Goal: Task Accomplishment & Management: Manage account settings

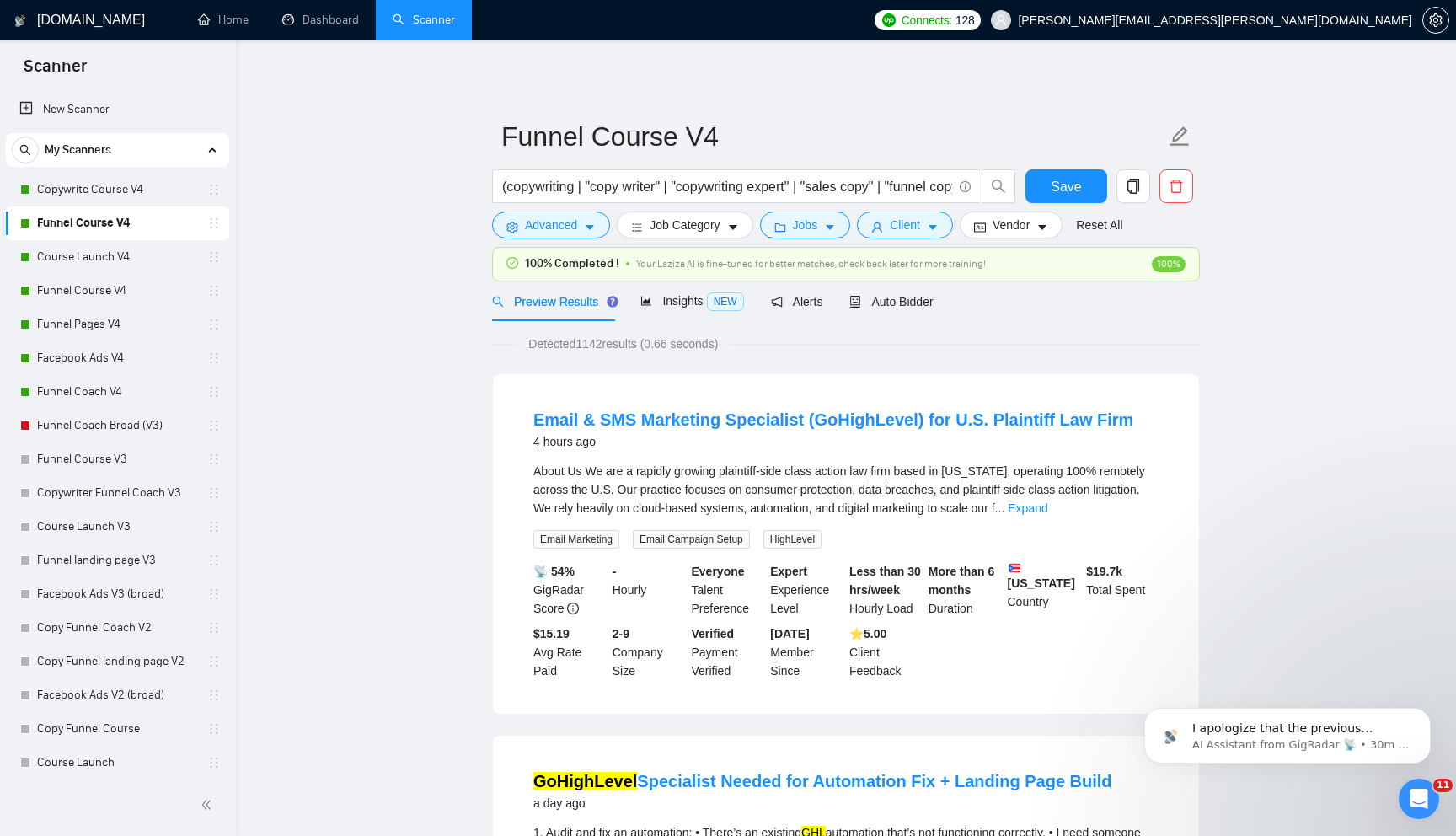
scroll to position [409, 0]
click at [1057, 193] on span "Save" at bounding box center [1067, 187] width 31 height 21
click at [132, 263] on link "Course Launch V4" at bounding box center [117, 257] width 160 height 34
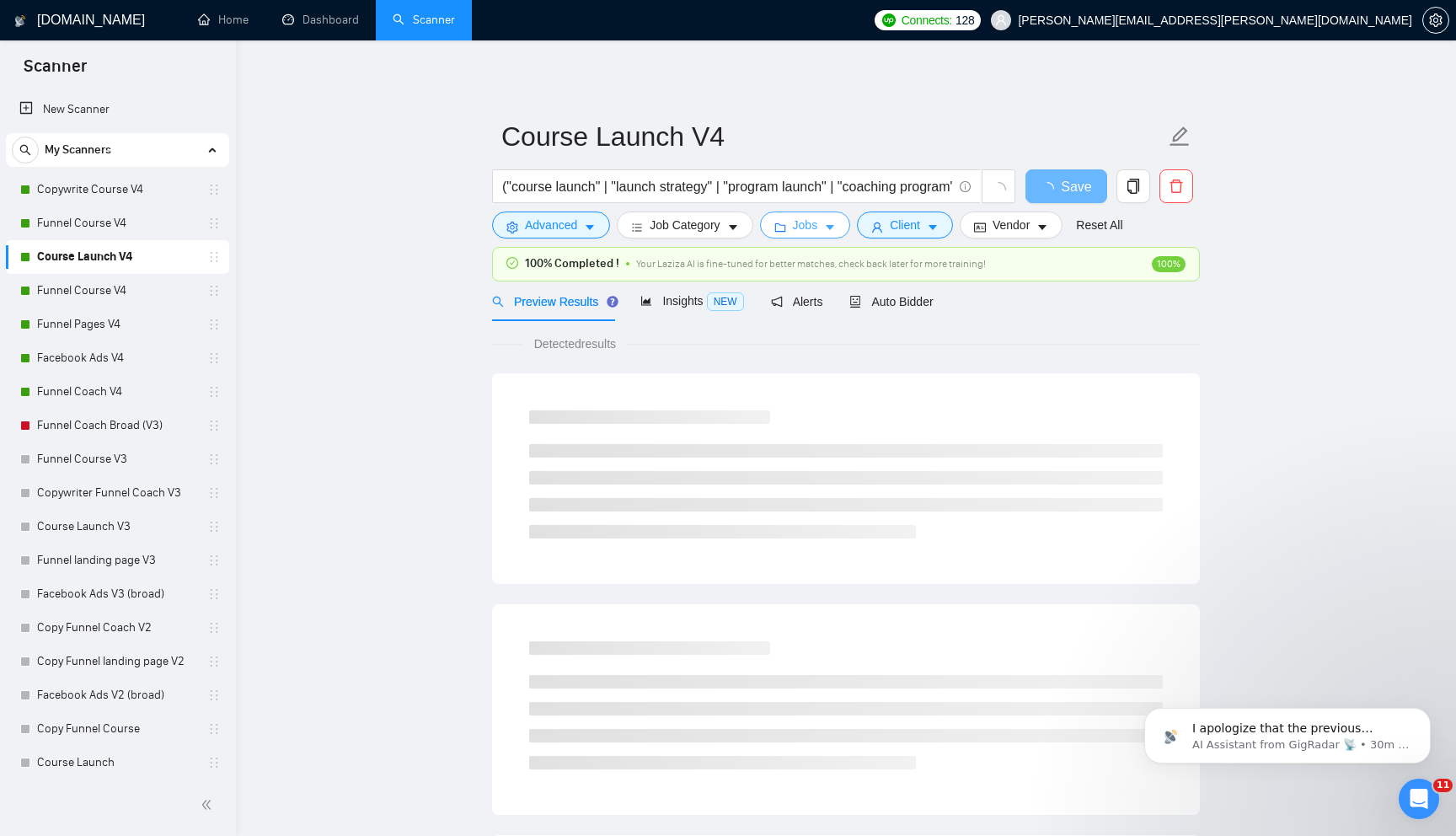
click at [818, 224] on span "Jobs" at bounding box center [805, 224] width 25 height 18
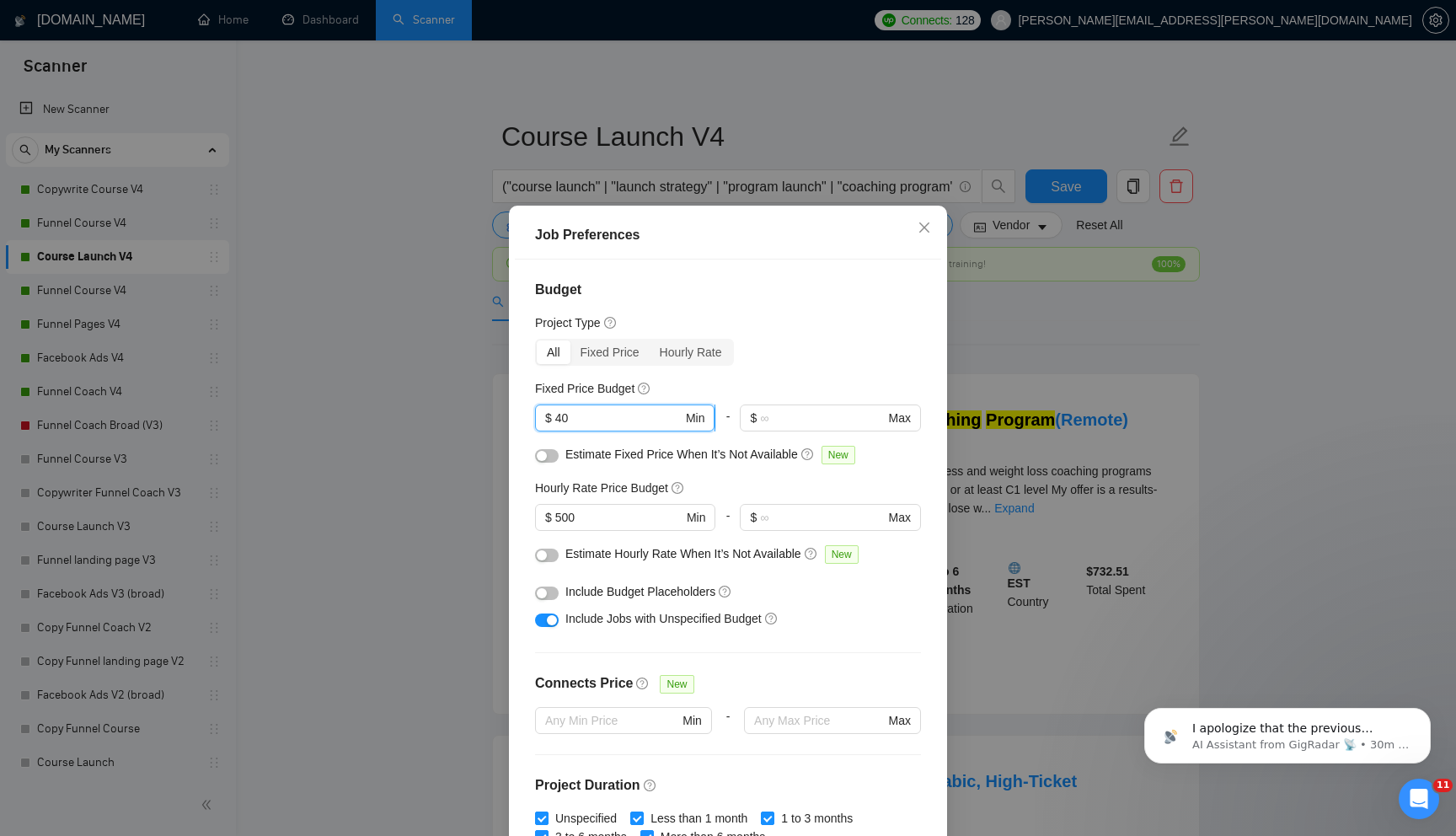
drag, startPoint x: 612, startPoint y: 420, endPoint x: 555, endPoint y: 423, distance: 57.1
click at [555, 423] on input "40" at bounding box center [618, 418] width 127 height 18
type input "20"
click at [804, 354] on div "All Fixed Price Hourly Rate" at bounding box center [727, 352] width 386 height 27
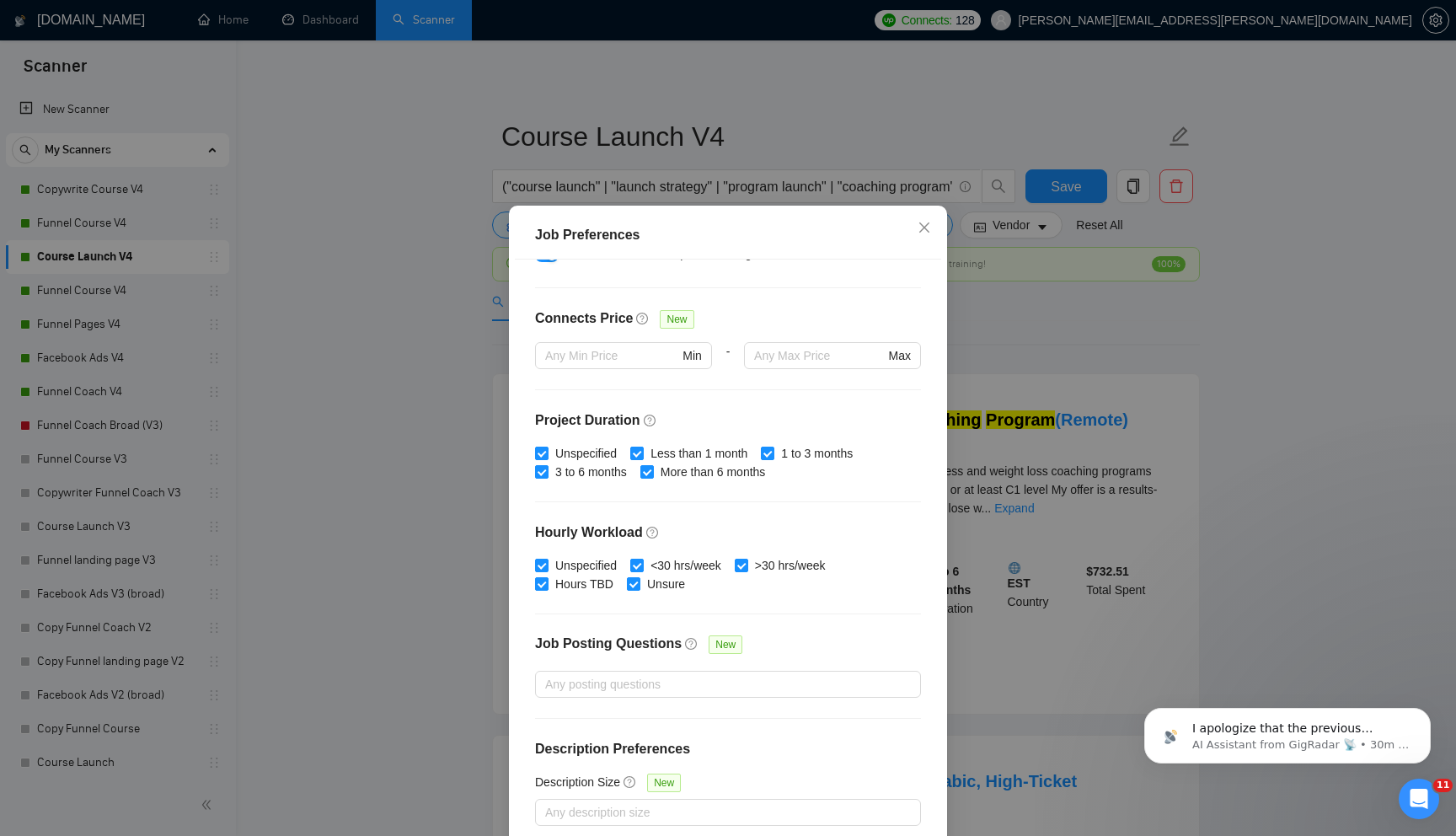
scroll to position [83, 0]
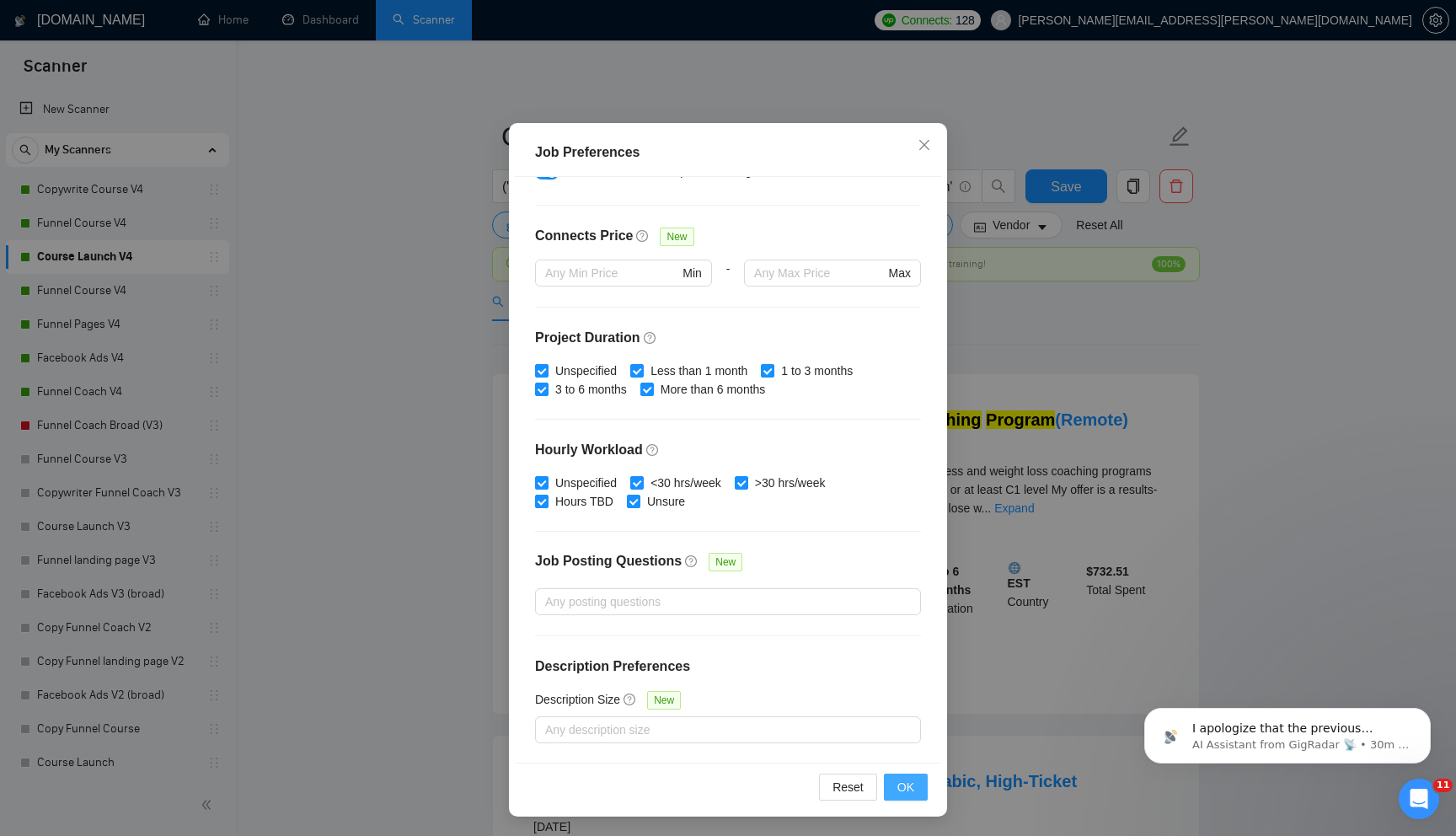
click at [902, 782] on span "OK" at bounding box center [906, 787] width 17 height 18
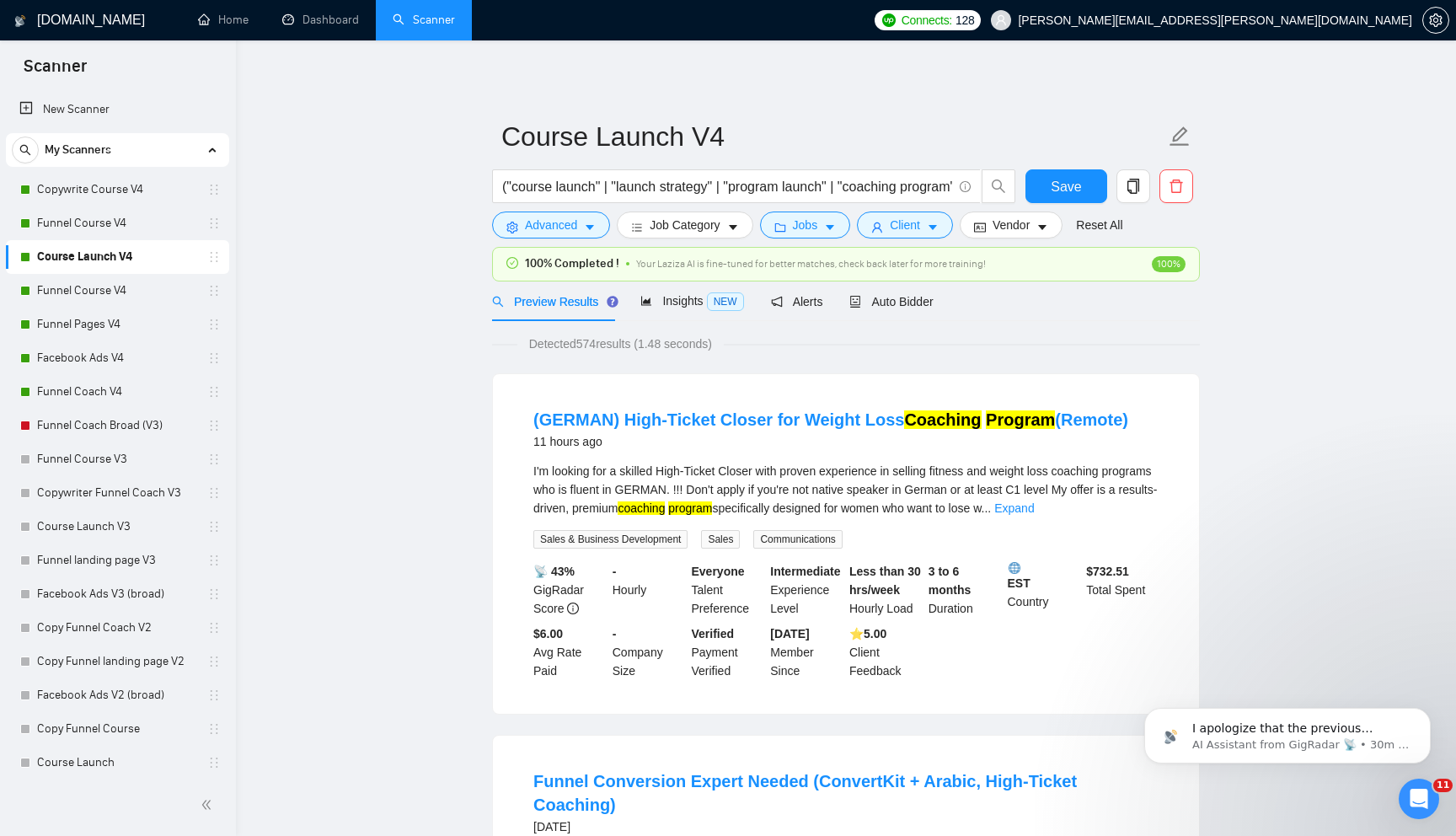
click at [1063, 166] on form "Course Launch V4 ("course launch" | "launch strategy" | "program launch" | "coa…" at bounding box center [846, 178] width 708 height 138
click at [1059, 173] on button "Save" at bounding box center [1066, 186] width 82 height 34
click at [144, 291] on link "Funnel Course V4" at bounding box center [117, 291] width 160 height 34
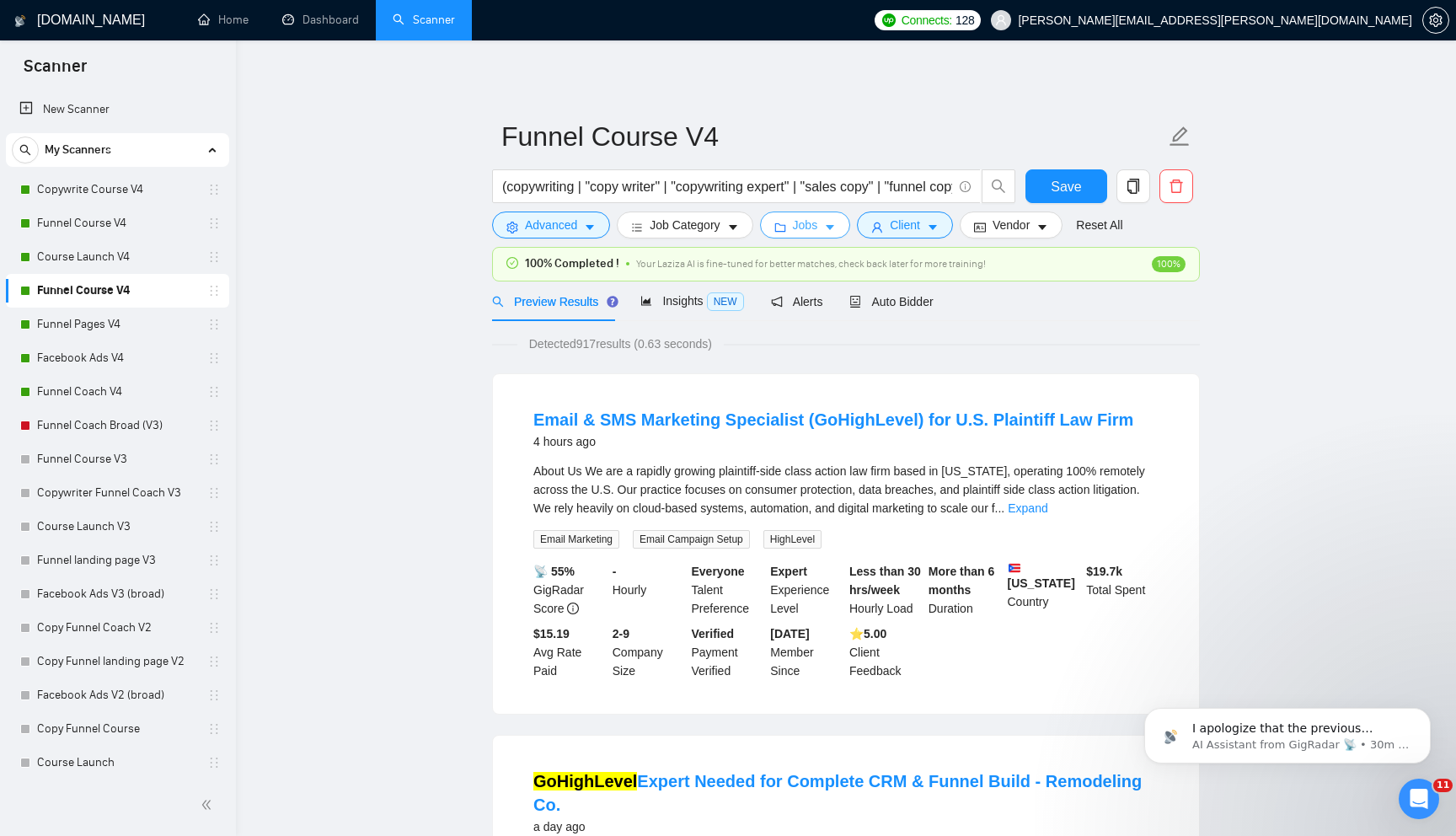
click at [809, 231] on span "Jobs" at bounding box center [805, 224] width 25 height 18
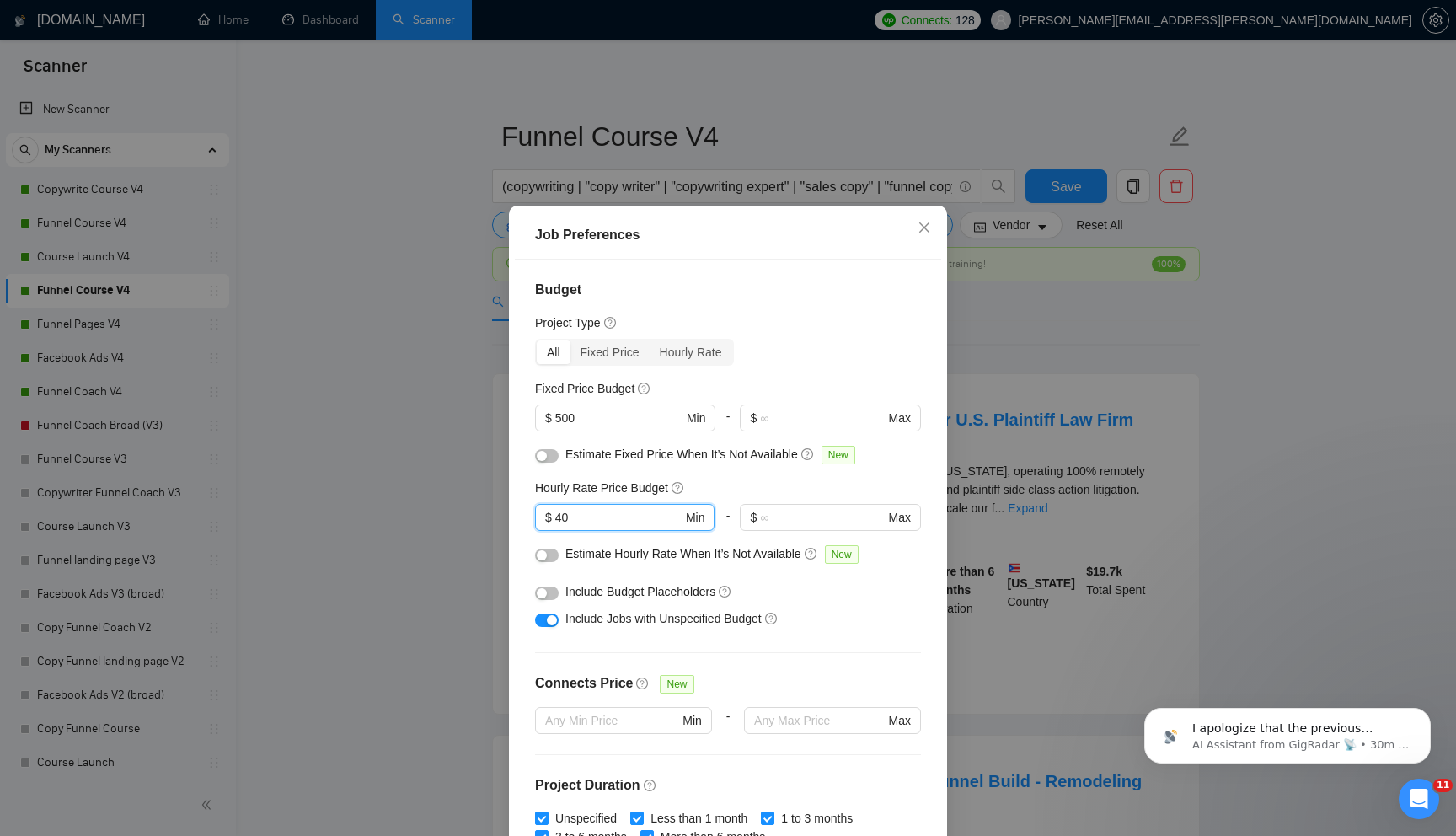
drag, startPoint x: 574, startPoint y: 515, endPoint x: 559, endPoint y: 516, distance: 15.0
click at [559, 516] on input "40" at bounding box center [618, 517] width 127 height 18
type input "20"
click at [611, 469] on div "Estimate Fixed Price When It’s Not Available New" at bounding box center [727, 459] width 386 height 27
drag, startPoint x: 586, startPoint y: 420, endPoint x: 557, endPoint y: 420, distance: 29.0
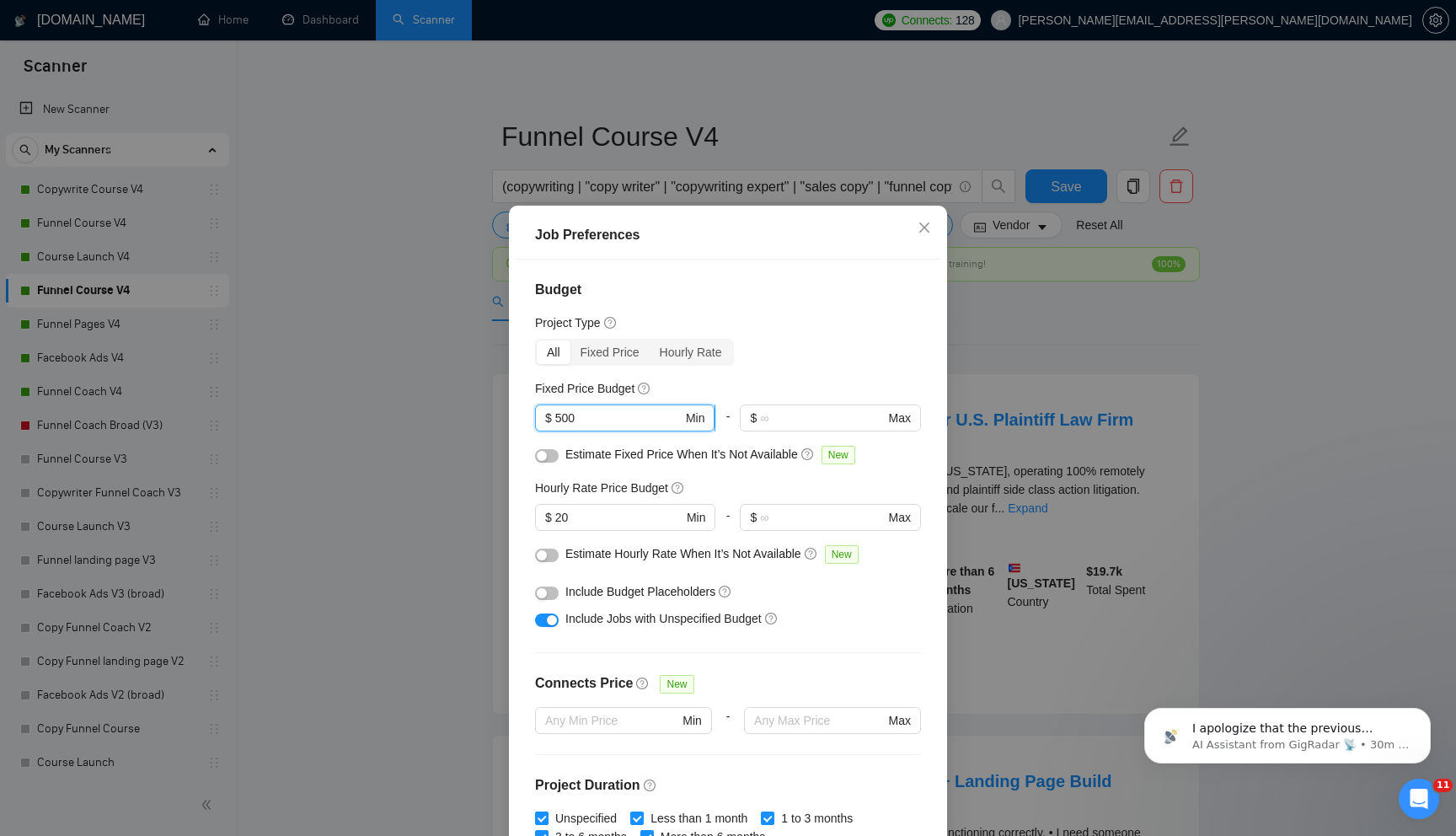
click at [556, 420] on input "500" at bounding box center [618, 418] width 127 height 18
type input "0"
click at [726, 386] on div "Fixed Price Budget" at bounding box center [727, 388] width 386 height 18
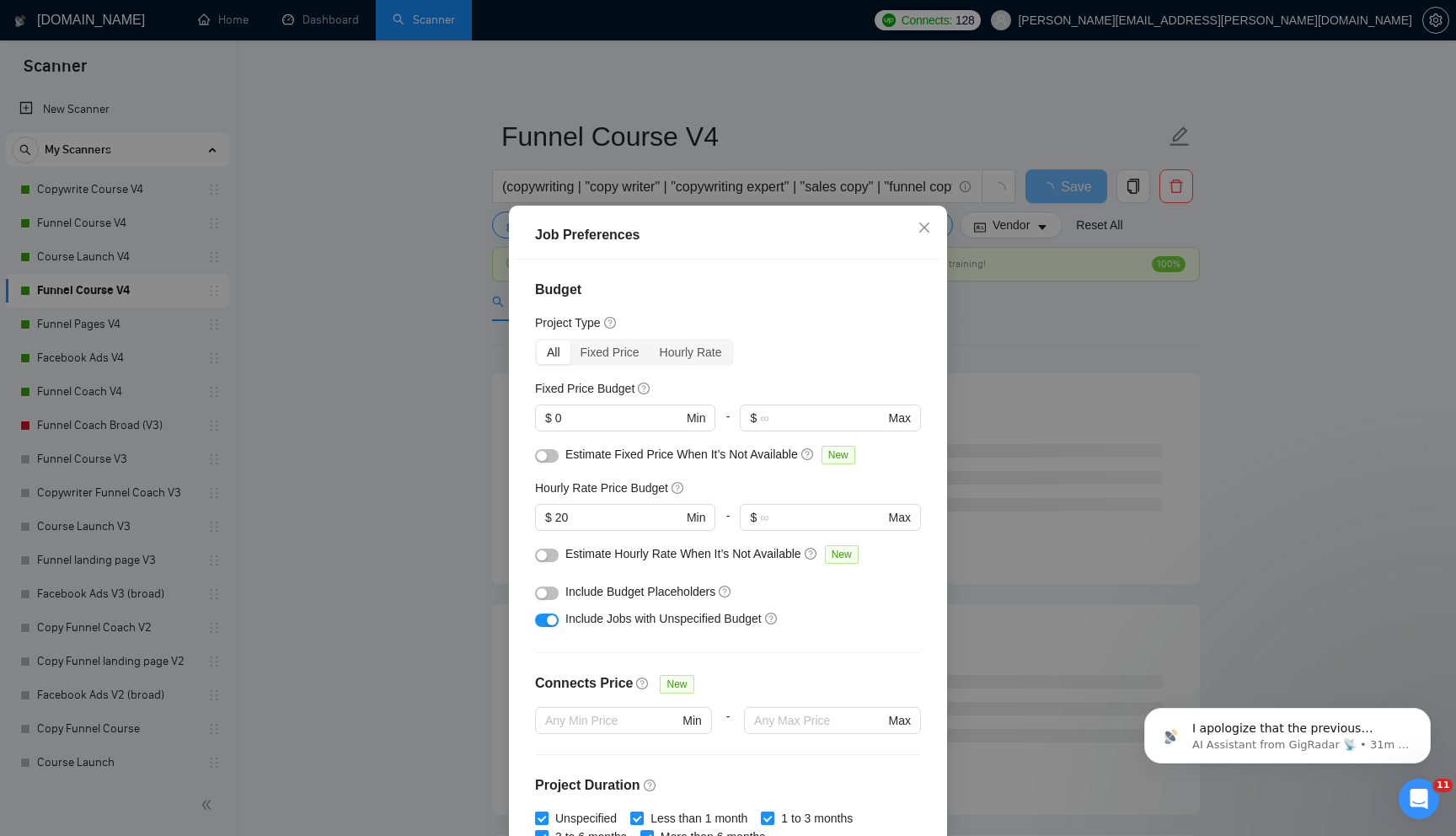
scroll to position [365, 0]
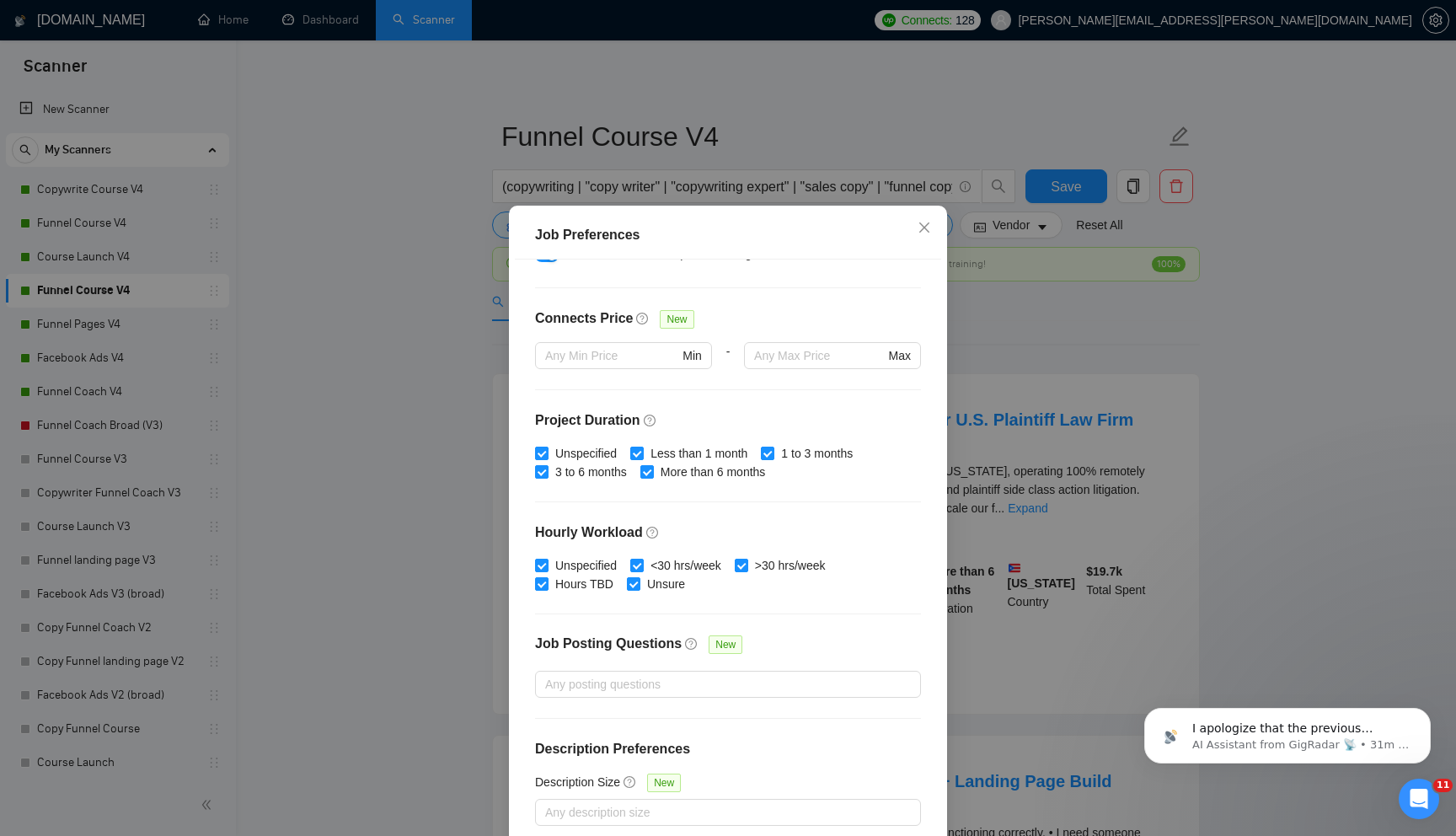
click at [828, 723] on div "Budget Project Type All Fixed Price Hourly Rate Fixed Price Budget $ 0 Min - $ …" at bounding box center [727, 552] width 426 height 585
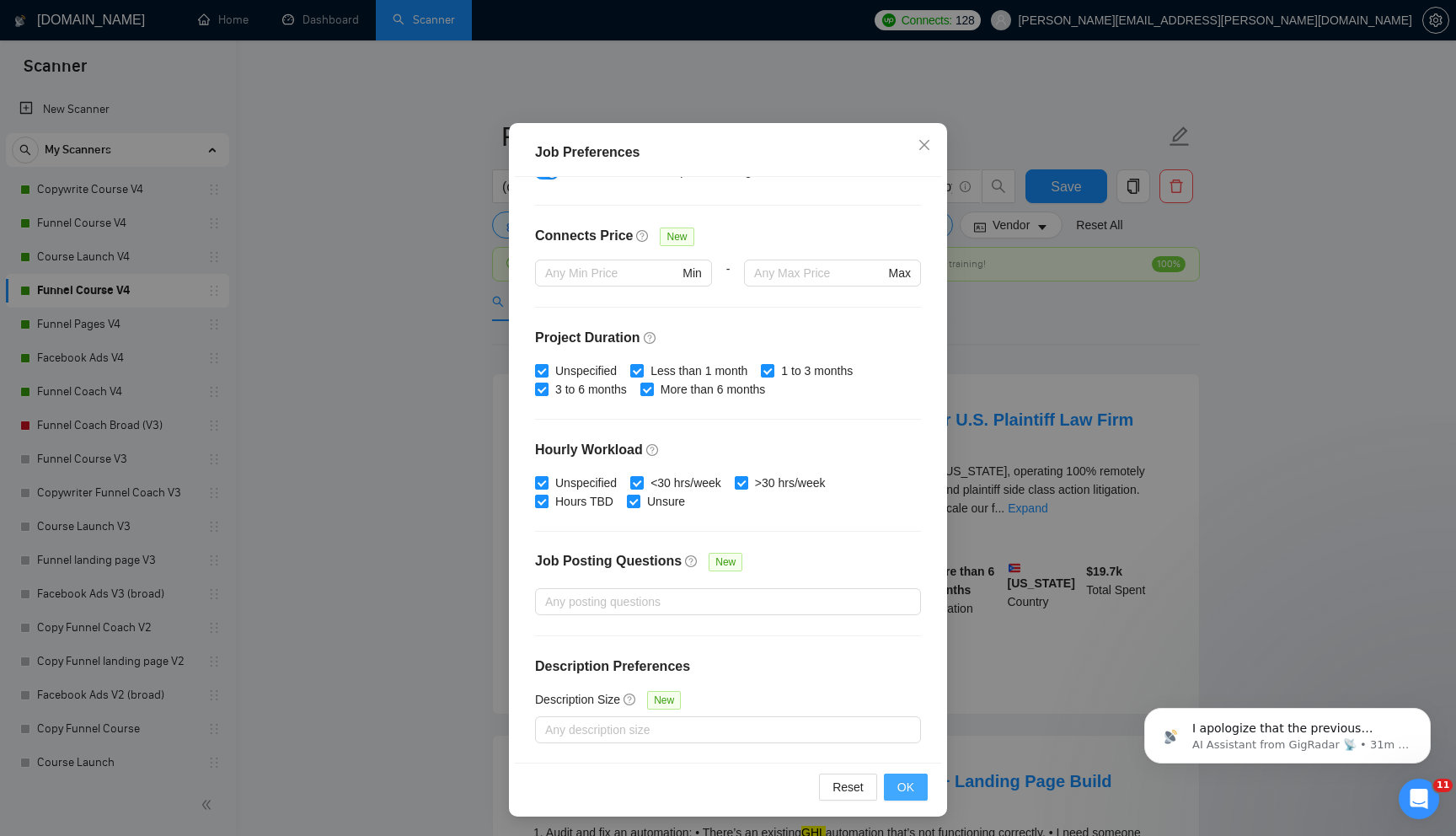
click at [908, 785] on span "OK" at bounding box center [906, 787] width 17 height 18
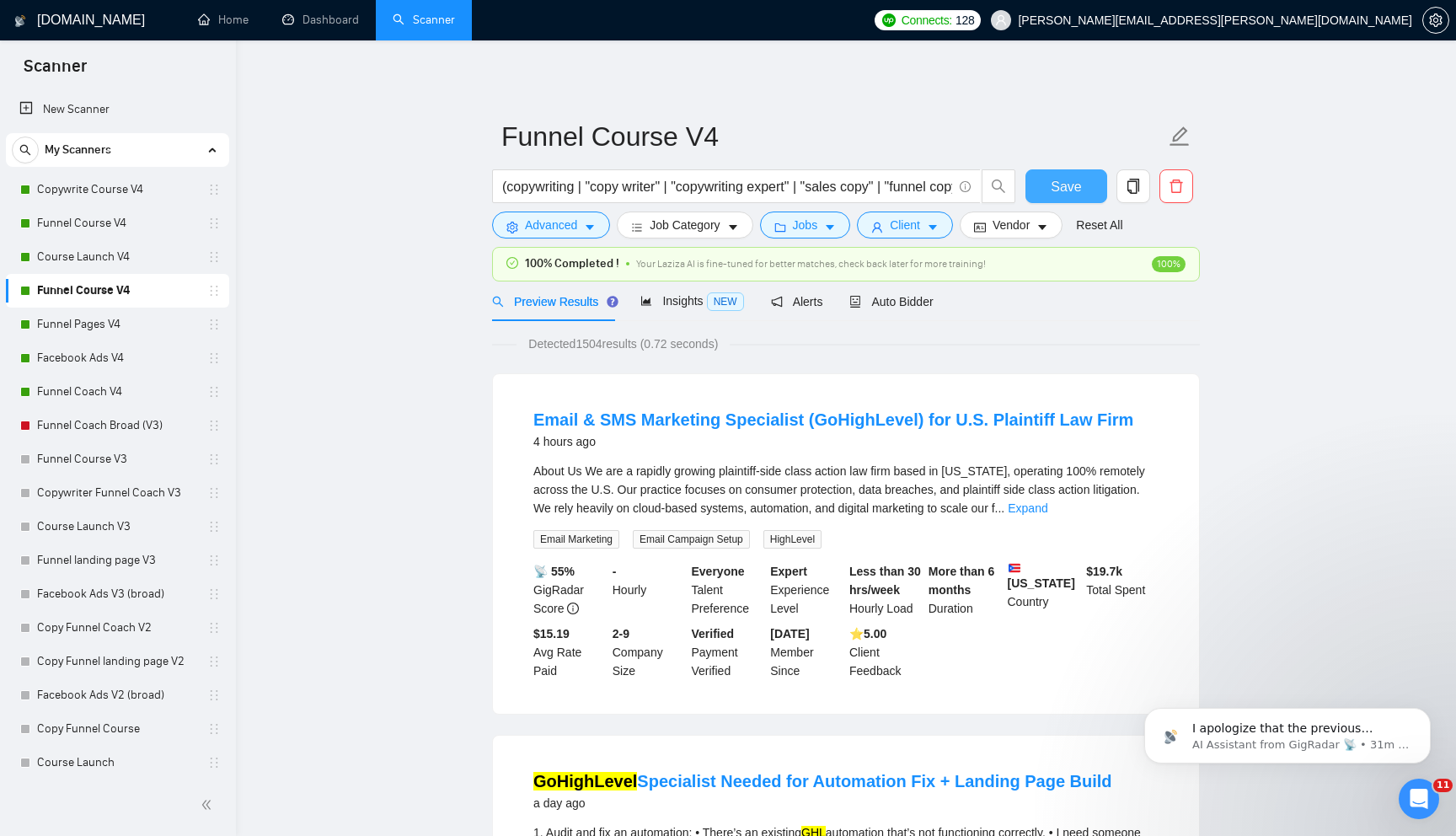
click at [1065, 186] on span "Save" at bounding box center [1067, 187] width 31 height 21
click at [139, 323] on link "Funnel Pages V4" at bounding box center [117, 324] width 160 height 34
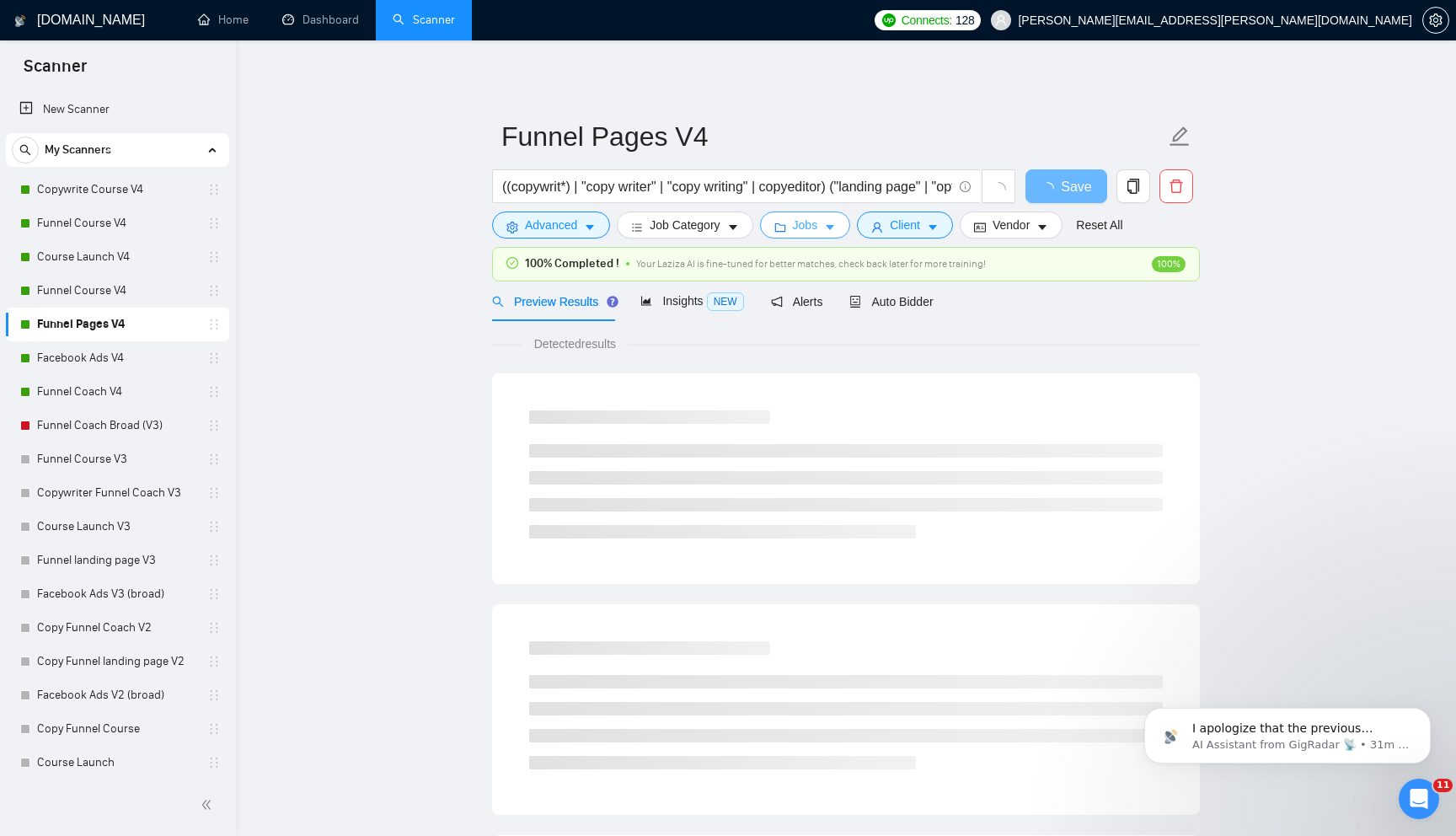
click at [809, 235] on button "Jobs" at bounding box center [805, 225] width 91 height 27
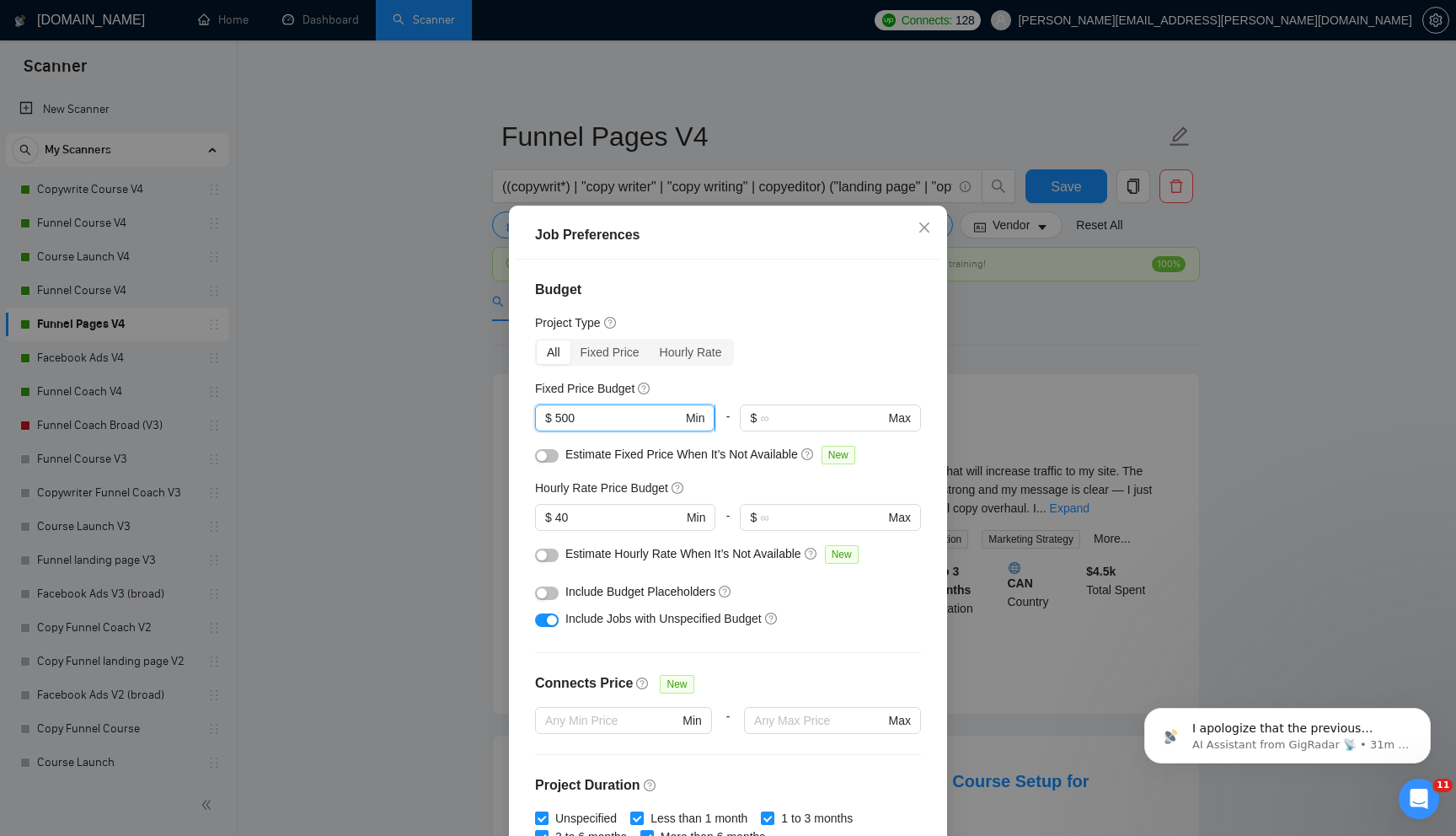
drag, startPoint x: 588, startPoint y: 420, endPoint x: 557, endPoint y: 420, distance: 31.0
click at [557, 420] on input "500" at bounding box center [618, 418] width 127 height 18
type input "0"
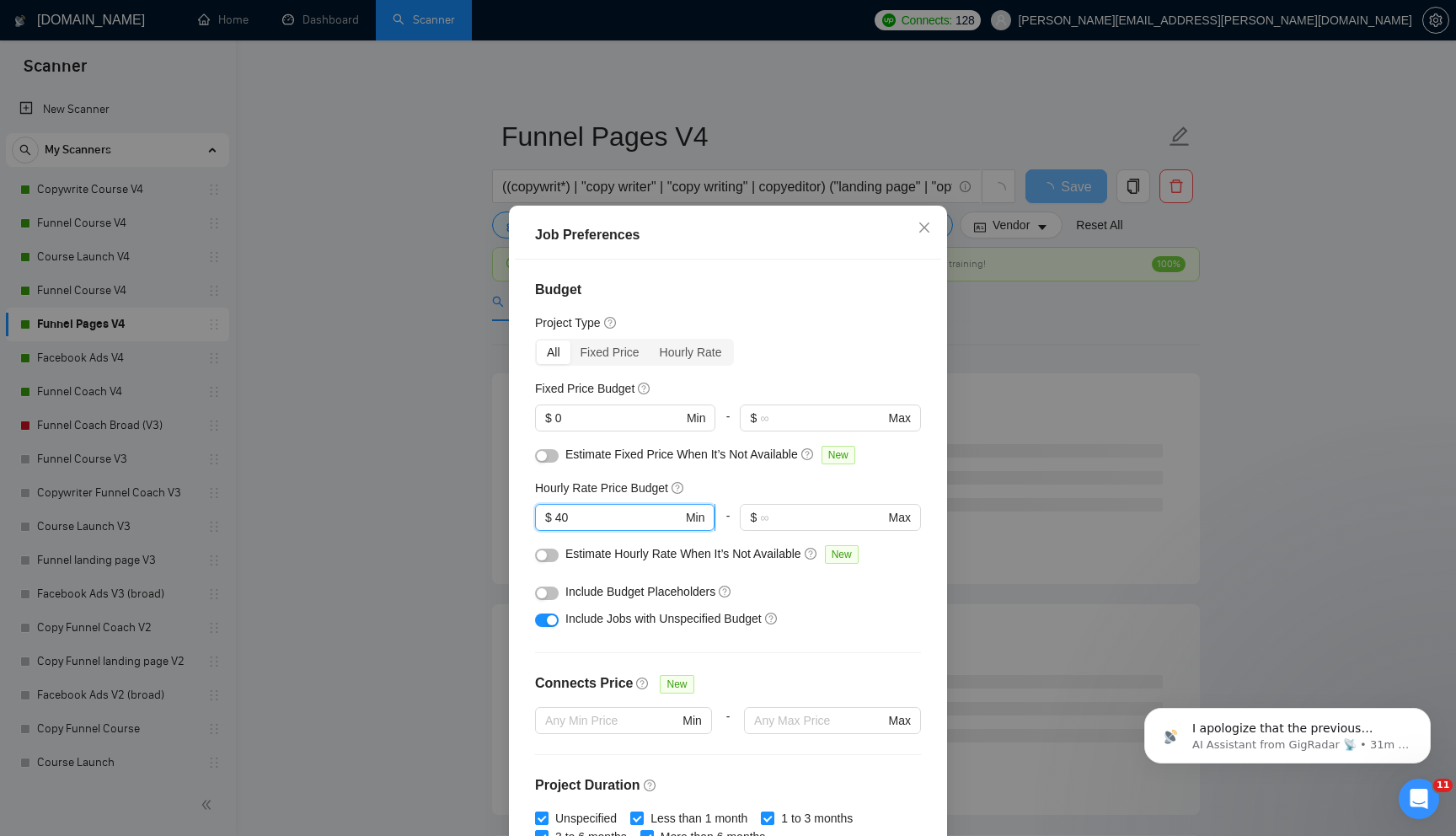
drag, startPoint x: 574, startPoint y: 514, endPoint x: 558, endPoint y: 515, distance: 16.0
click at [558, 515] on input "40" at bounding box center [618, 517] width 127 height 18
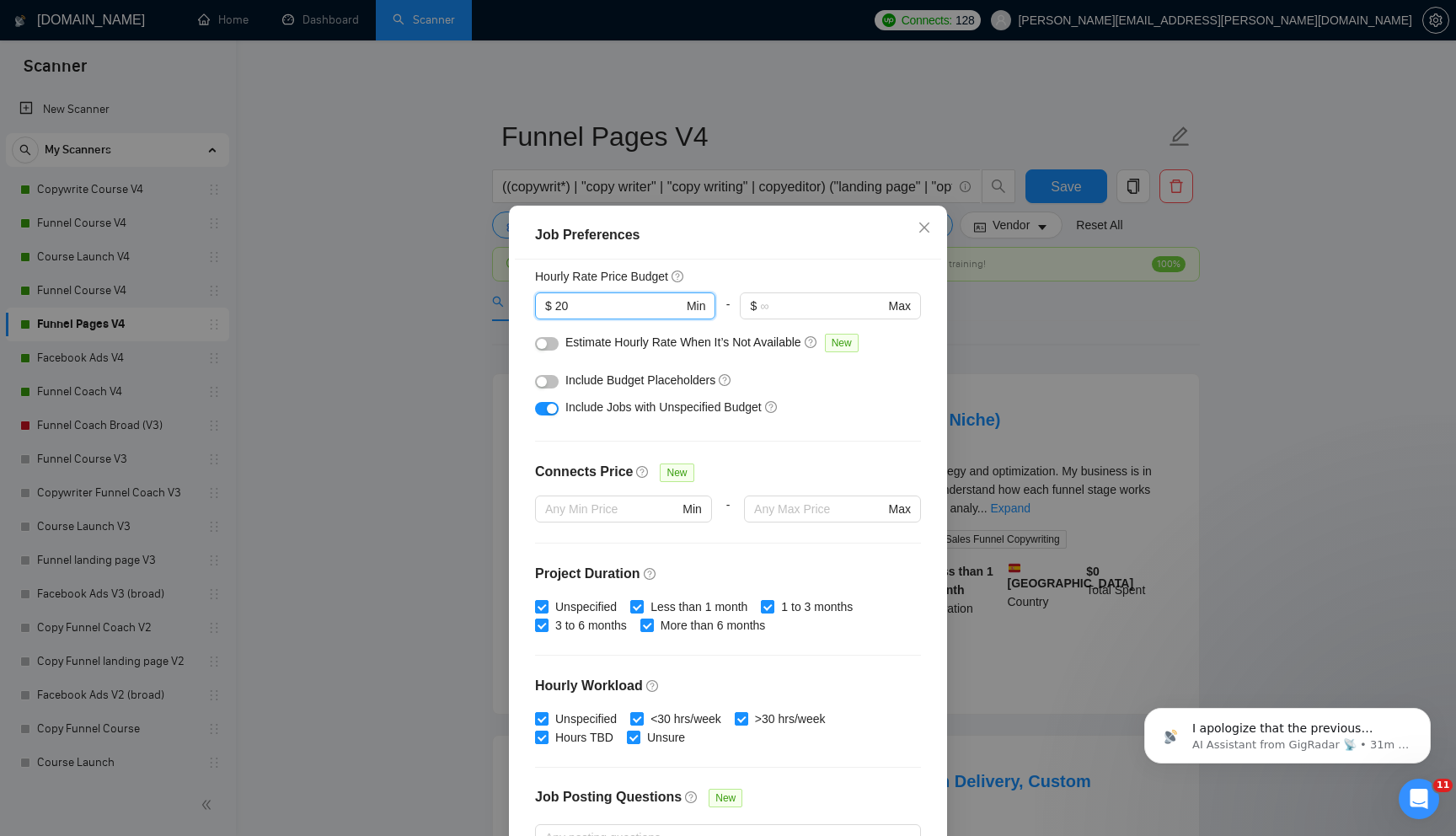
scroll to position [365, 0]
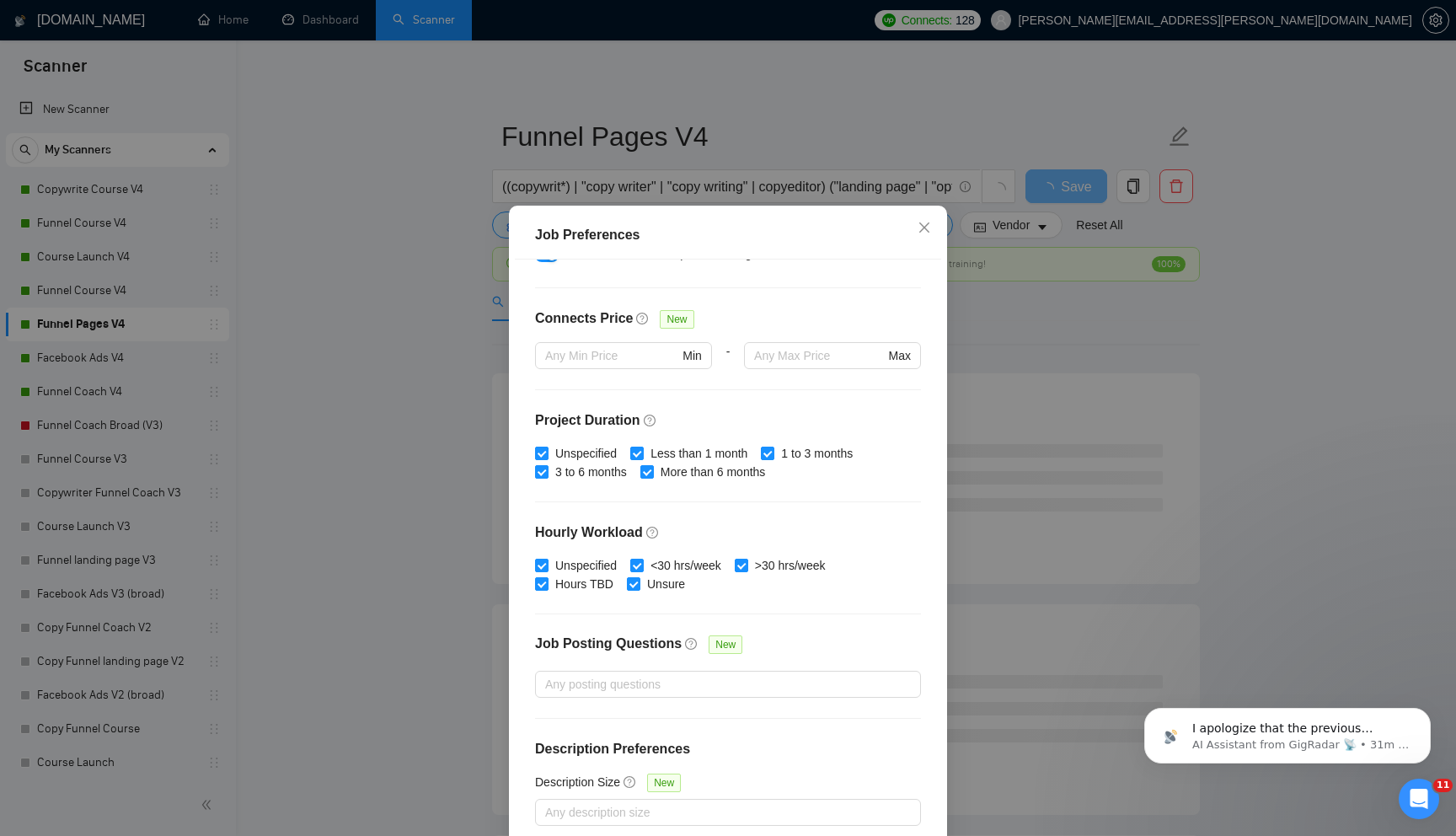
type input "20"
click at [786, 743] on h4 "Description Preferences" at bounding box center [727, 748] width 386 height 20
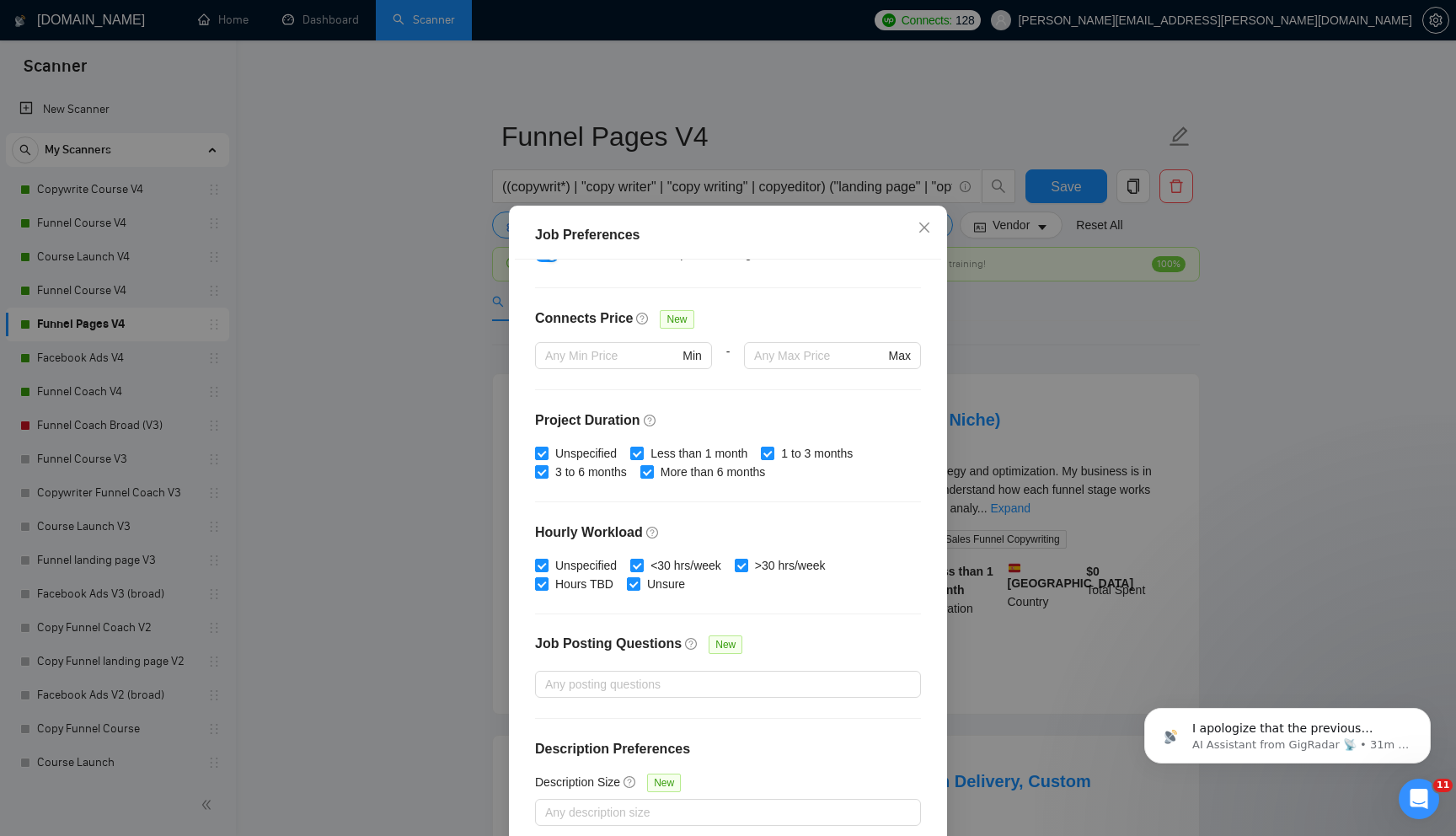
click at [808, 728] on div "Budget Project Type All Fixed Price Hourly Rate Fixed Price Budget $ 0 Min - $ …" at bounding box center [727, 552] width 426 height 585
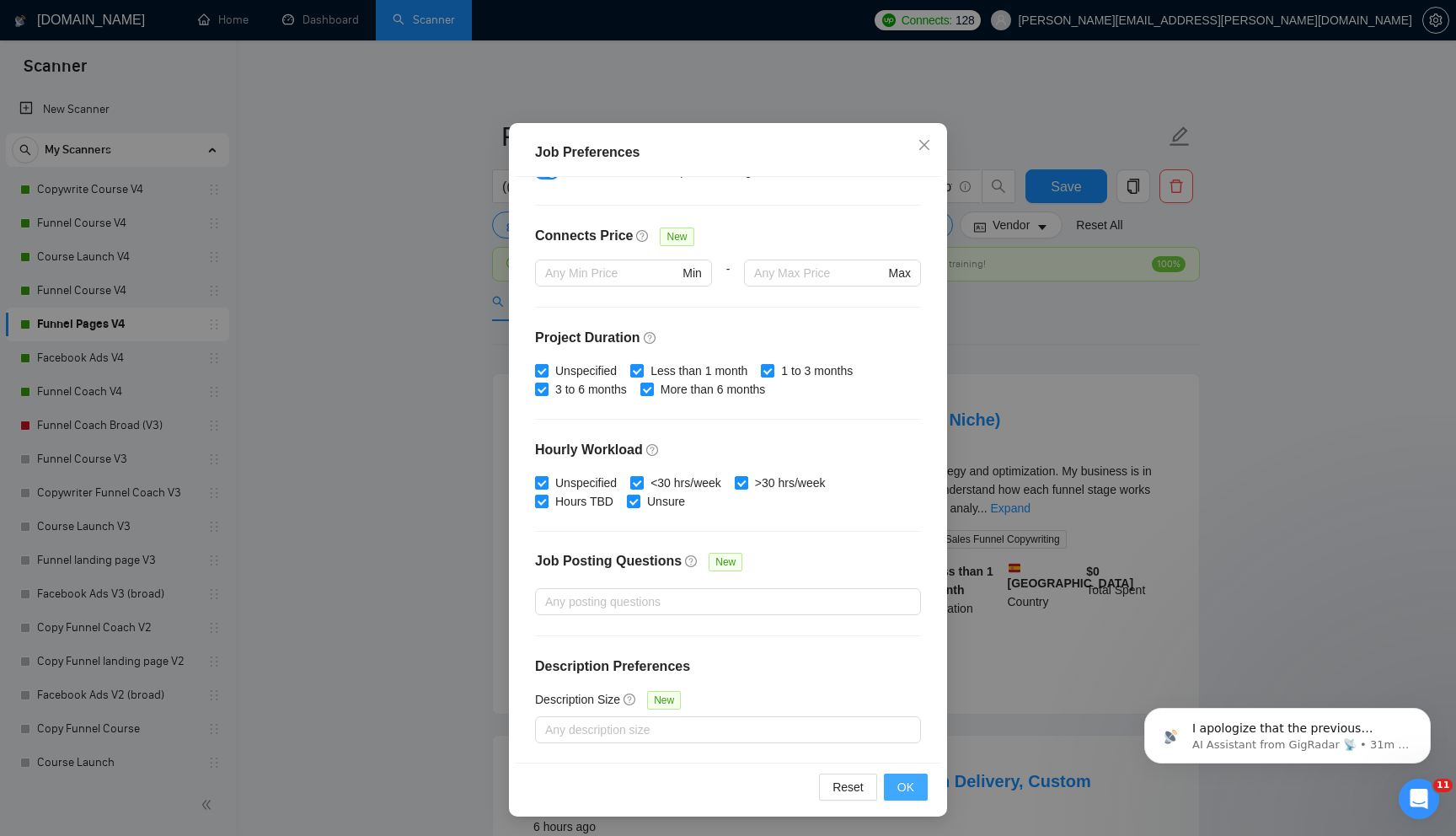
click at [909, 785] on span "OK" at bounding box center [906, 787] width 17 height 18
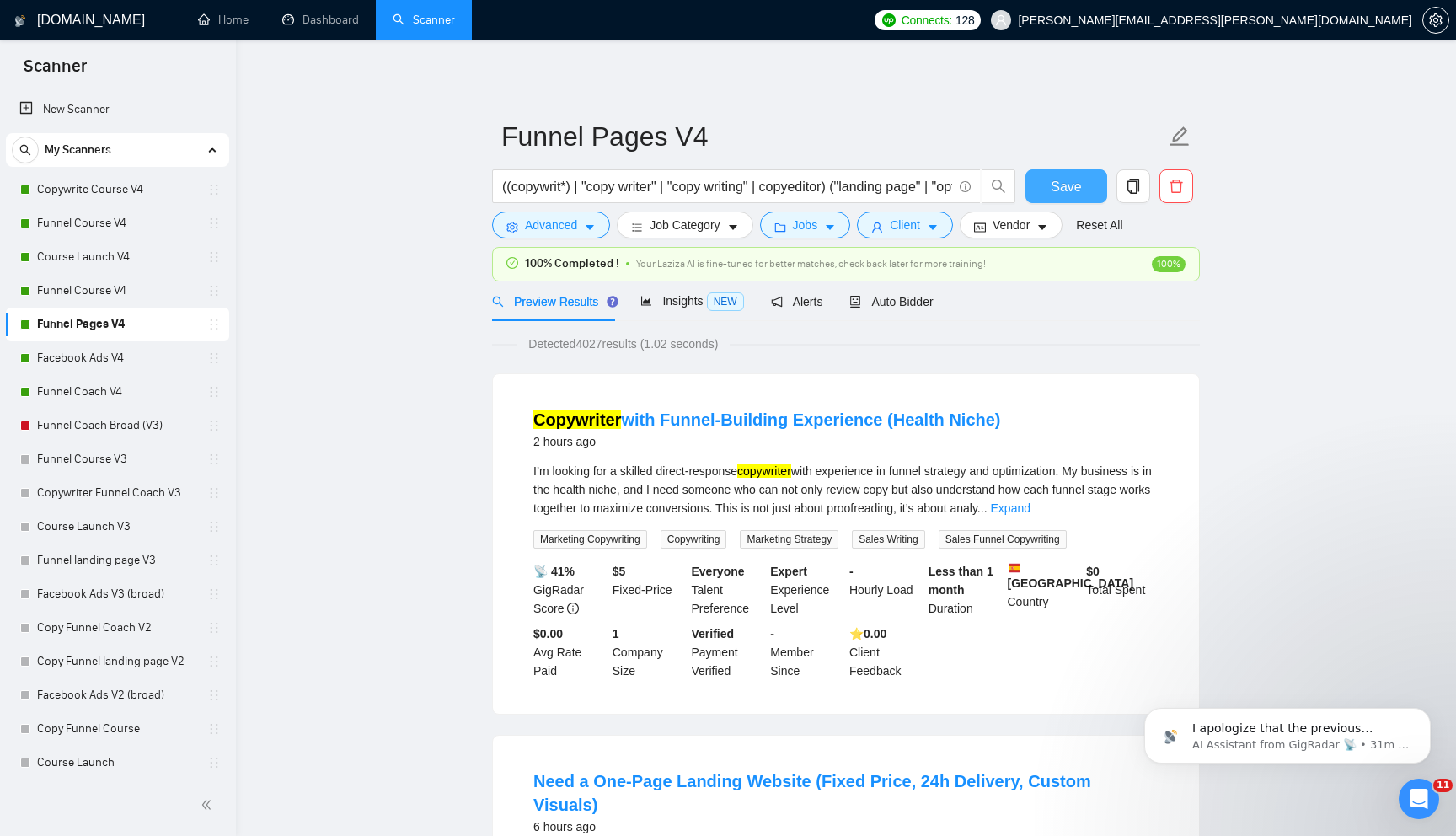
click at [1067, 179] on span "Save" at bounding box center [1067, 187] width 31 height 21
click at [121, 358] on link "Facebook Ads V4" at bounding box center [117, 358] width 160 height 34
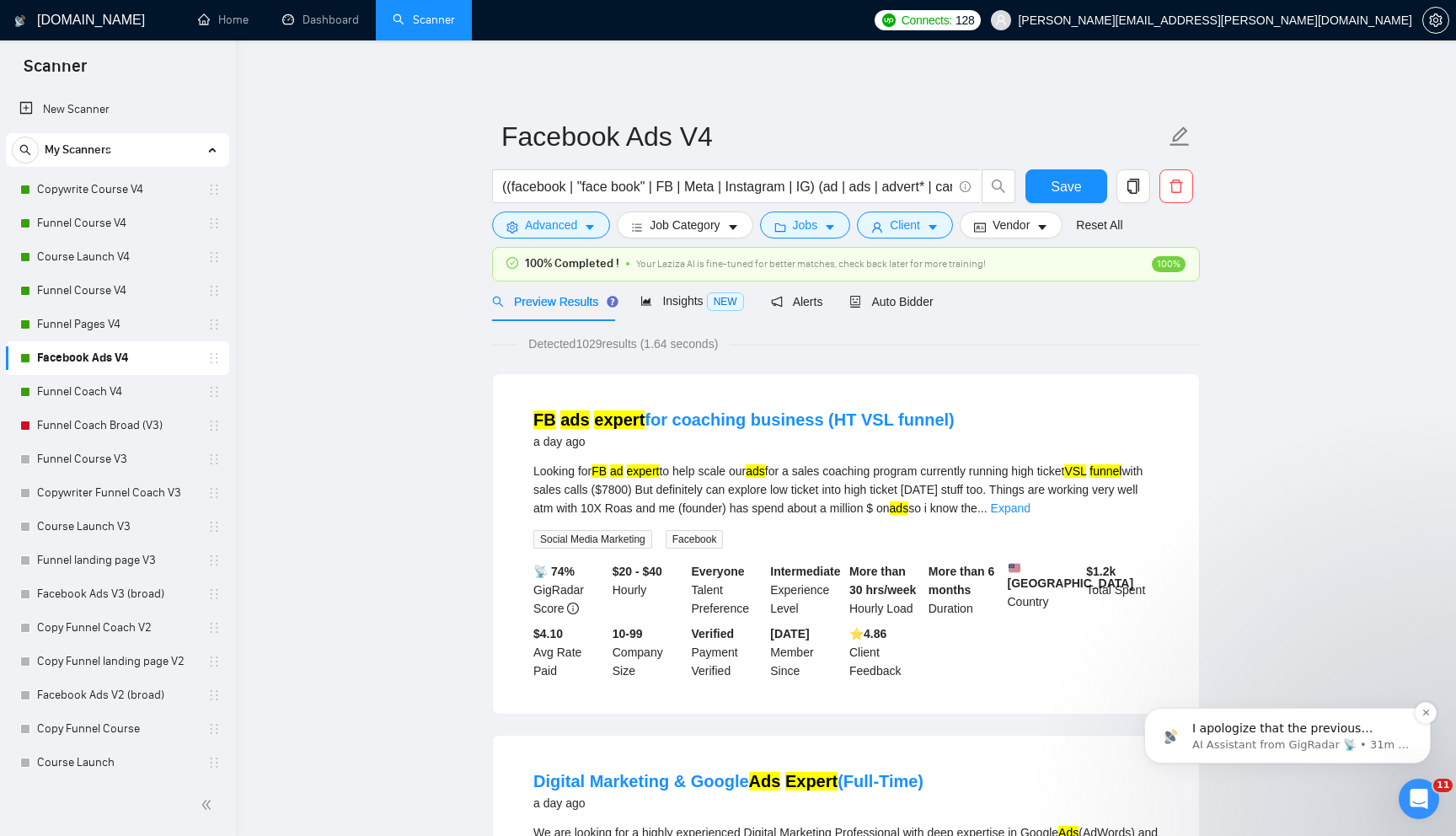
click at [1222, 742] on p "AI Assistant from GigRadar 📡 • 31m ago" at bounding box center [1301, 746] width 217 height 15
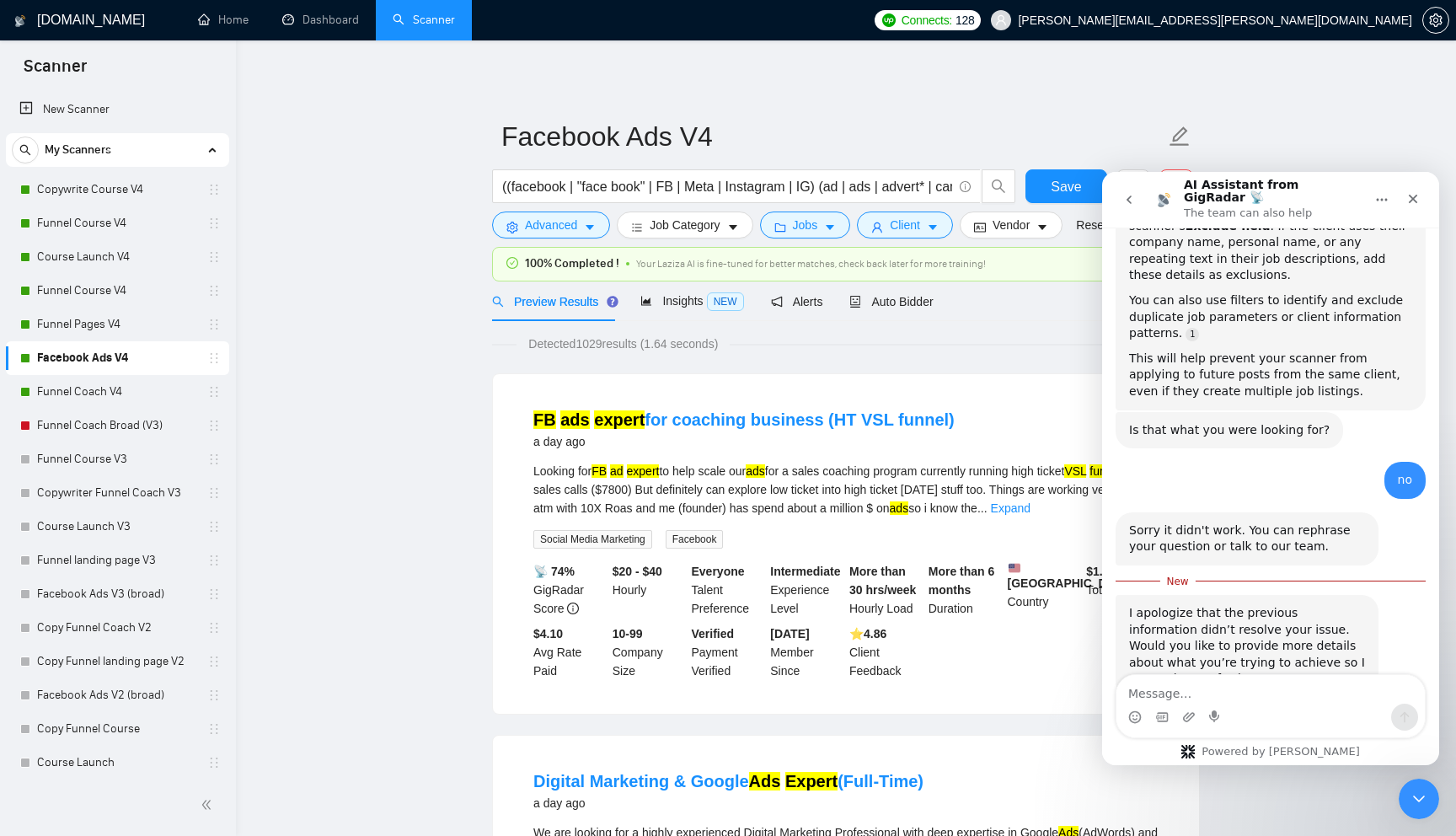
scroll to position [437, 0]
click at [1416, 194] on icon "Close" at bounding box center [1414, 199] width 10 height 10
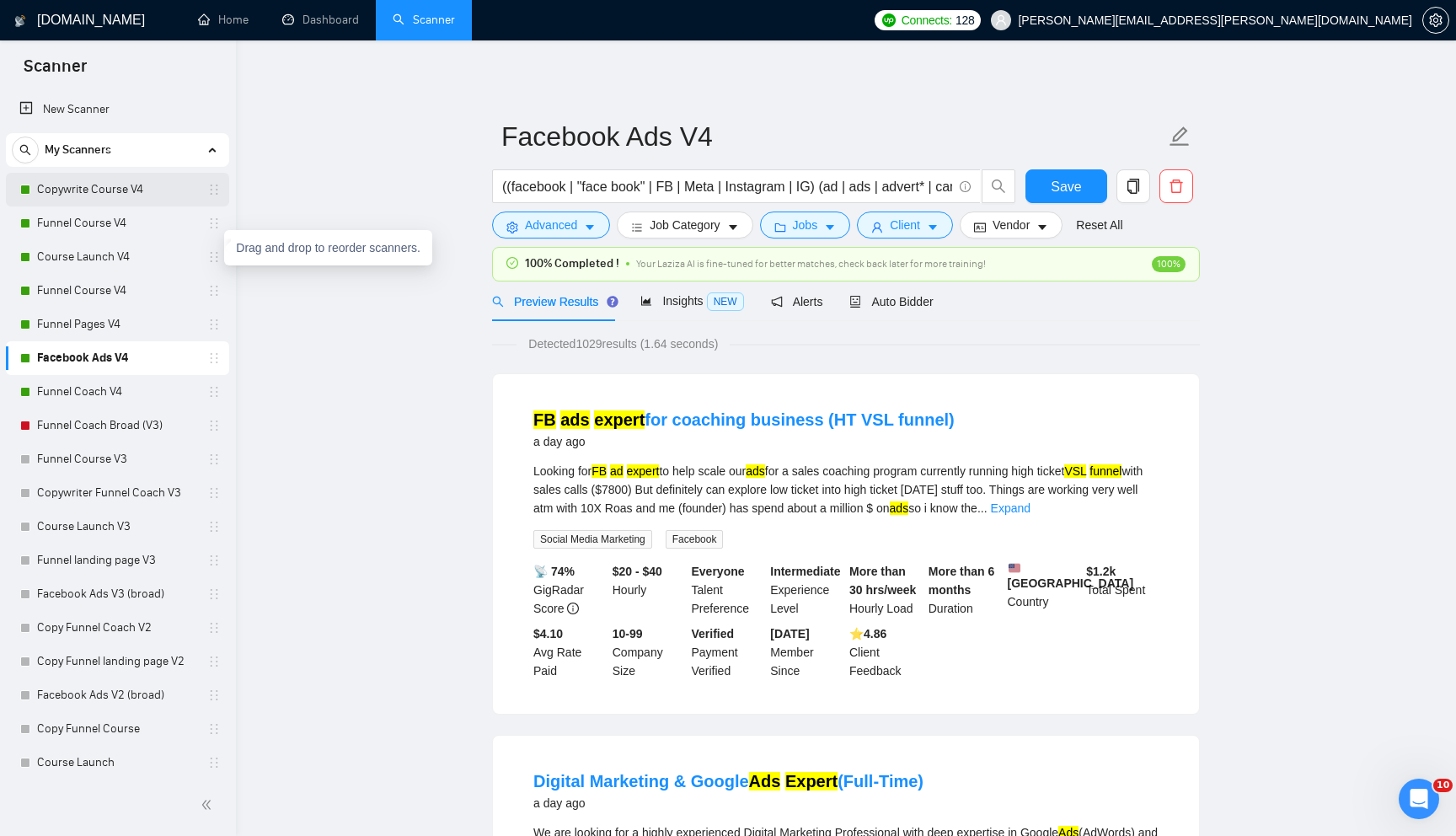
click at [153, 204] on link "Copywrite Course V4" at bounding box center [117, 190] width 160 height 34
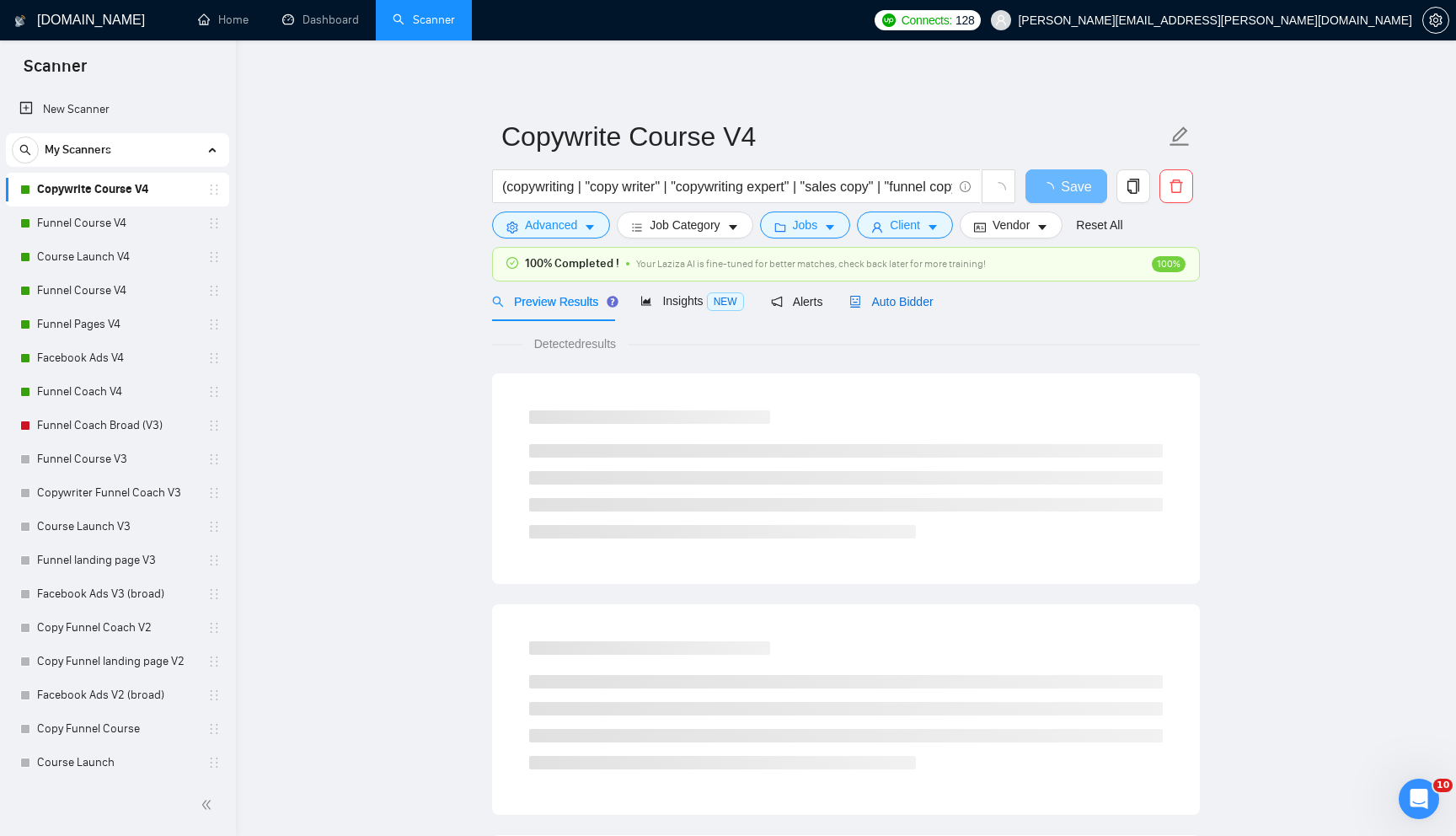
click at [896, 303] on span "Auto Bidder" at bounding box center [891, 302] width 84 height 13
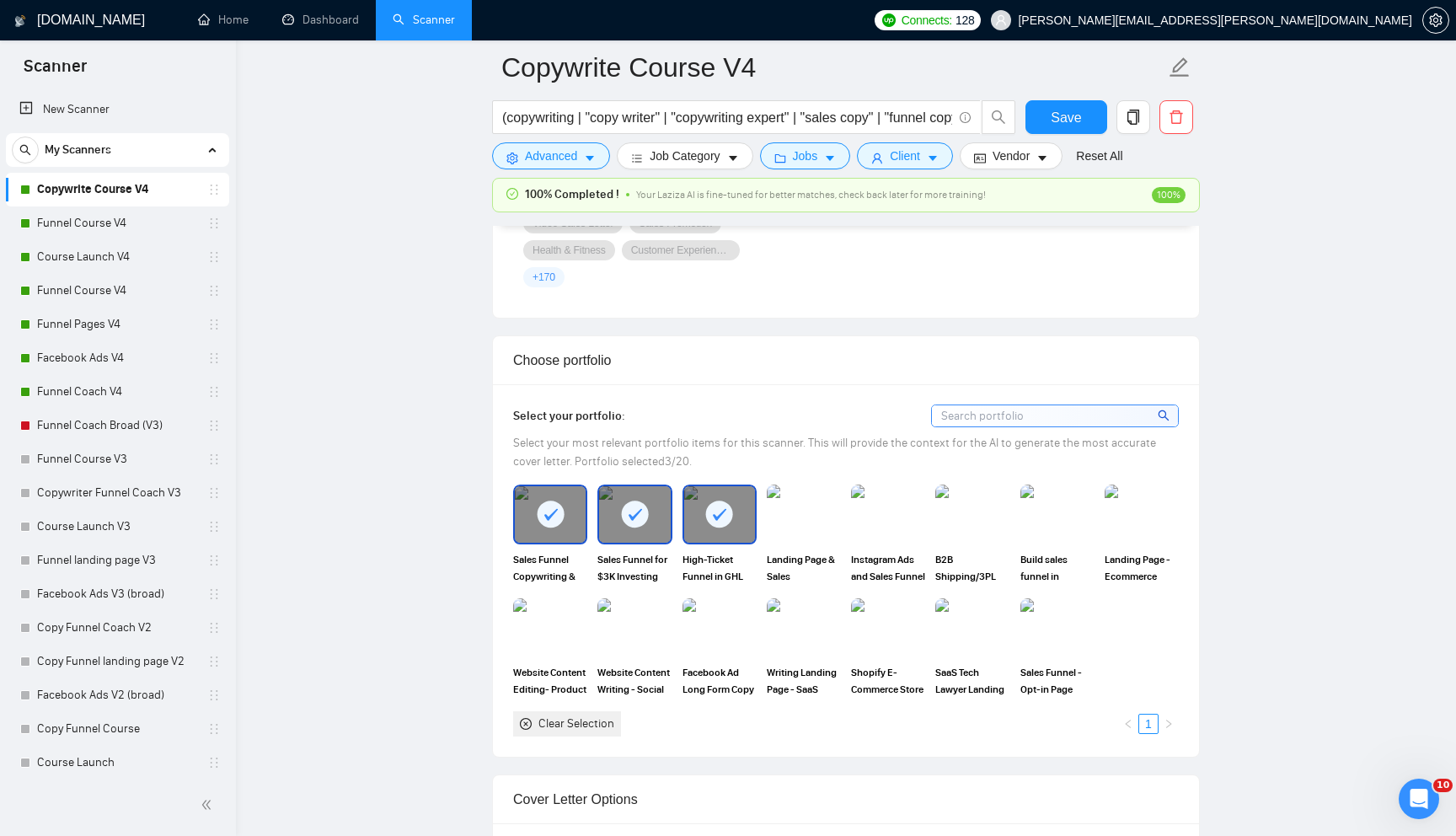
scroll to position [1475, 0]
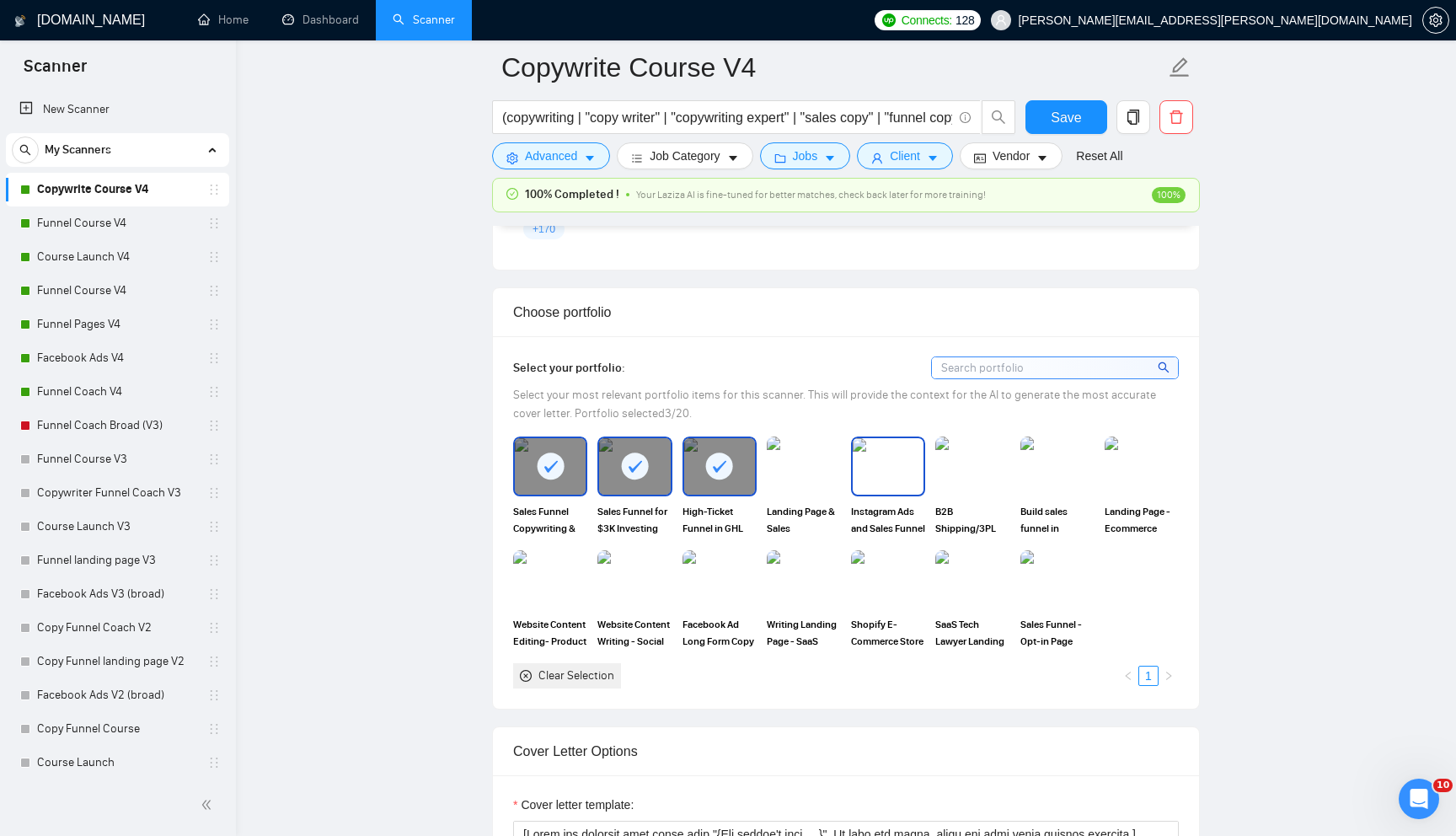
click at [900, 466] on img at bounding box center [889, 467] width 71 height 56
click at [791, 483] on img at bounding box center [804, 467] width 71 height 56
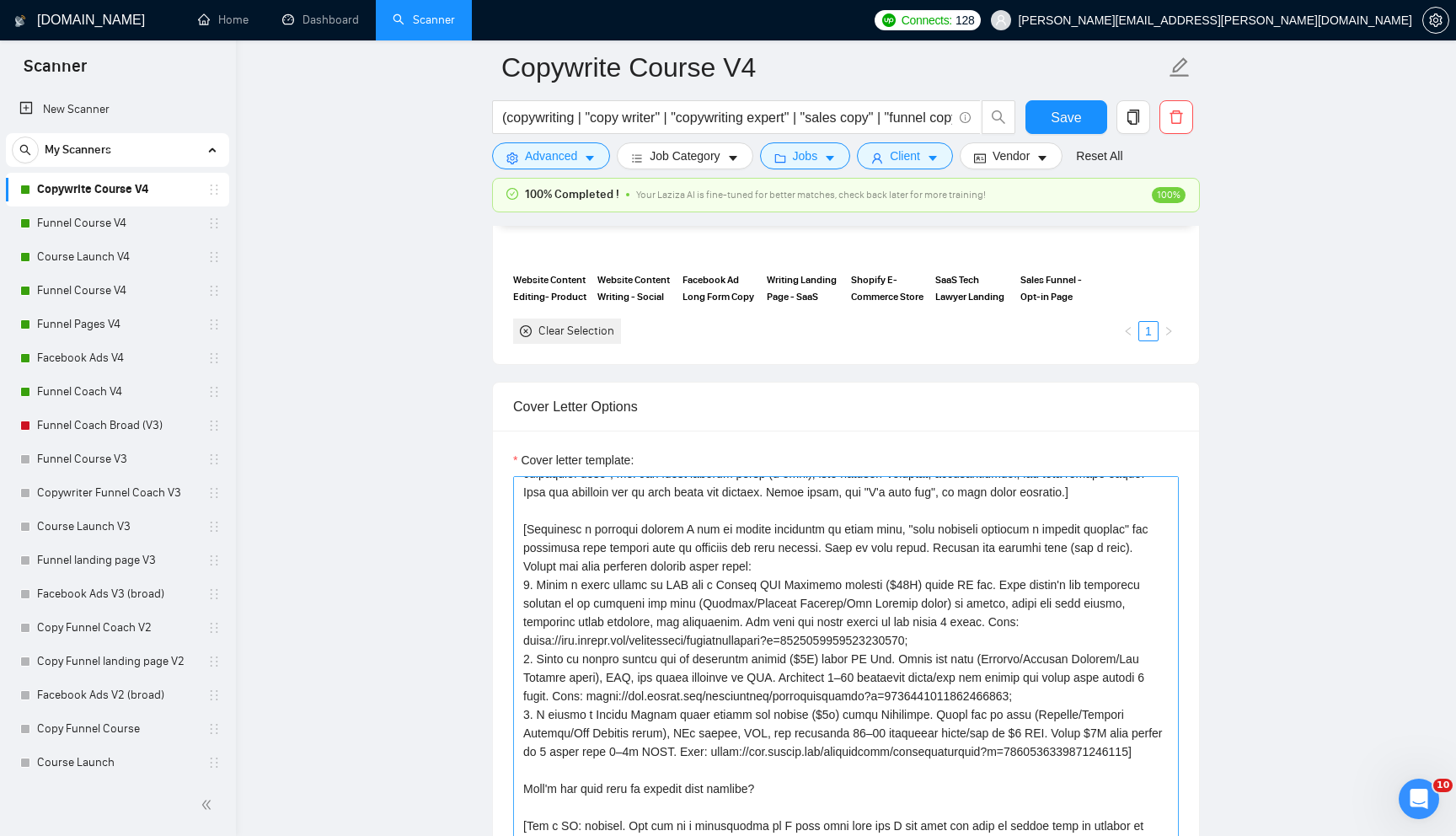
scroll to position [73, 0]
click at [587, 552] on textarea "Cover letter template:" at bounding box center [846, 666] width 665 height 379
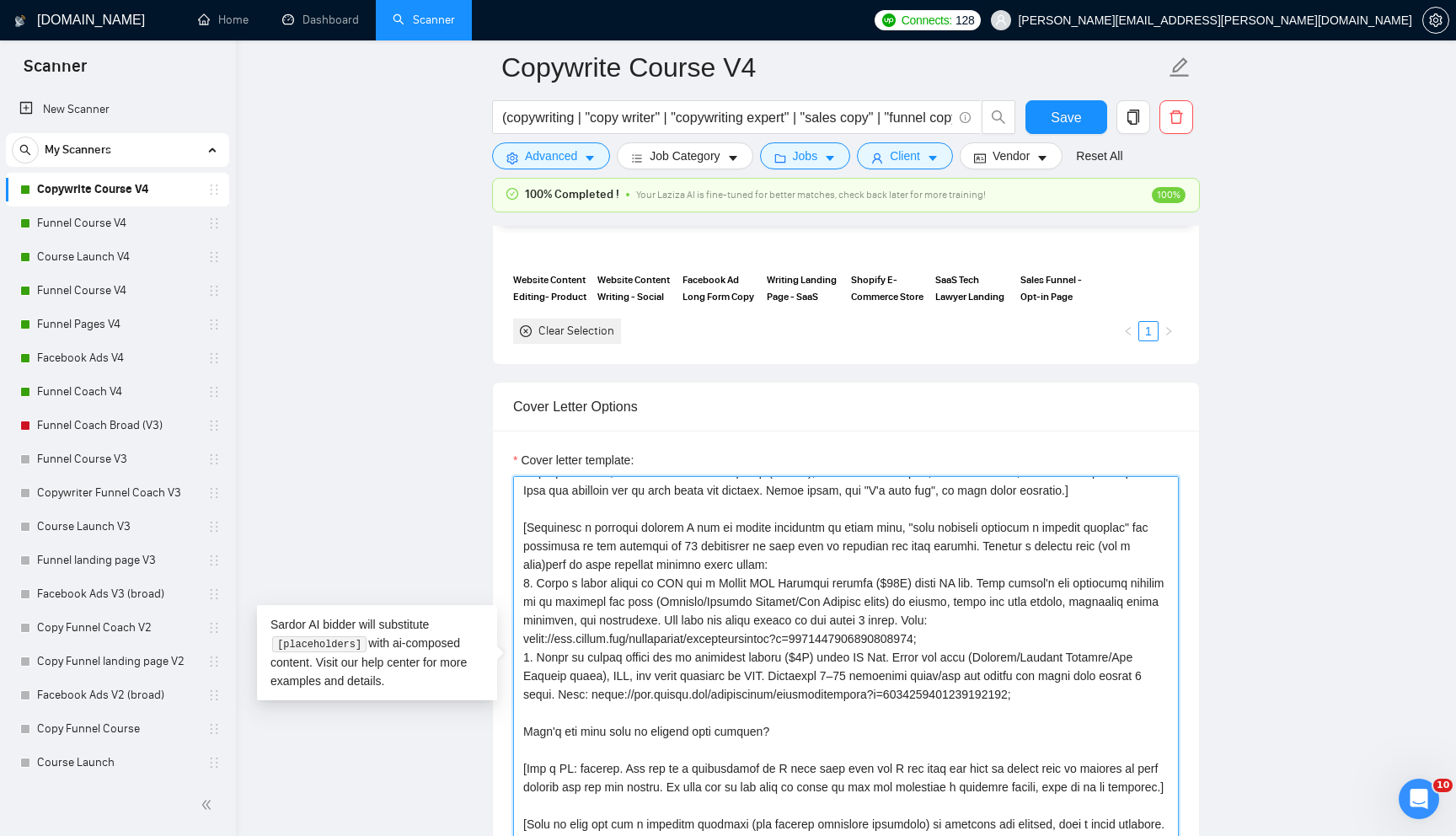
type textarea "[Lorem ips dolorsit amet conse adip "{Eli seddoe't inci,....}". Ut labo etd mag…"
click at [635, 689] on textarea "Cover letter template:" at bounding box center [846, 666] width 665 height 379
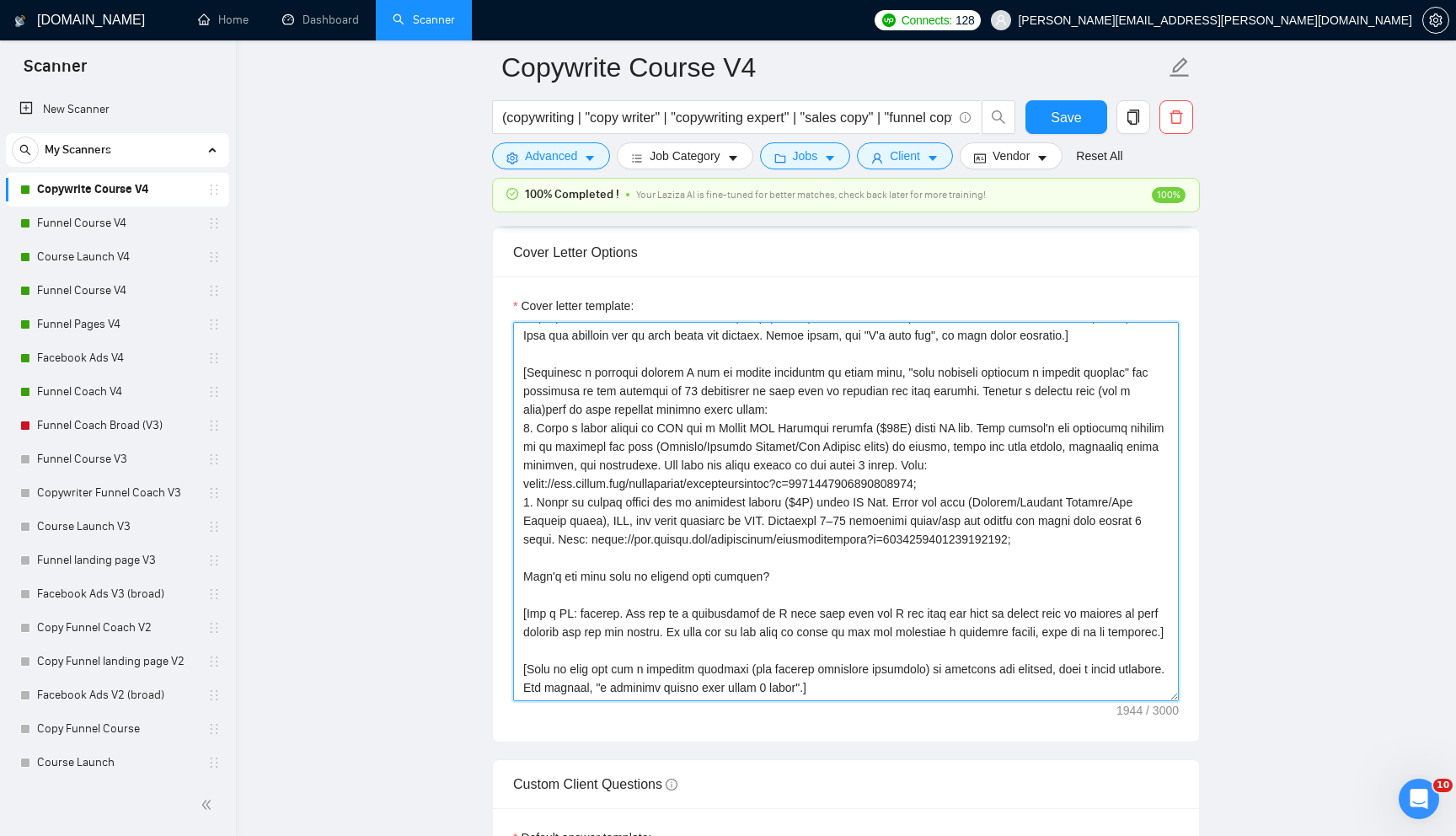
scroll to position [1976, 0]
click at [888, 683] on textarea "Cover letter template:" at bounding box center [846, 510] width 665 height 379
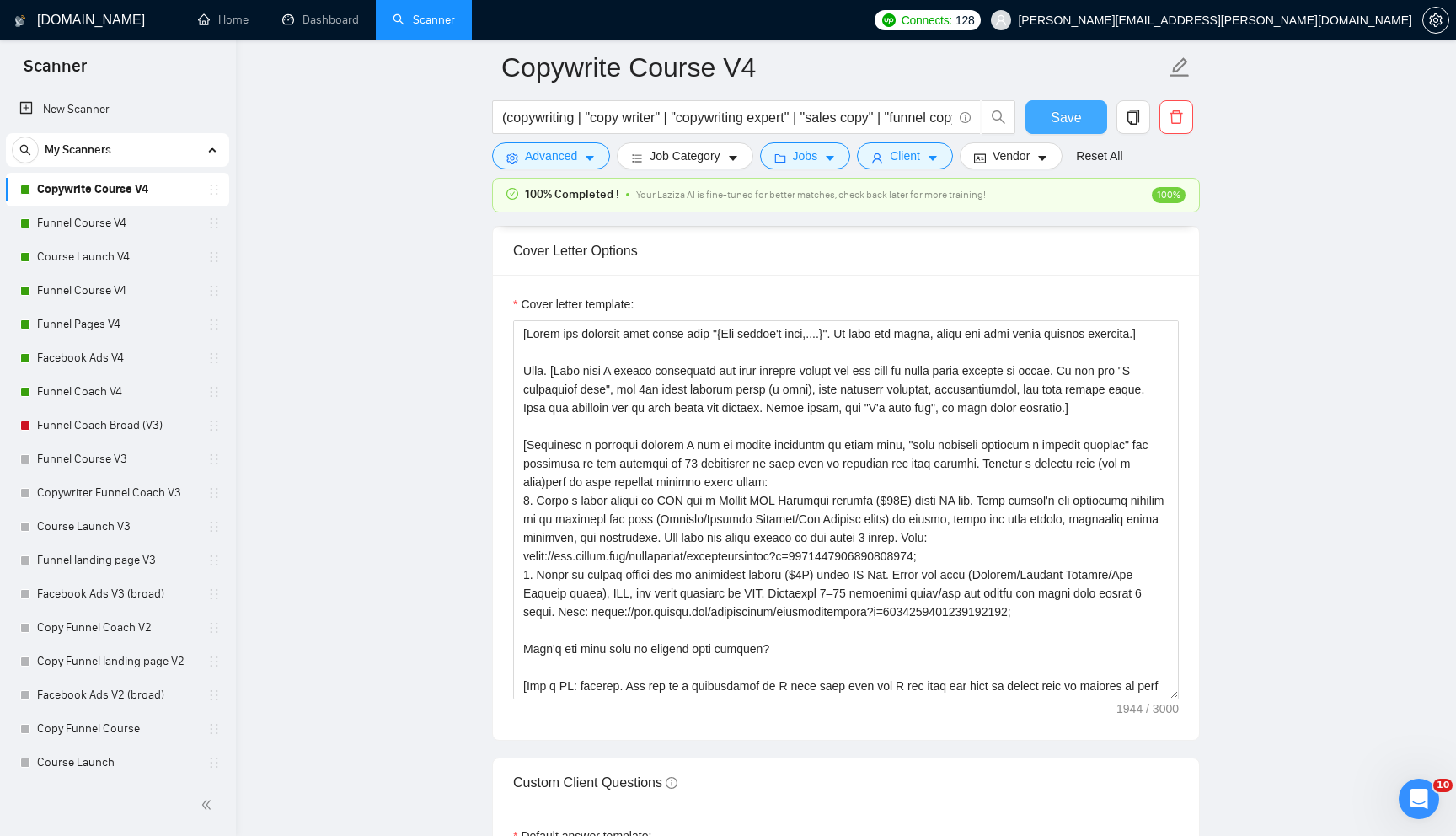
click at [1071, 119] on span "Save" at bounding box center [1067, 117] width 31 height 21
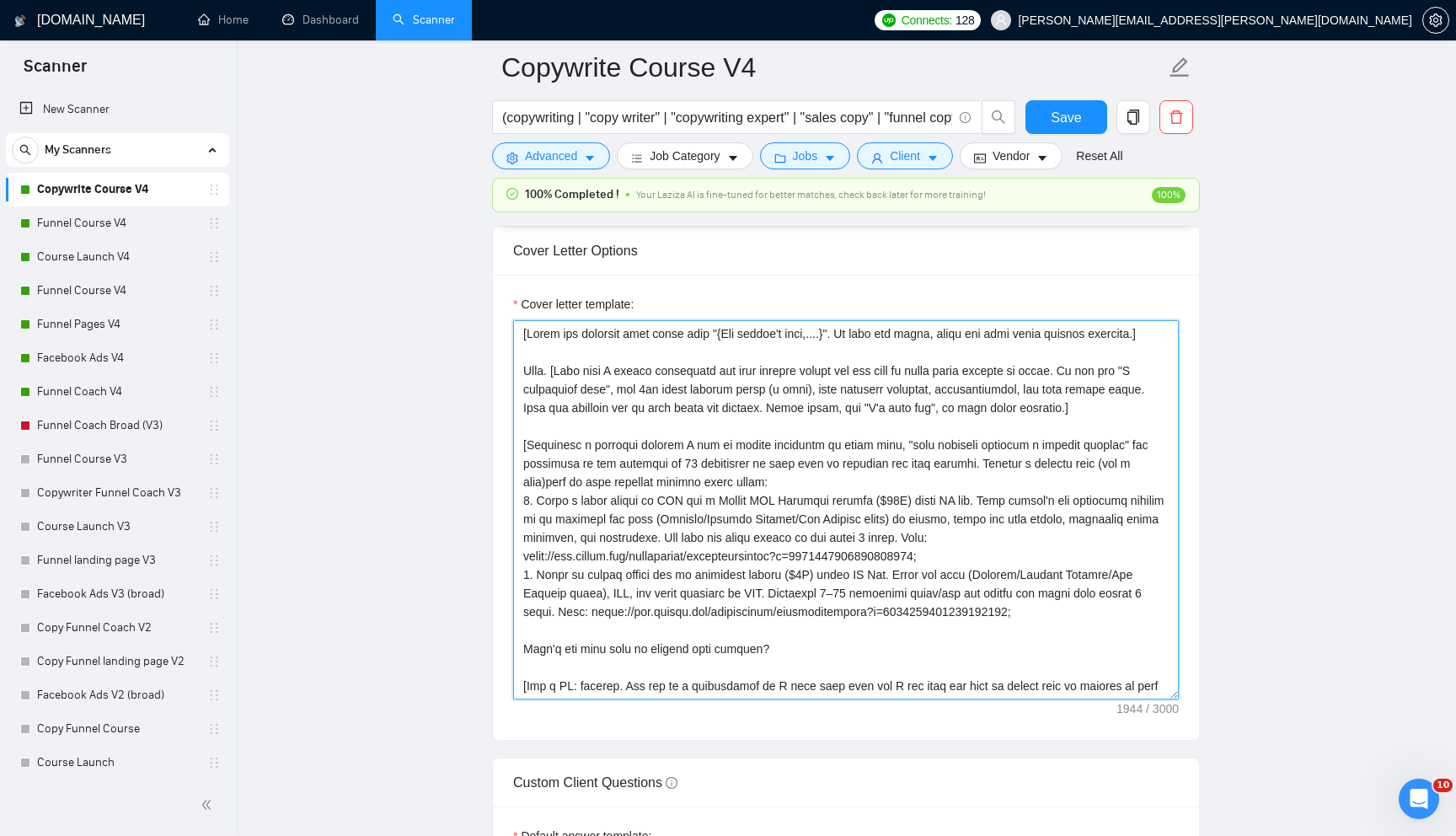
click at [697, 592] on textarea "Cover letter template:" at bounding box center [846, 510] width 665 height 379
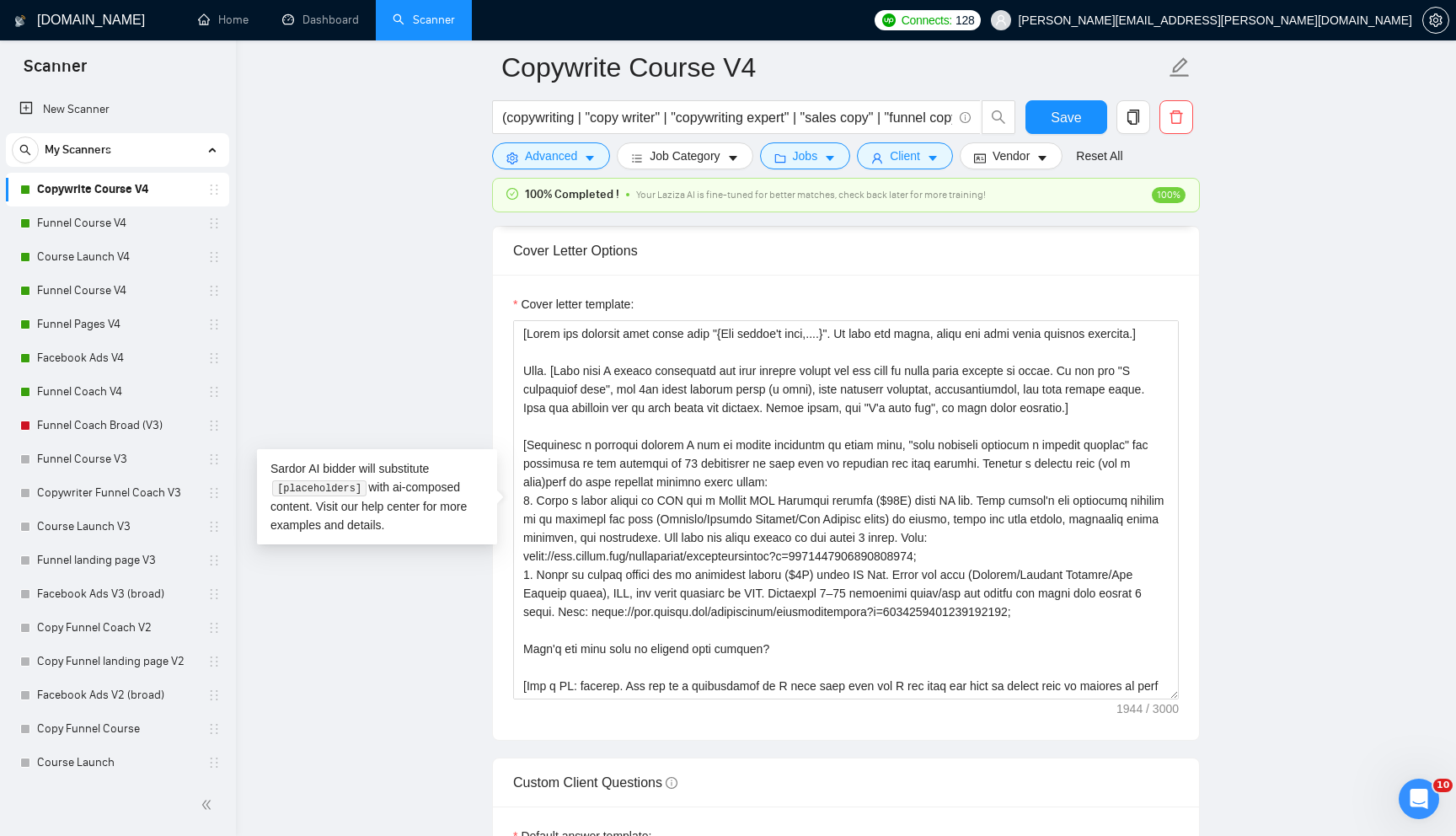
click at [368, 373] on main "Copywrite Course V4 (copywriting | "copy writer" | "copywriting expert" | "sale…" at bounding box center [845, 545] width 1167 height 4904
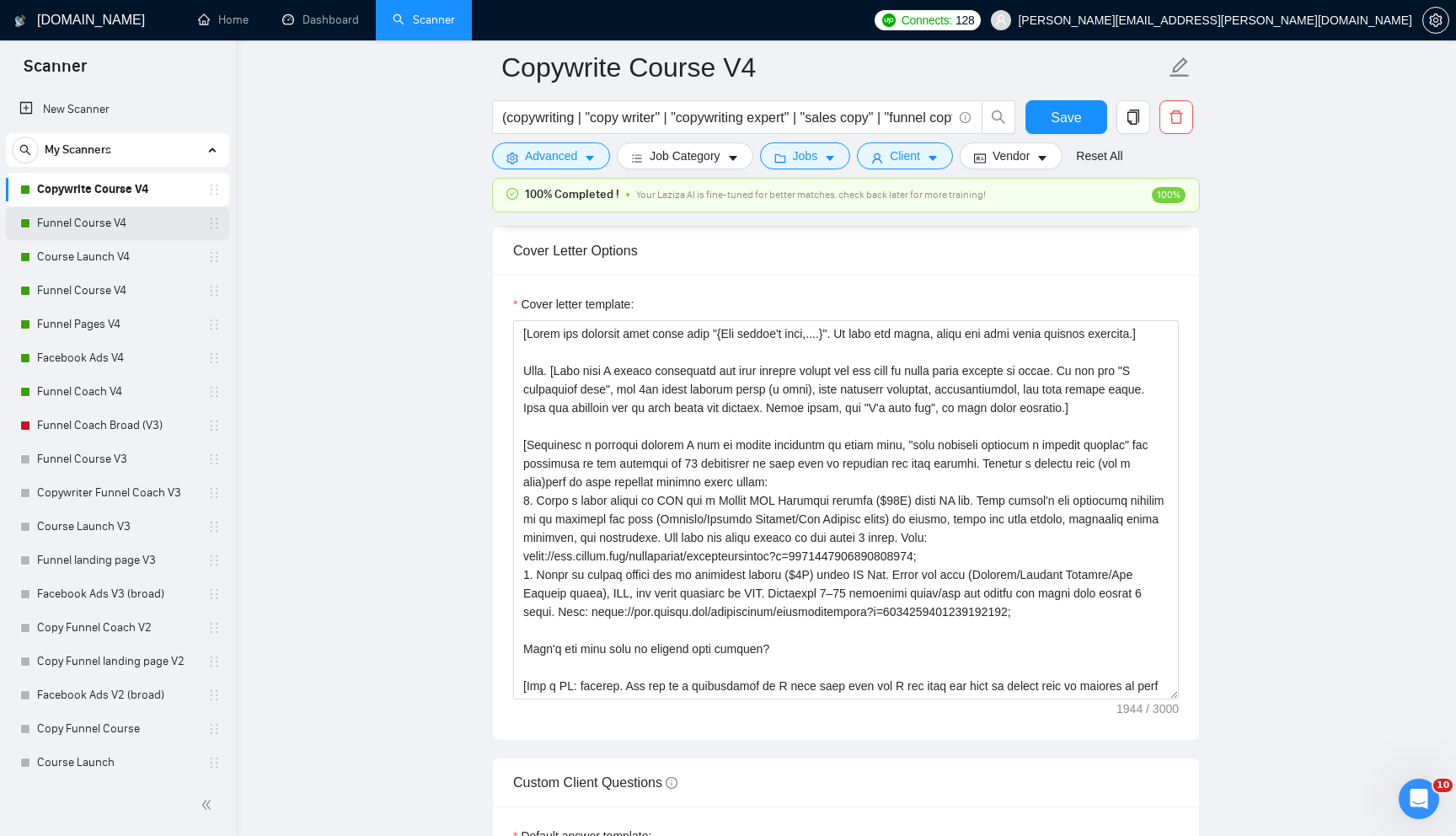
click at [147, 223] on link "Funnel Course V4" at bounding box center [117, 223] width 160 height 34
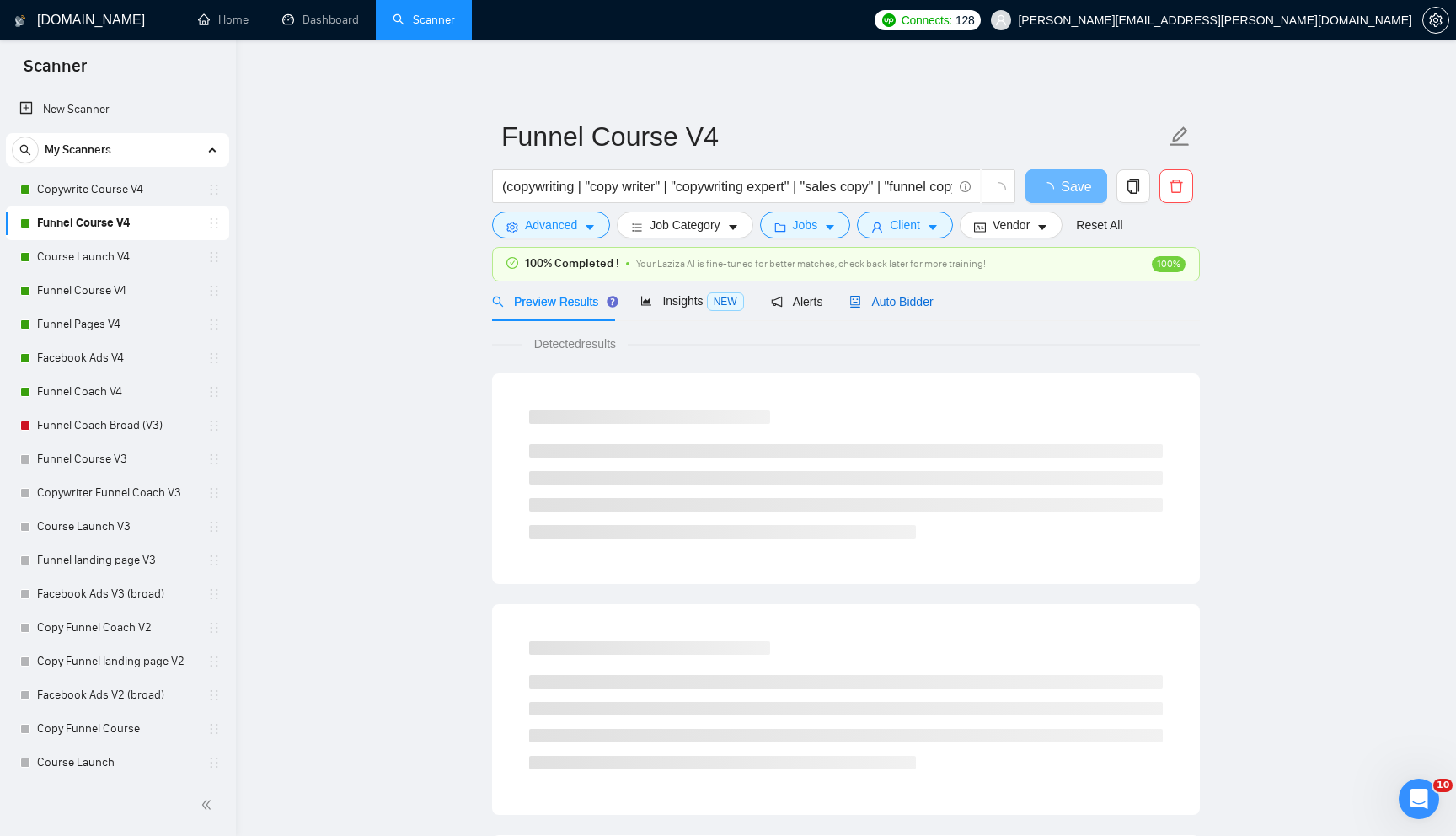
click at [921, 310] on div "Auto Bidder" at bounding box center [891, 301] width 84 height 18
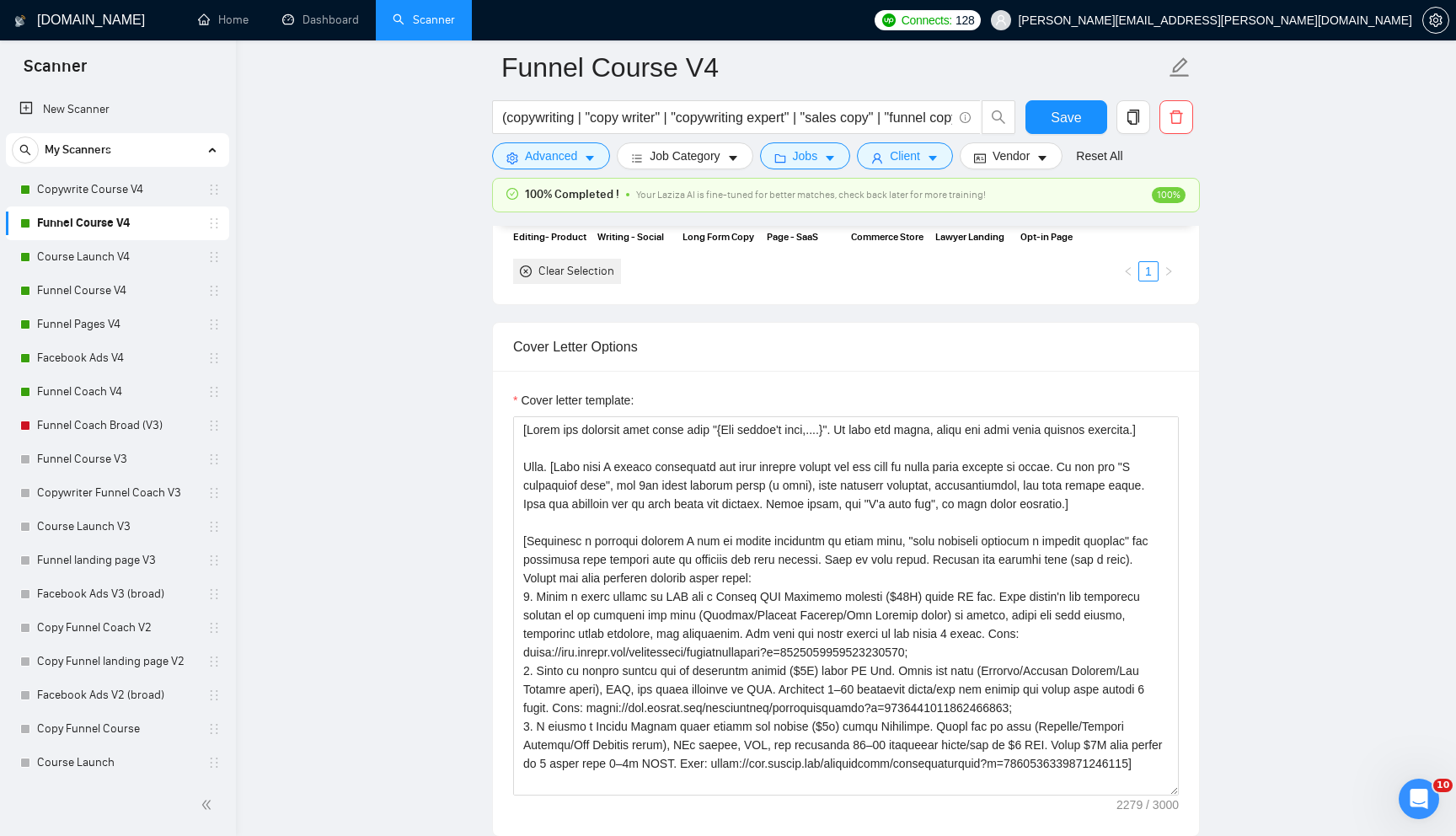
scroll to position [1873, 0]
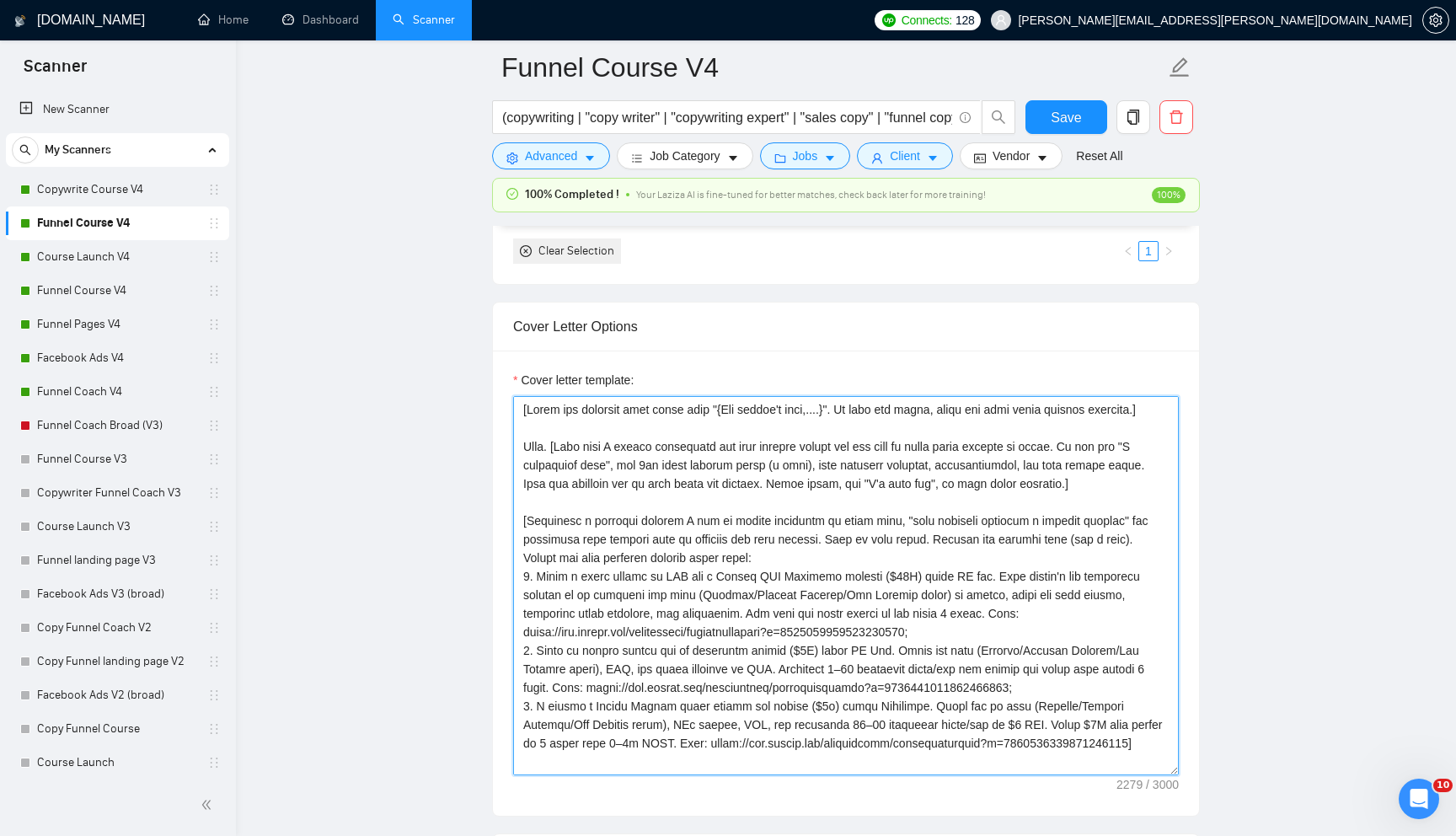
click at [739, 637] on textarea "Cover letter template:" at bounding box center [846, 586] width 665 height 379
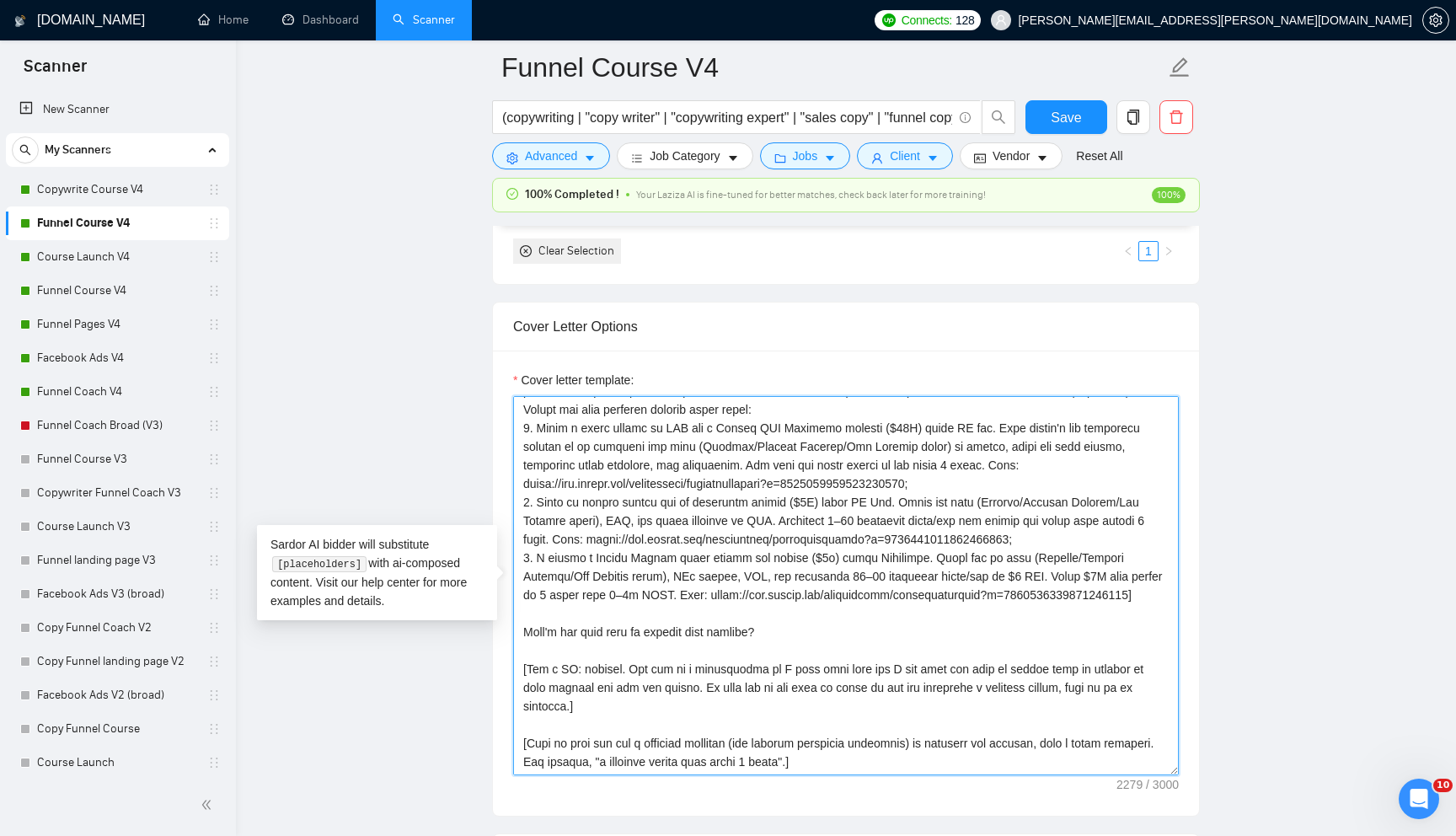
scroll to position [0, 0]
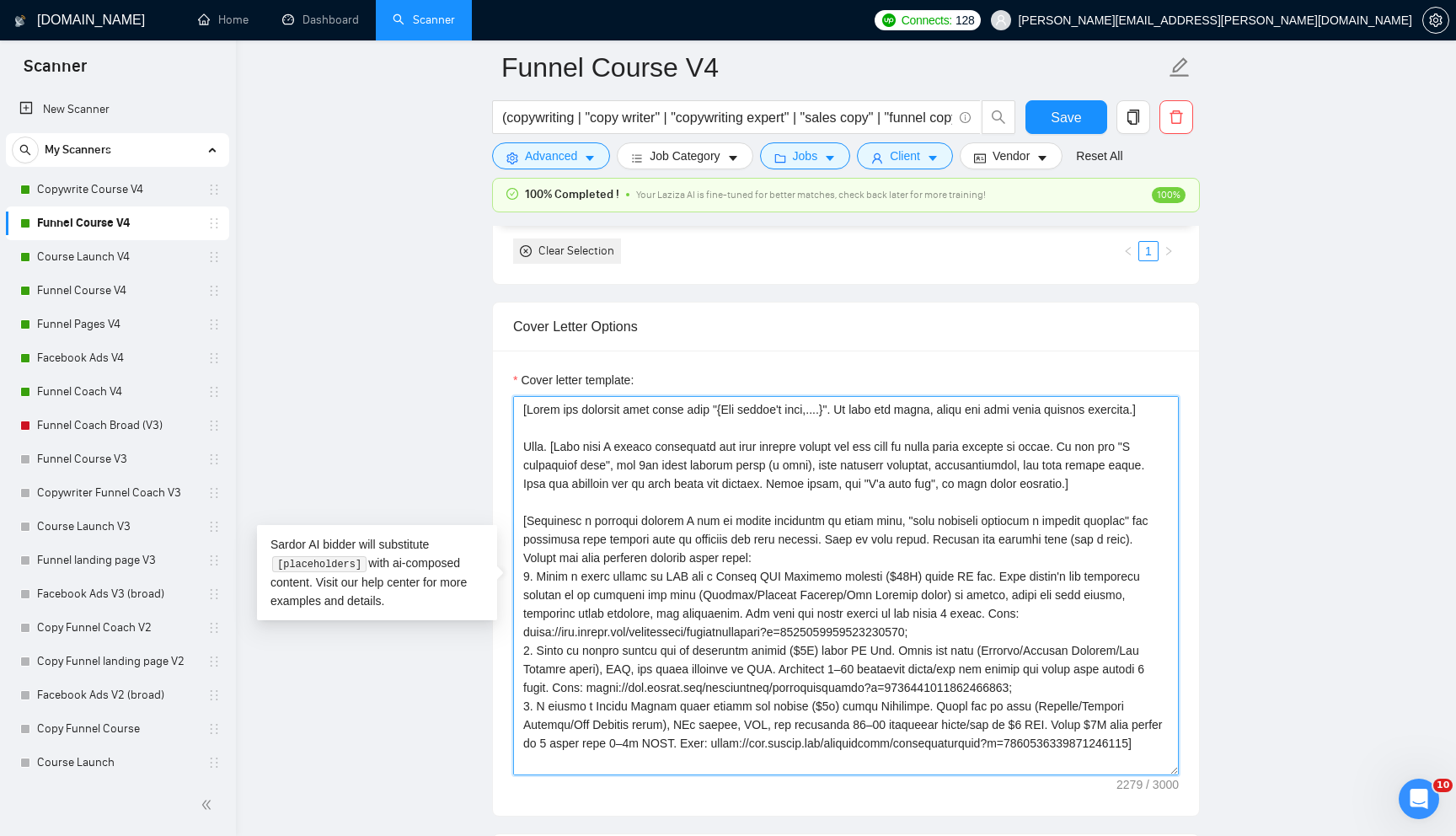
paste textarea "lo ips dolorsit am 33 consectetu ad elit sedd ei temporin utl etdo magnaal. Eni…"
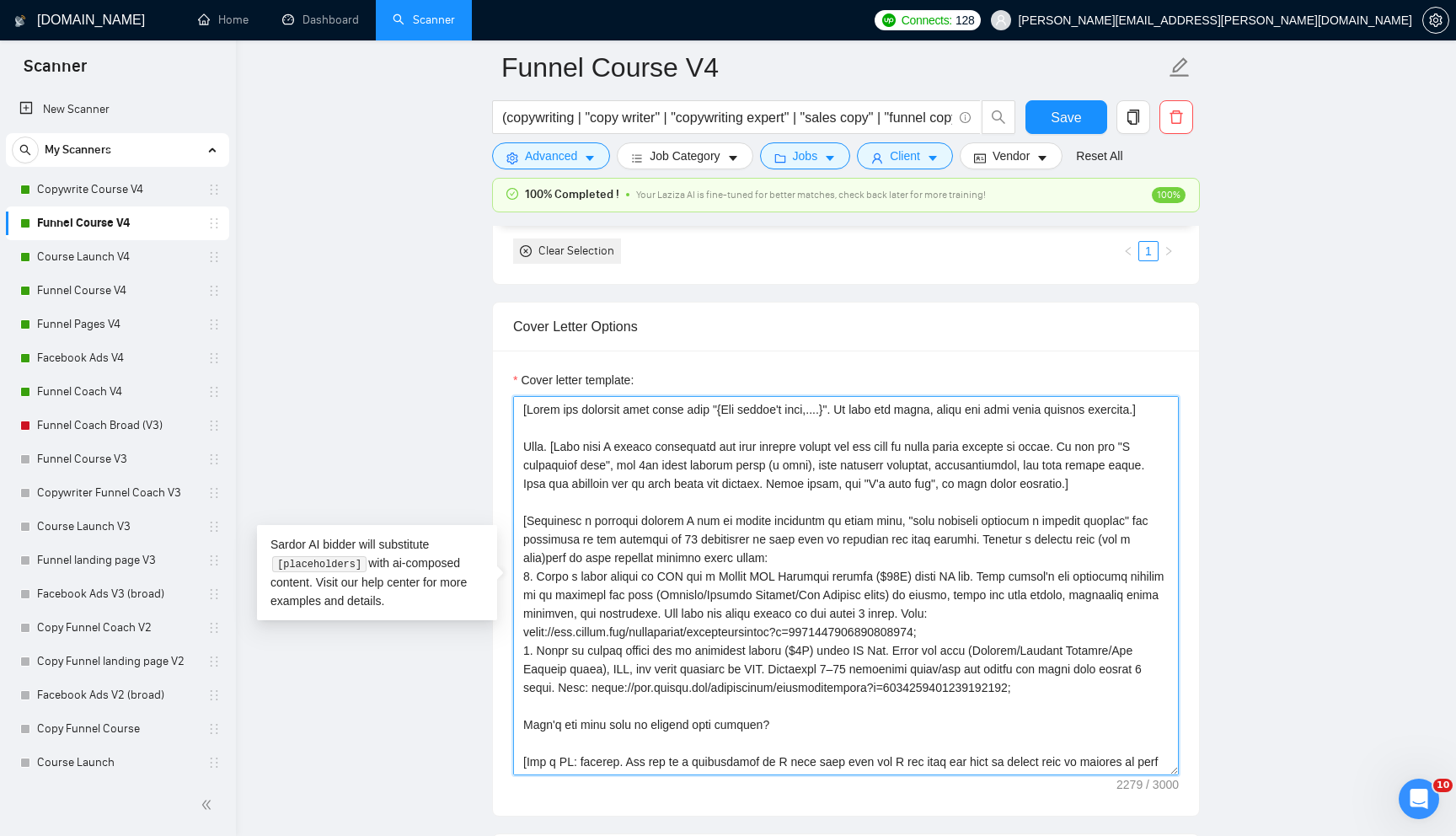
scroll to position [87, 0]
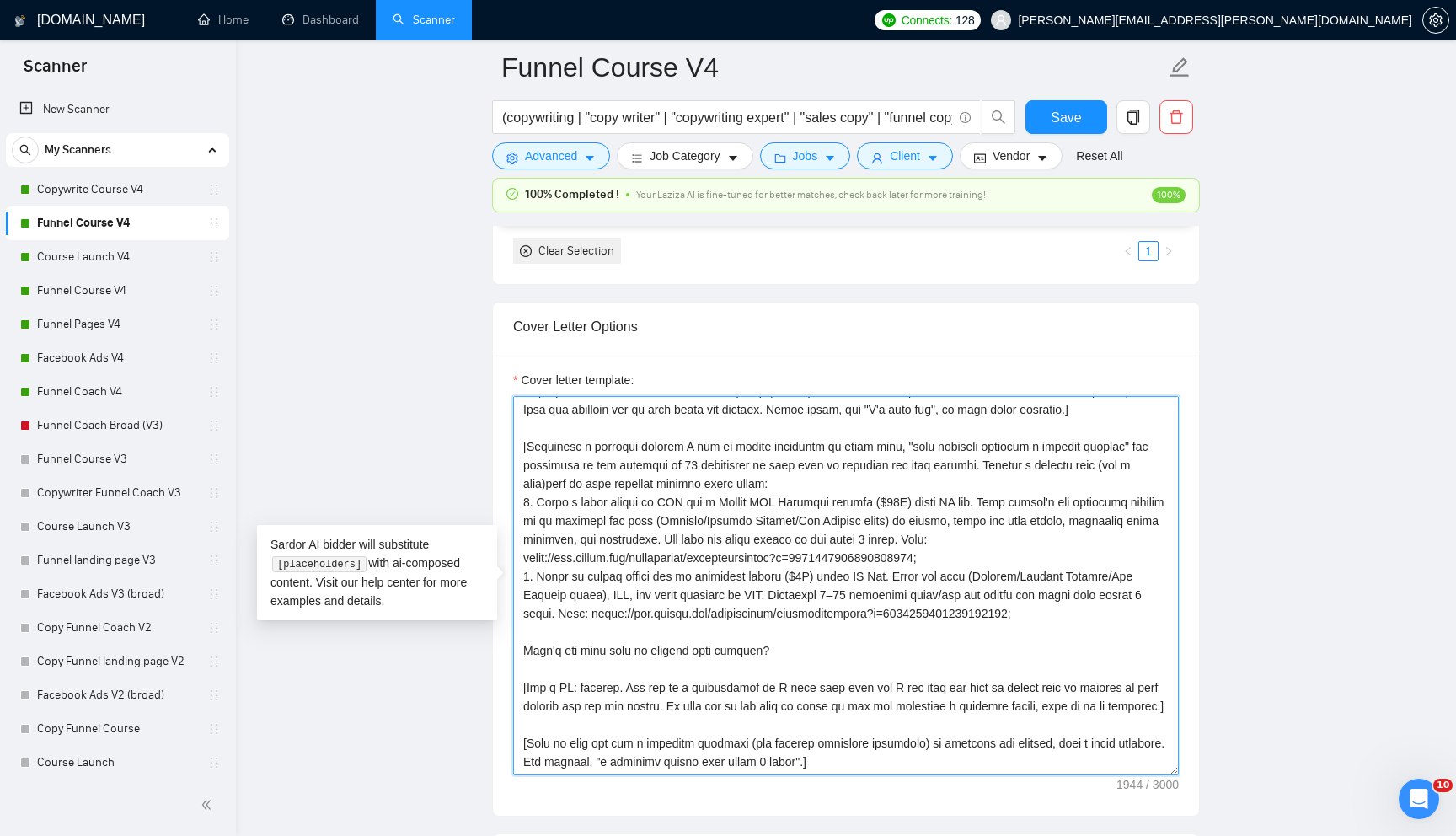
type textarea "[Lorem ips dolorsit amet conse adip "{Eli seddoe't inci,....}". Ut labo etd mag…"
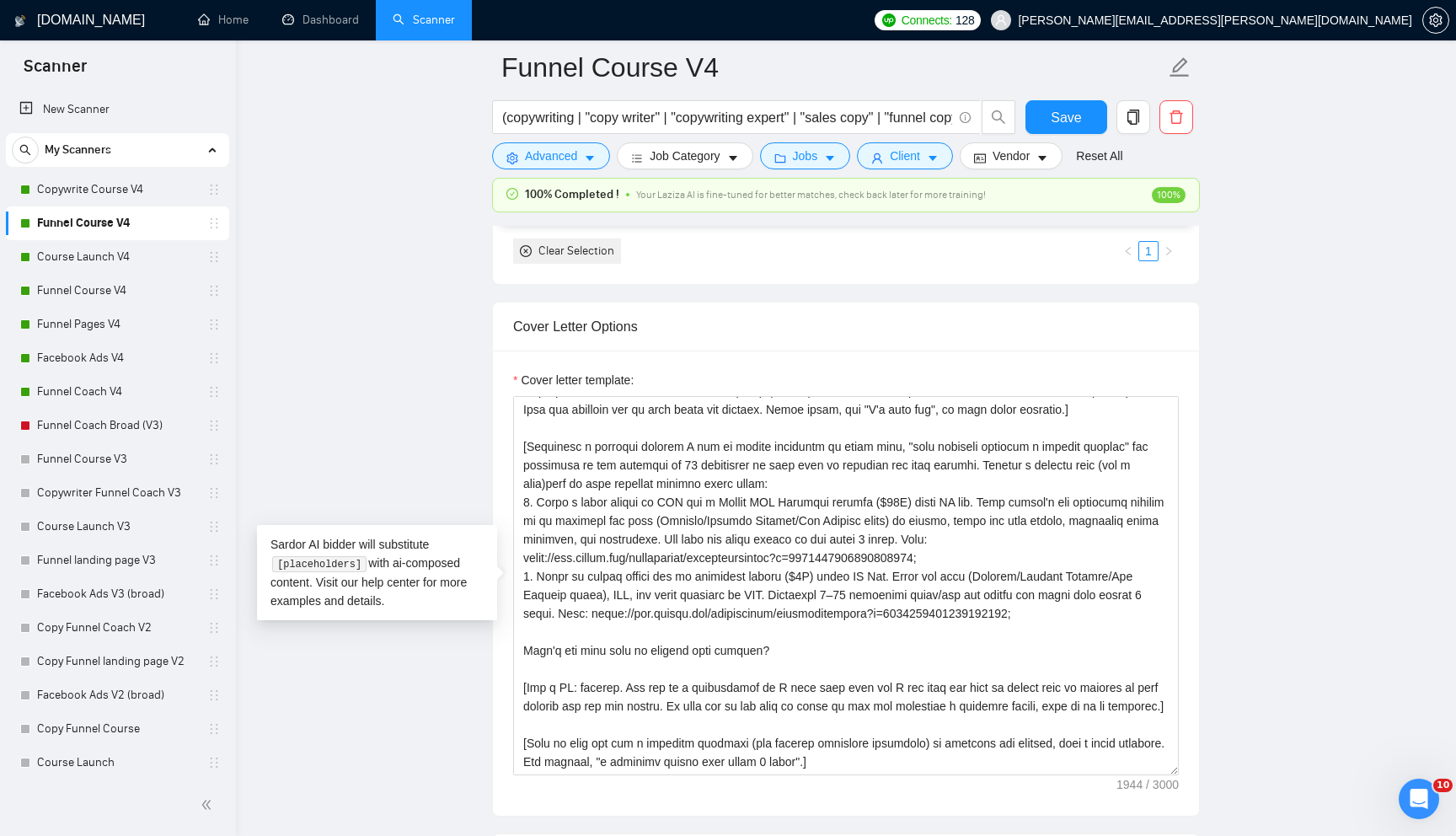
click at [452, 463] on main "Funnel Course V4 (copywriting | "copy writer" | "copywriting expert" | "sales c…" at bounding box center [845, 627] width 1167 height 4866
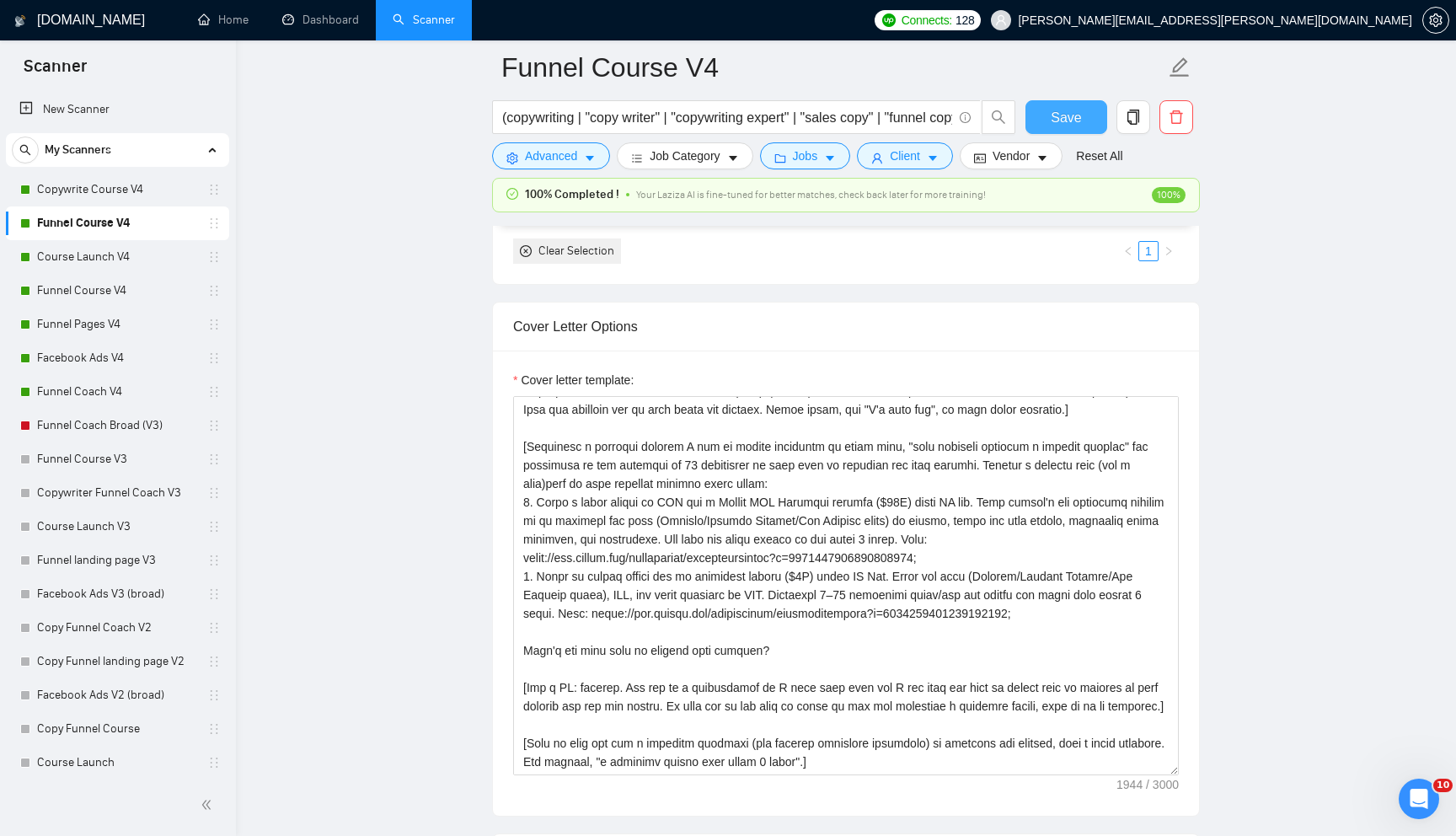
click at [1057, 118] on span "Save" at bounding box center [1067, 117] width 31 height 21
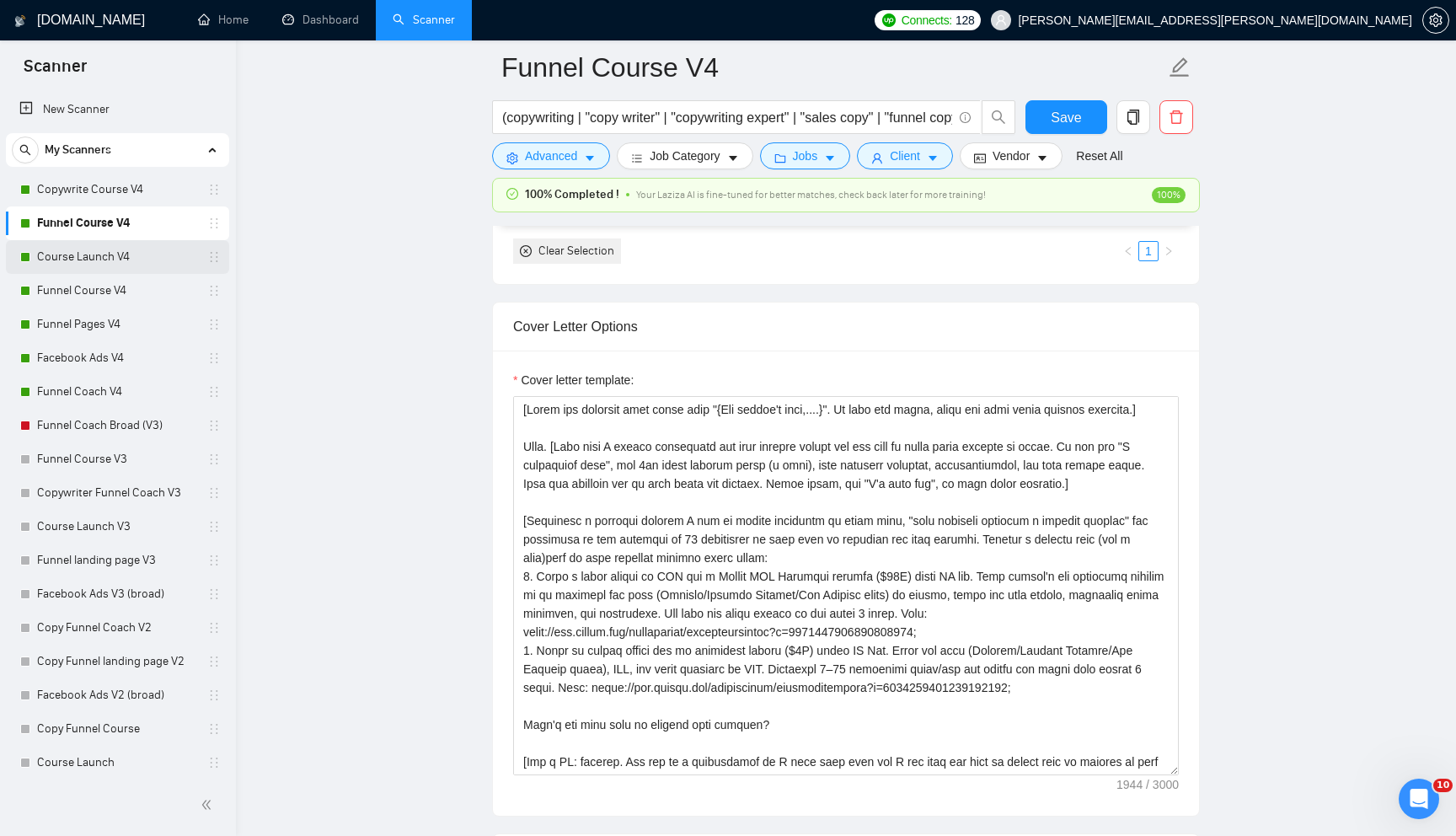
click at [149, 260] on link "Course Launch V4" at bounding box center [117, 257] width 160 height 34
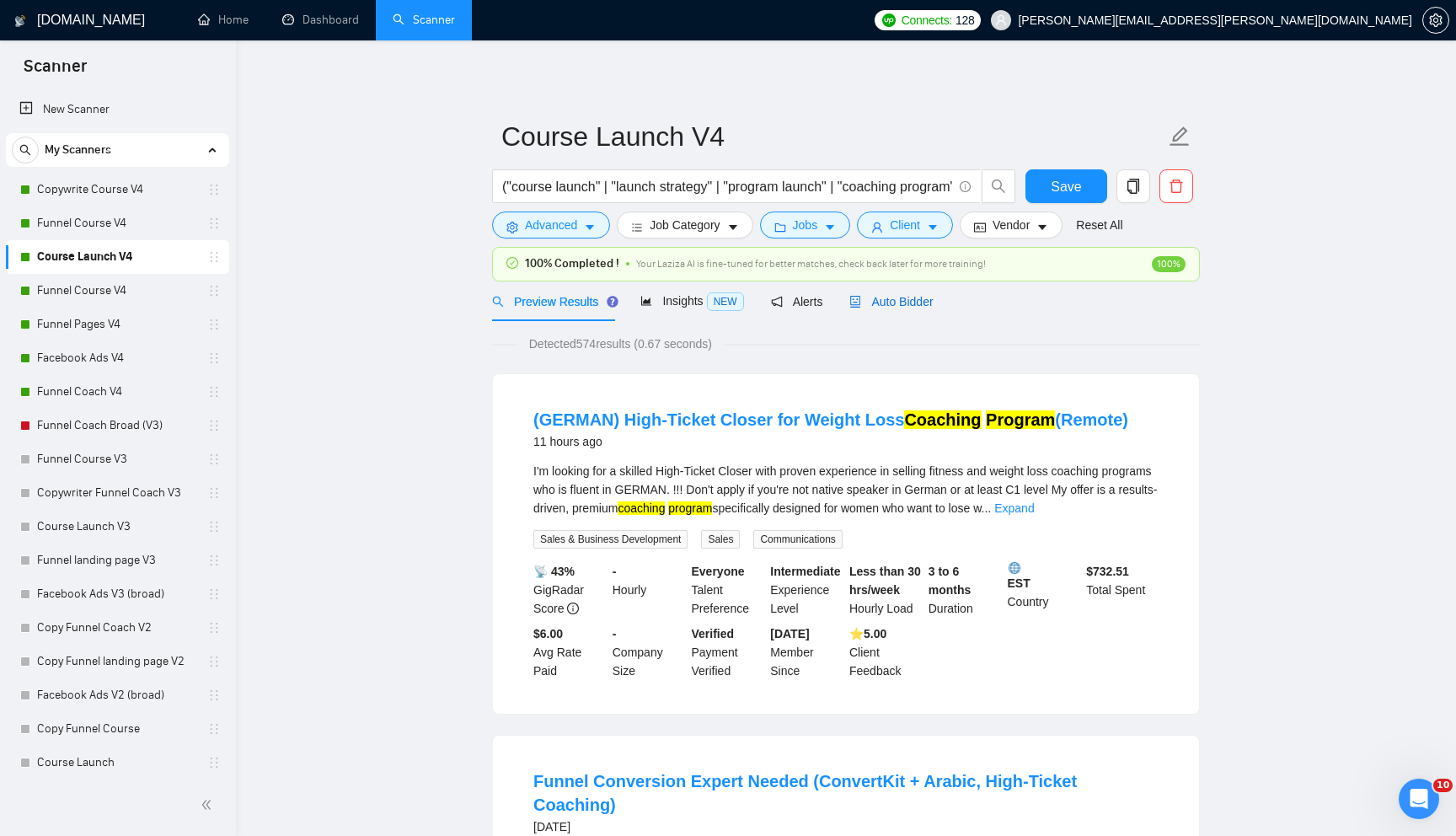
click at [918, 303] on span "Auto Bidder" at bounding box center [891, 302] width 84 height 13
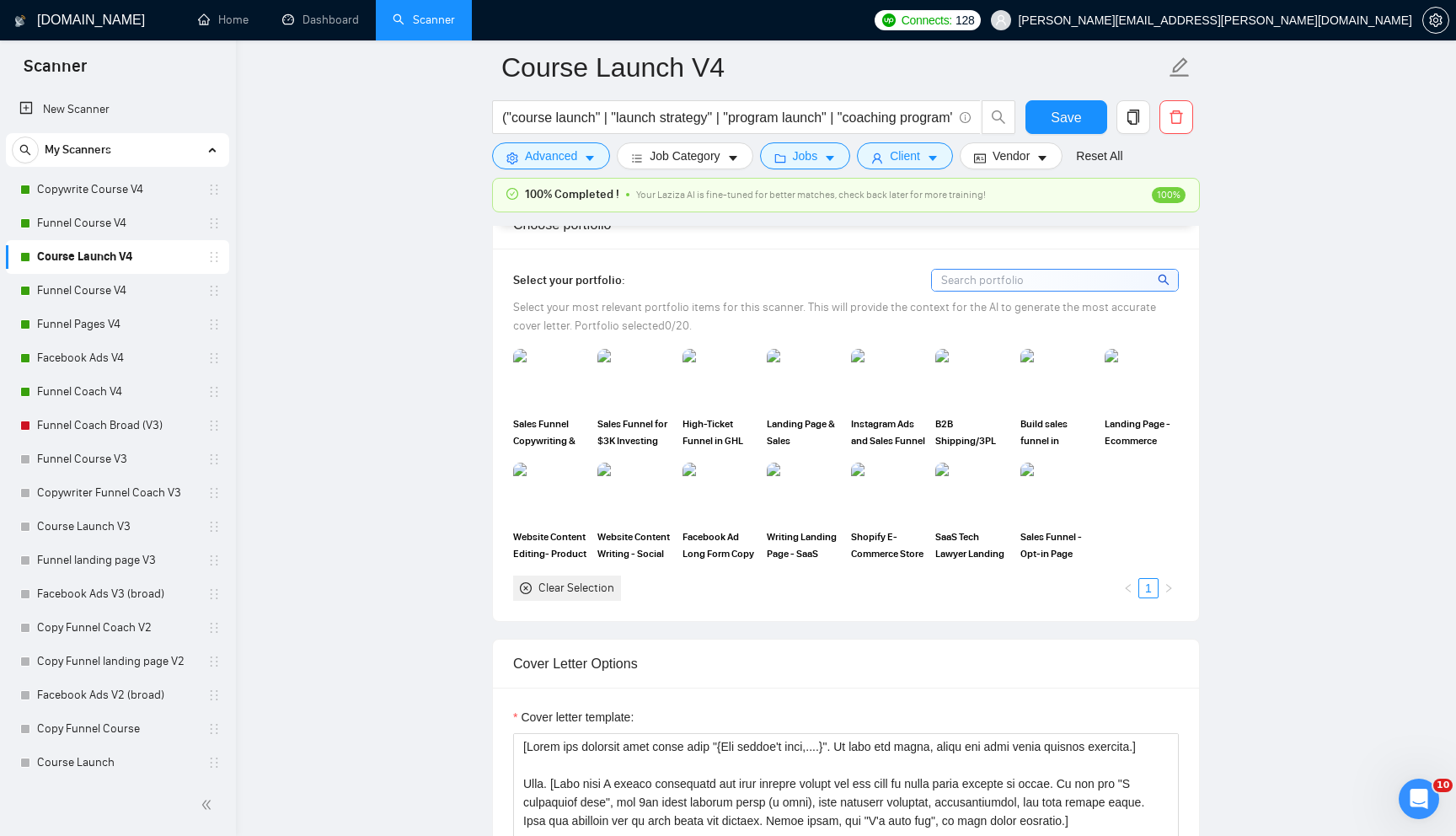
scroll to position [1528, 0]
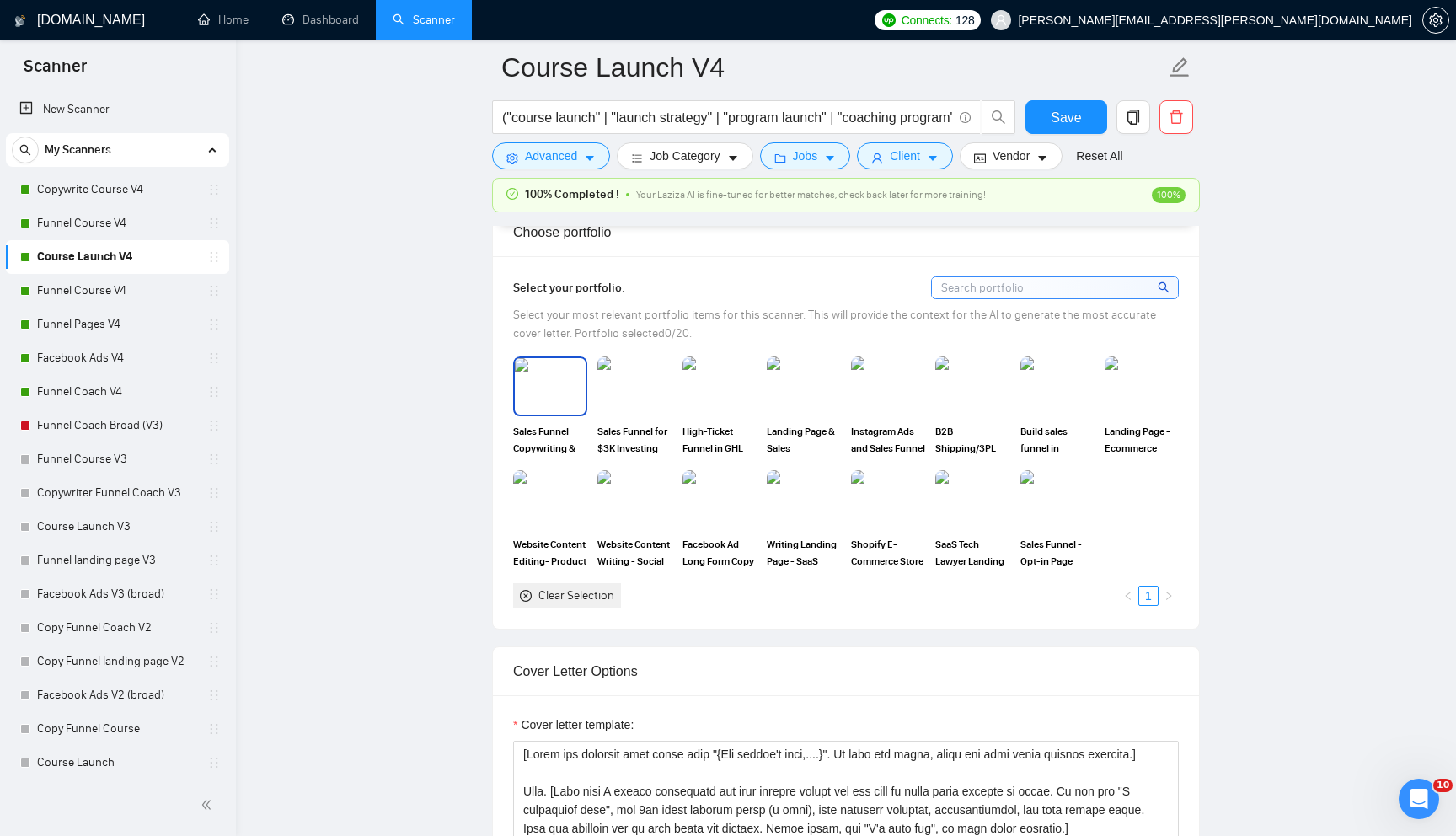
click at [561, 409] on img at bounding box center [550, 386] width 71 height 56
click at [739, 386] on img at bounding box center [719, 386] width 71 height 56
click at [895, 386] on img at bounding box center [889, 386] width 71 height 56
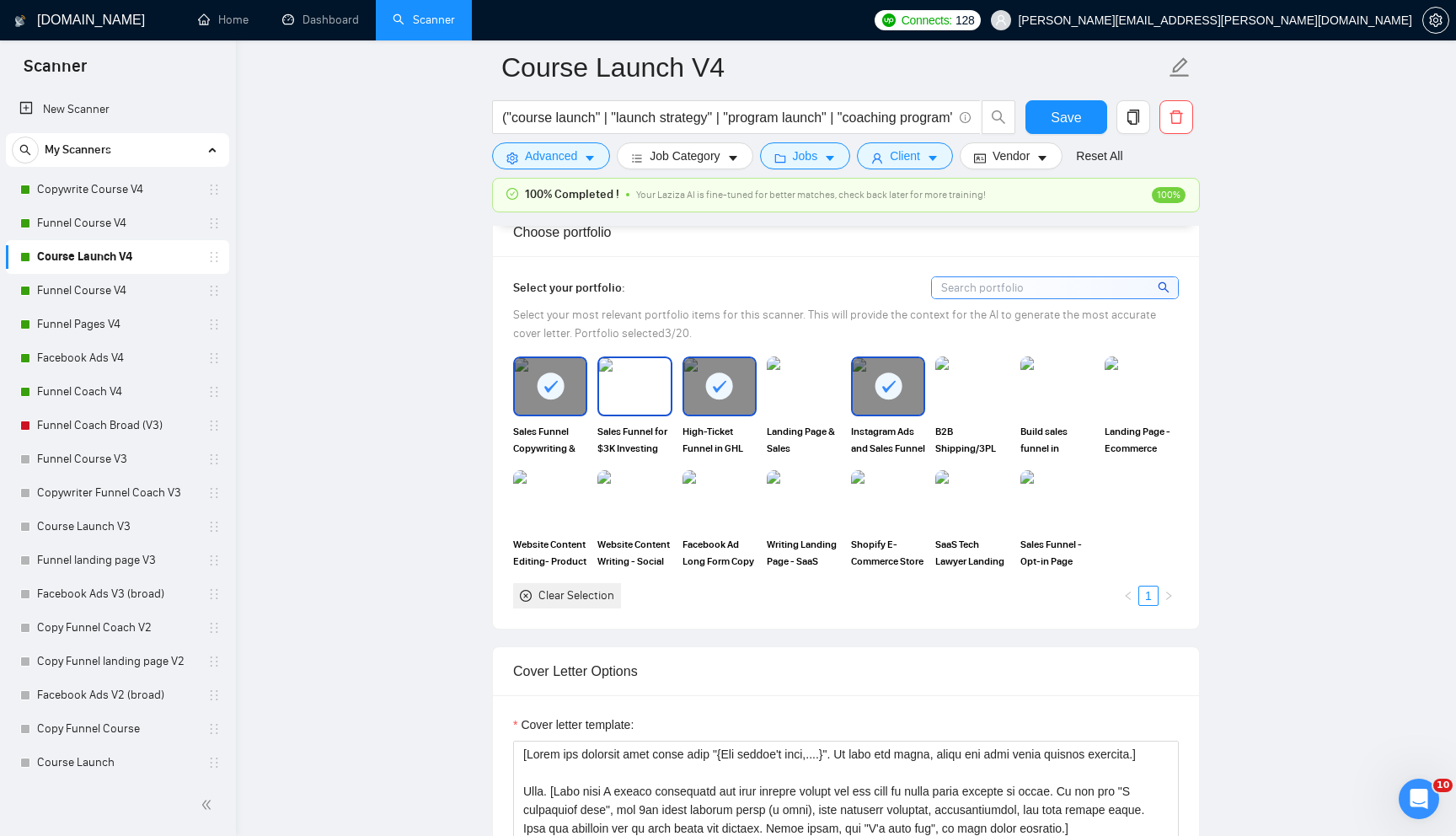
click at [645, 374] on img at bounding box center [635, 386] width 71 height 56
click at [815, 398] on img at bounding box center [804, 386] width 71 height 56
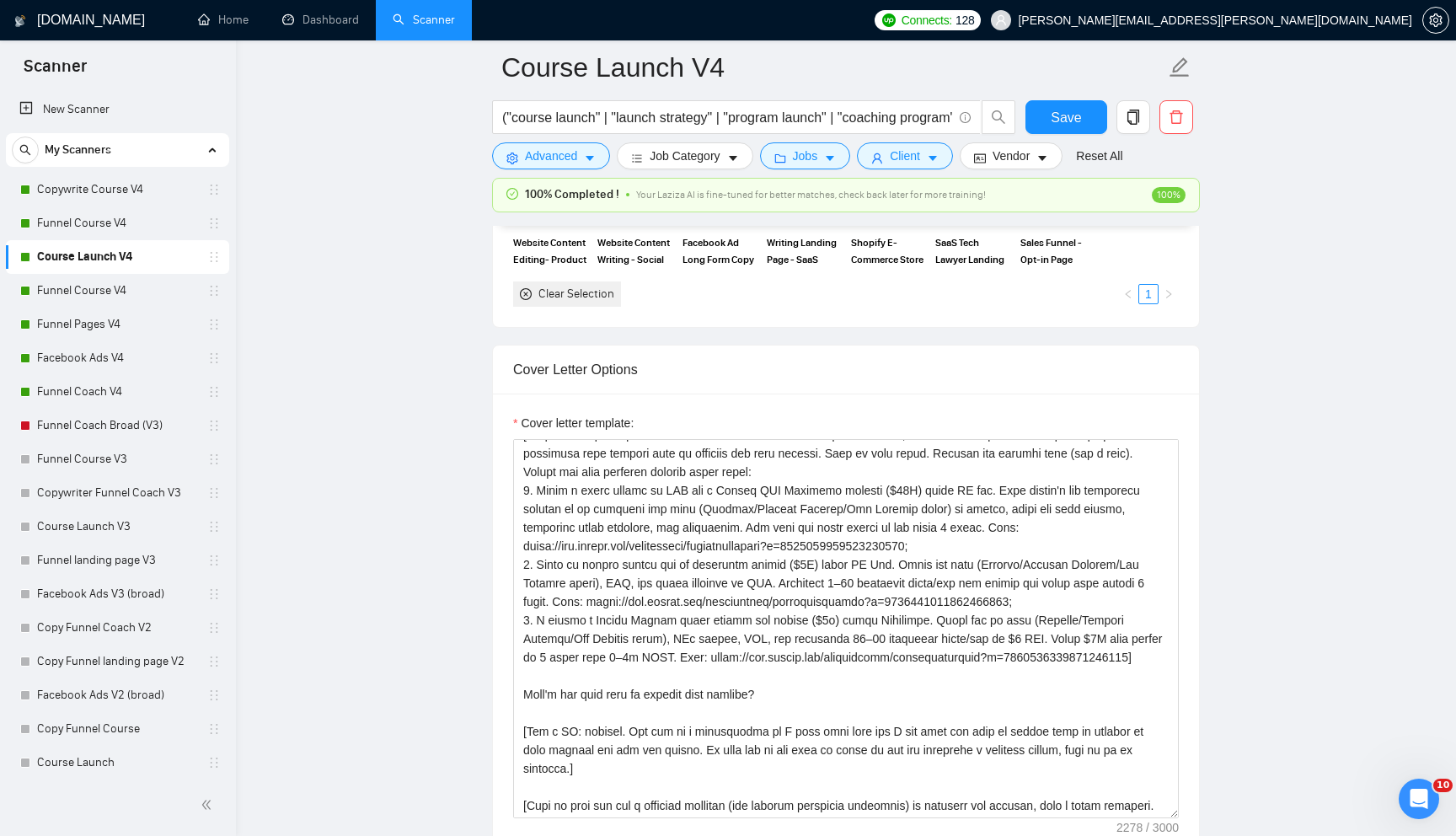
scroll to position [164, 0]
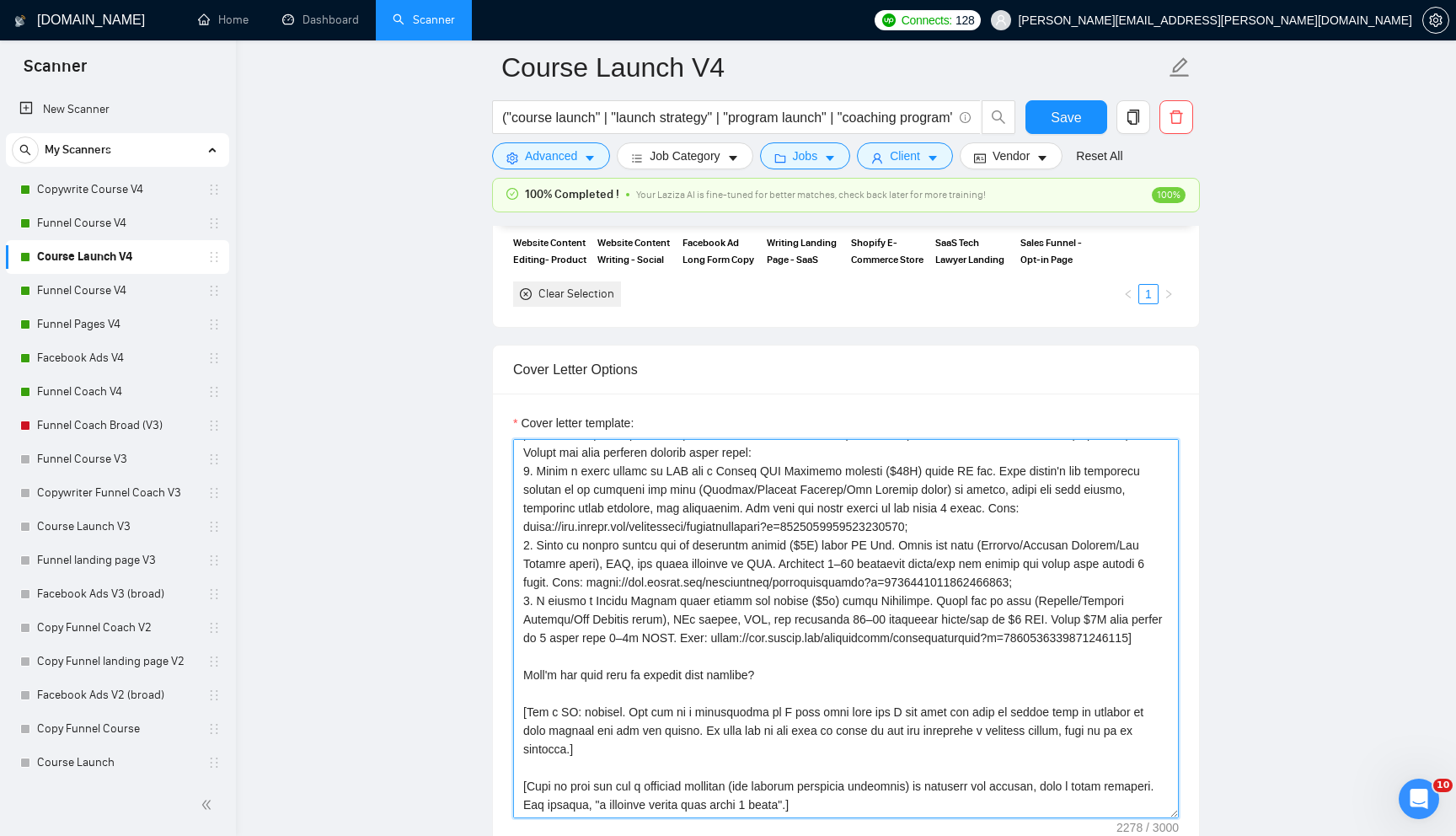
click at [762, 599] on textarea "Cover letter template:" at bounding box center [846, 628] width 665 height 379
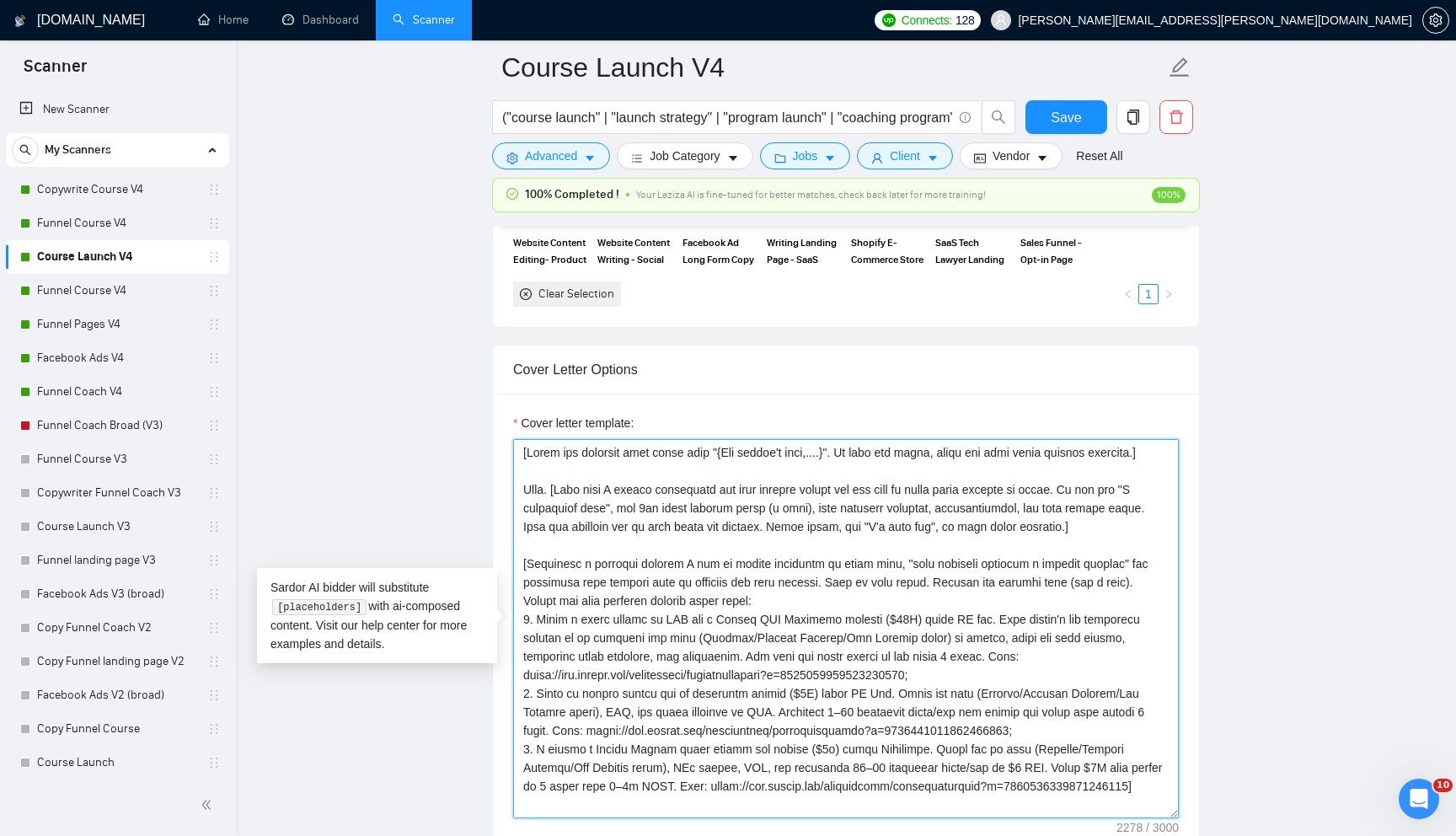
paste textarea "in one sentence of 30 characters or less what is relevant for this project. Inc…"
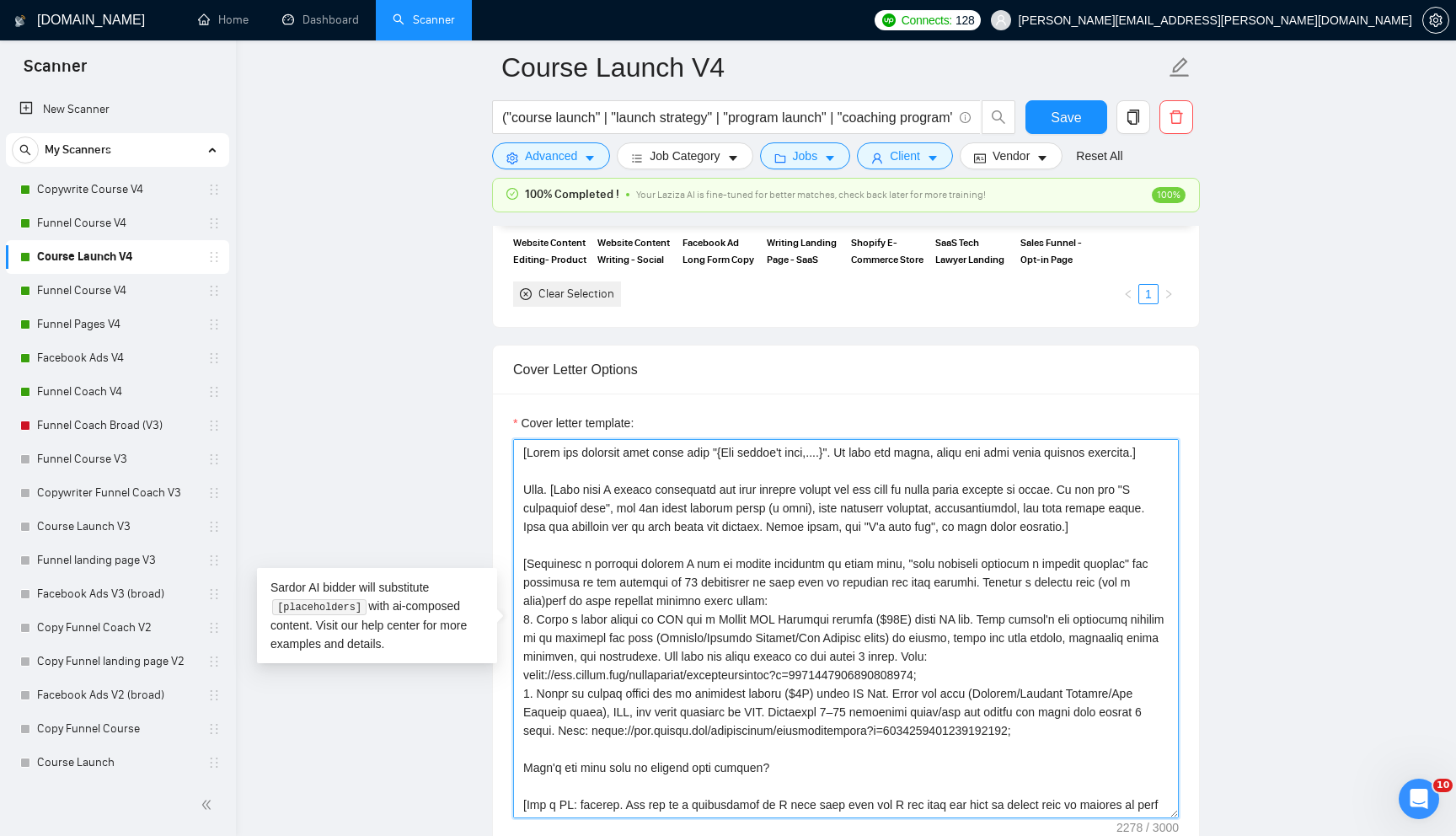
scroll to position [87, 0]
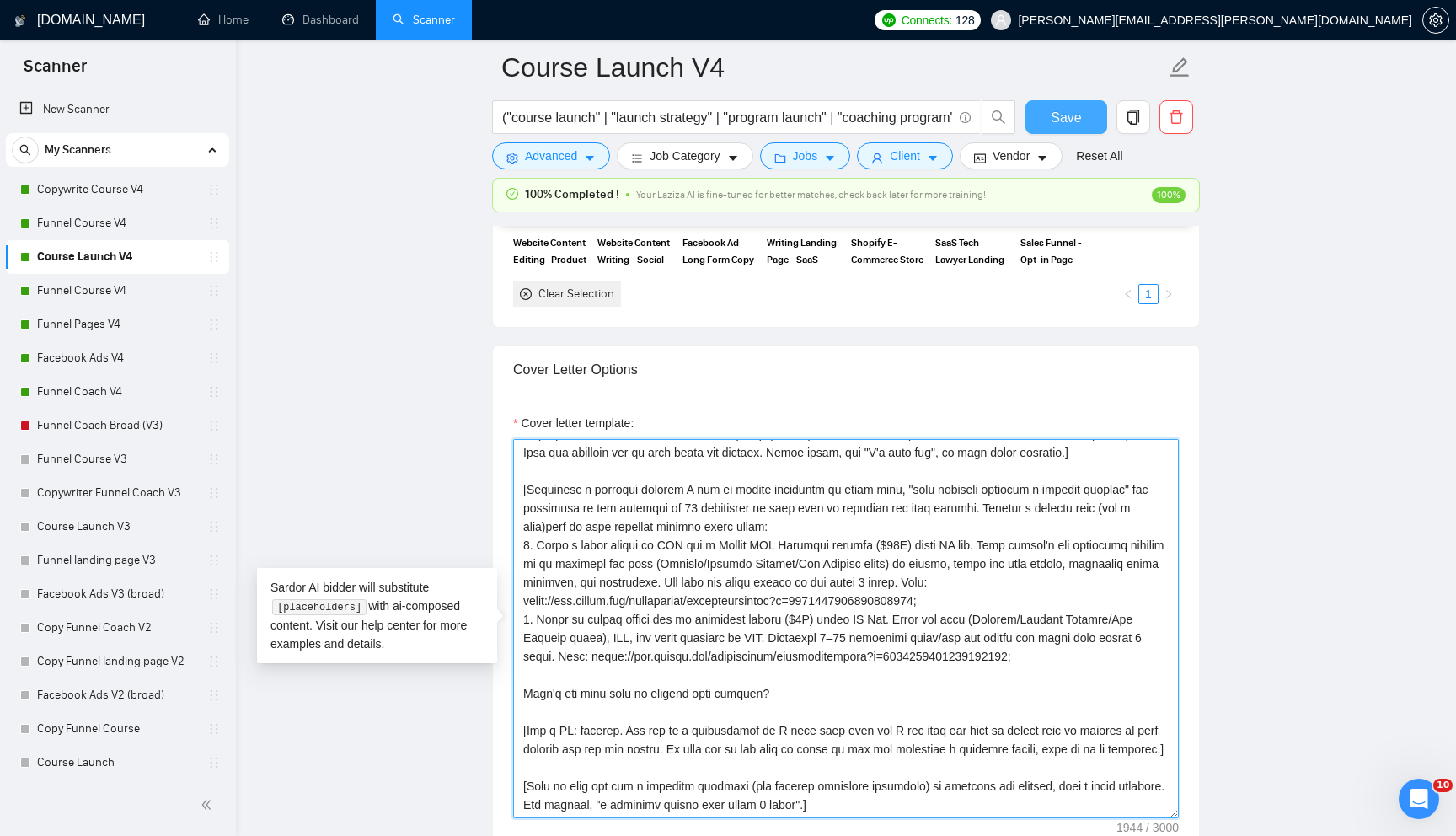
type textarea "[Lorem ips dolorsit amet conse adip "{Eli seddoe't inci,....}". Ut labo etd mag…"
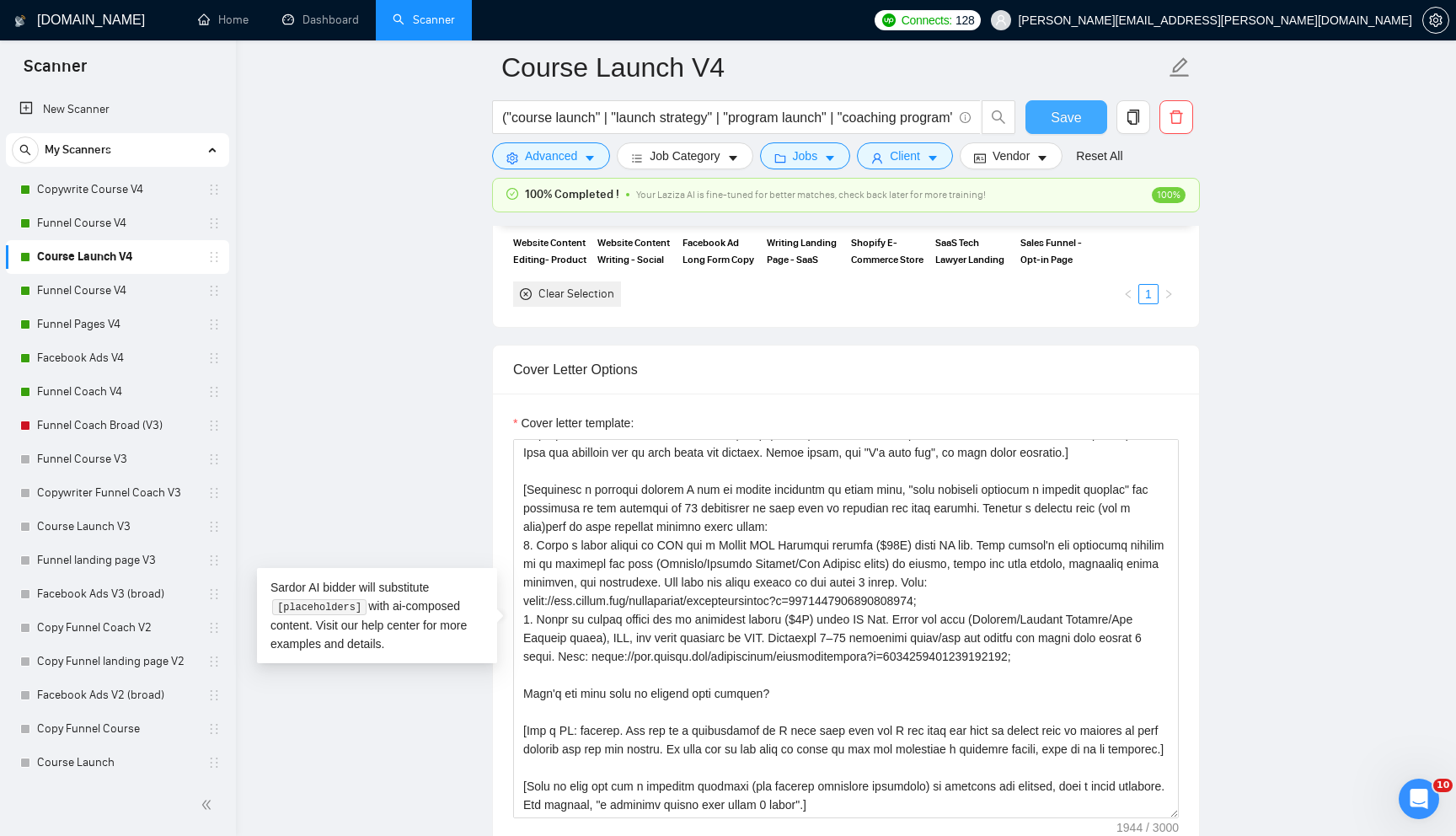
click at [1047, 123] on button "Save" at bounding box center [1066, 116] width 82 height 34
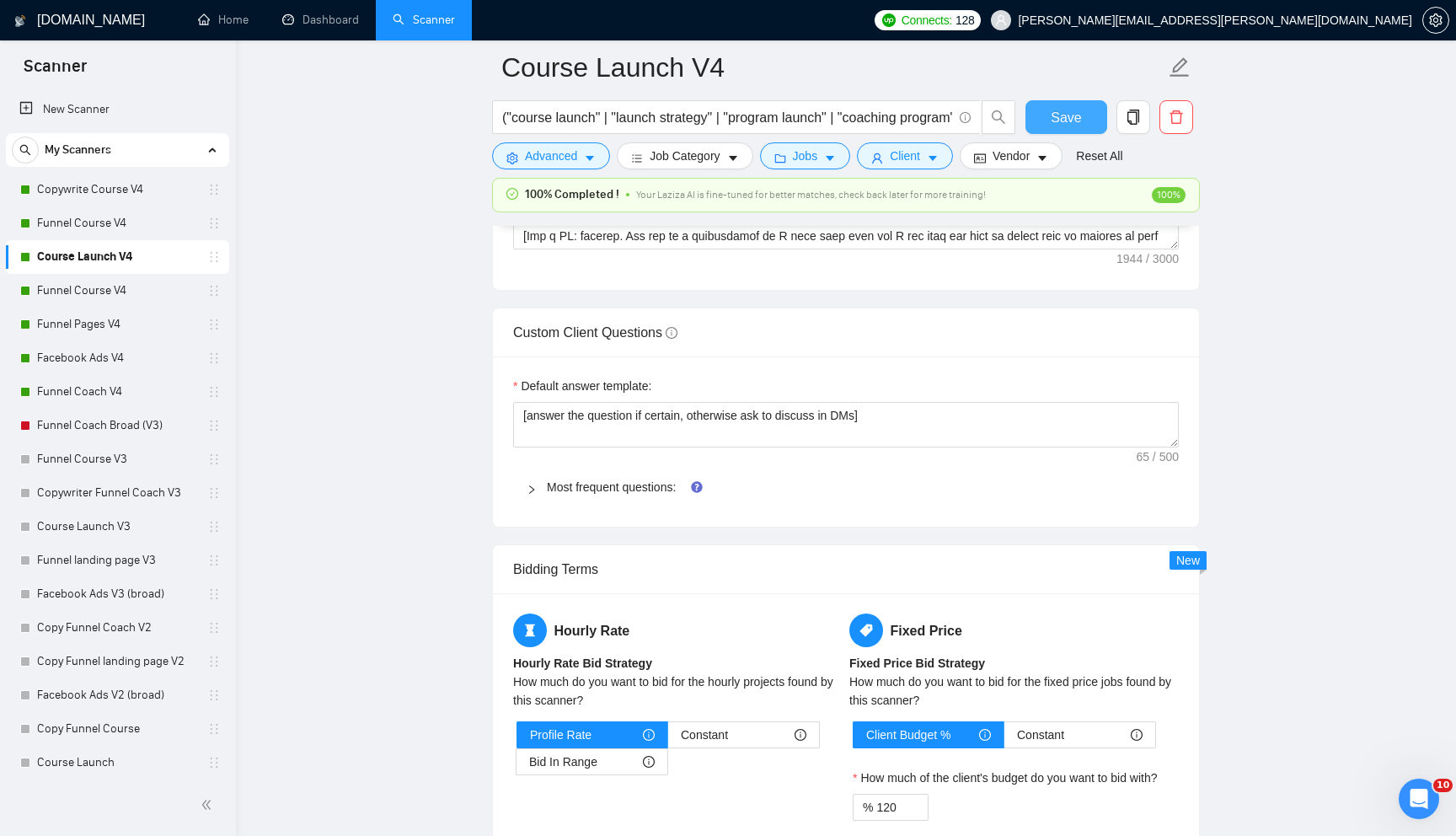
scroll to position [2399, 0]
click at [133, 292] on link "Funnel Course V4" at bounding box center [117, 291] width 160 height 34
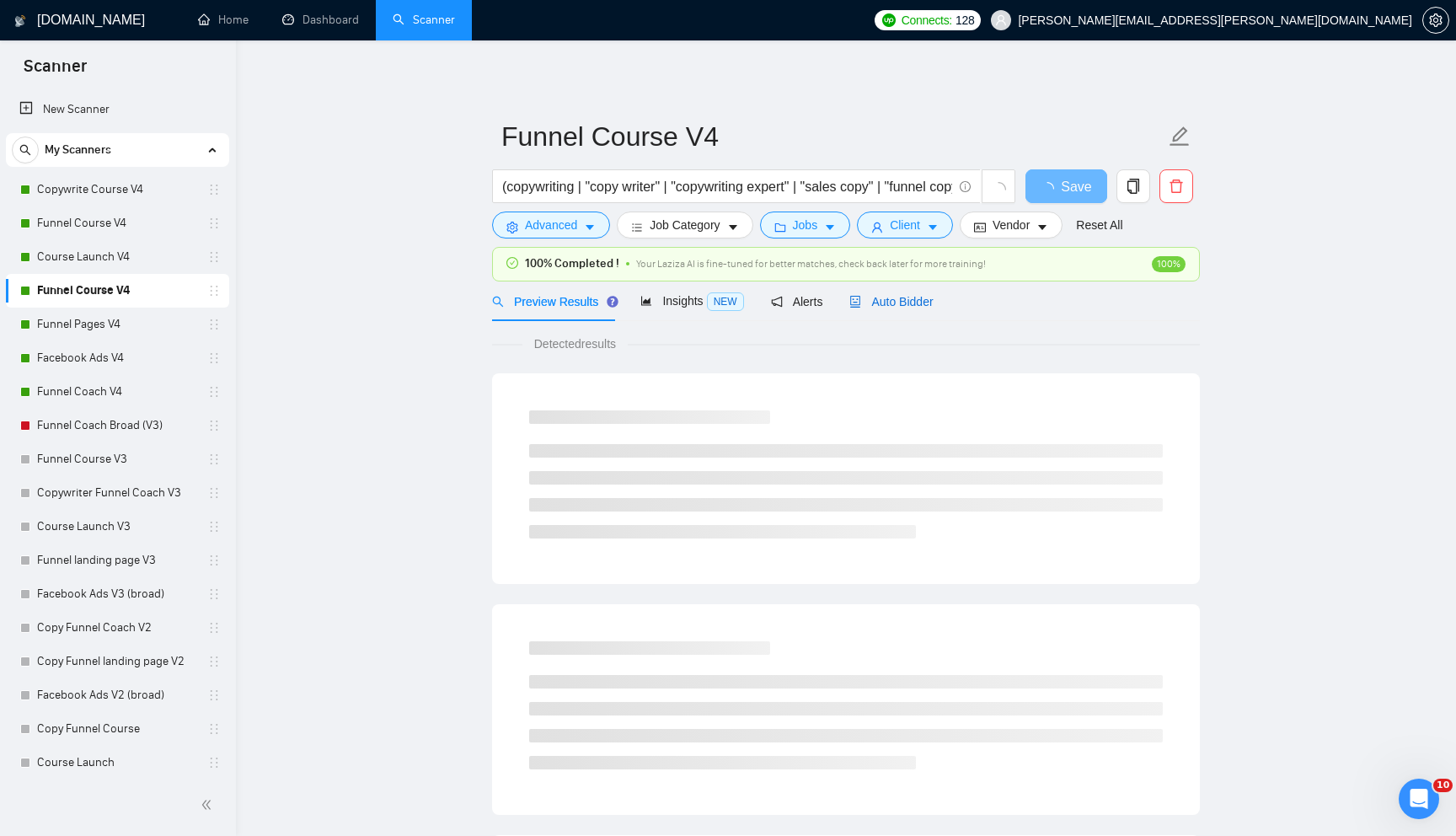
click at [914, 308] on span "Auto Bidder" at bounding box center [891, 302] width 84 height 13
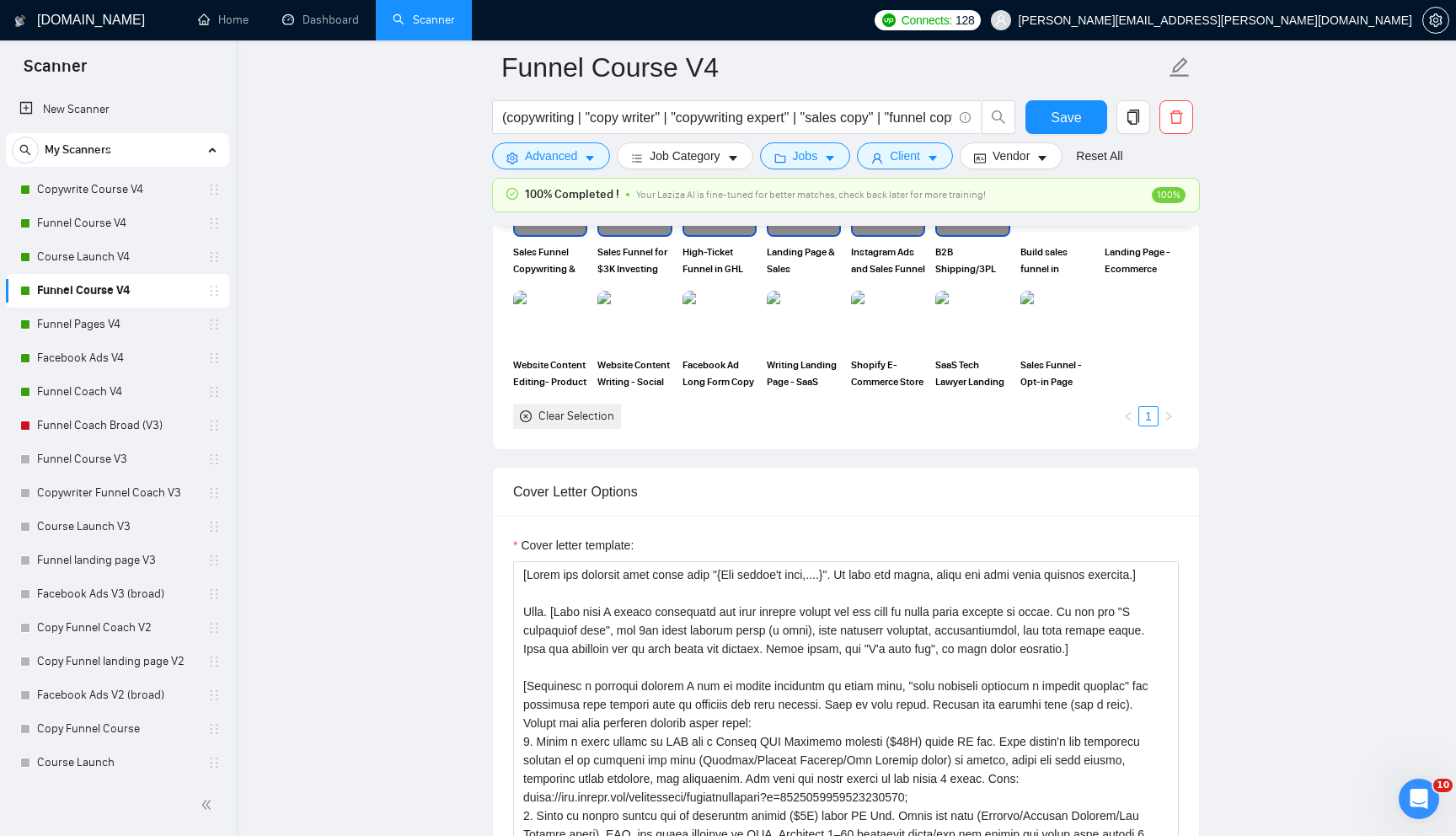
scroll to position [1781, 0]
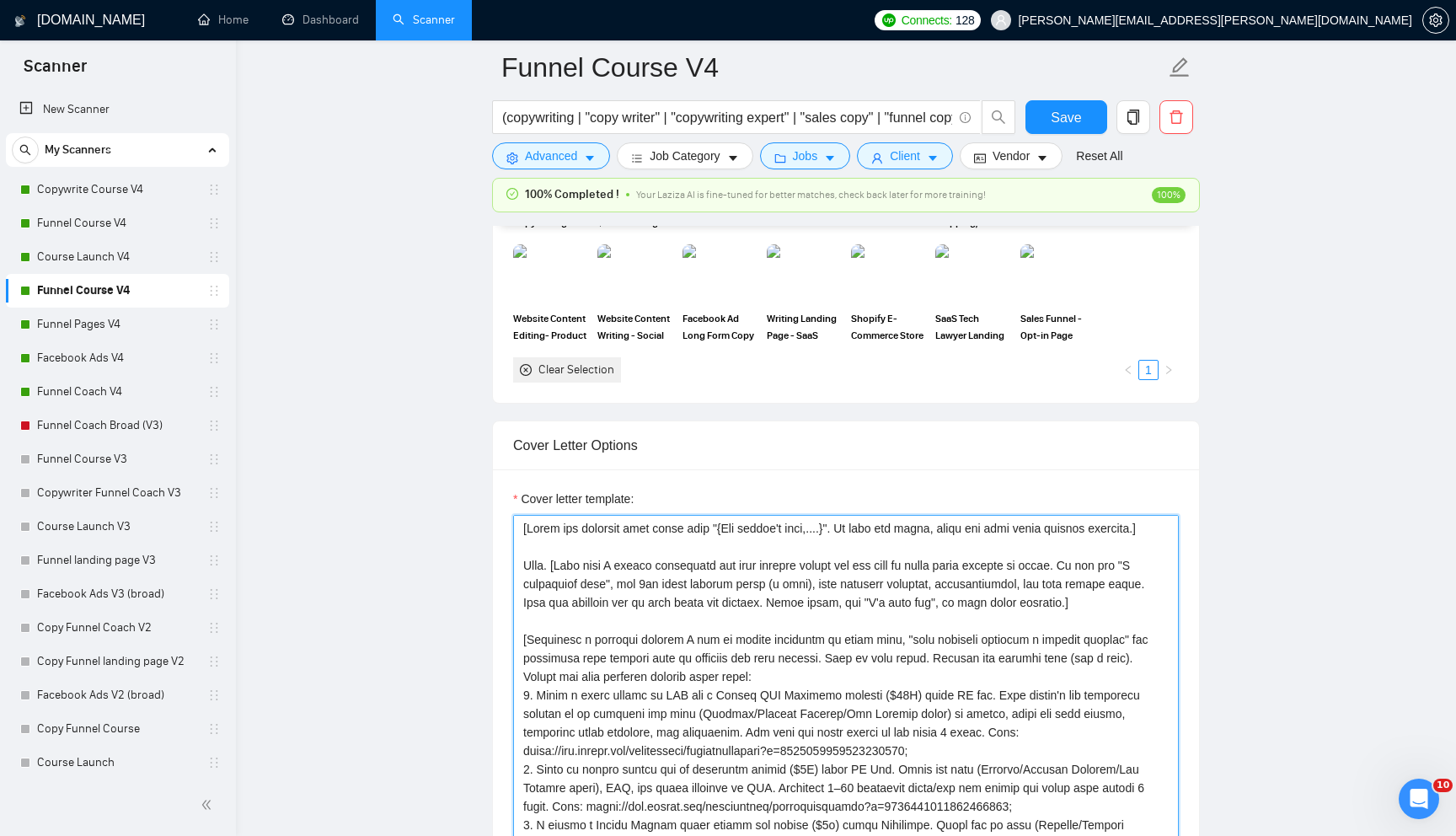
click at [764, 584] on textarea "Cover letter template:" at bounding box center [846, 704] width 665 height 379
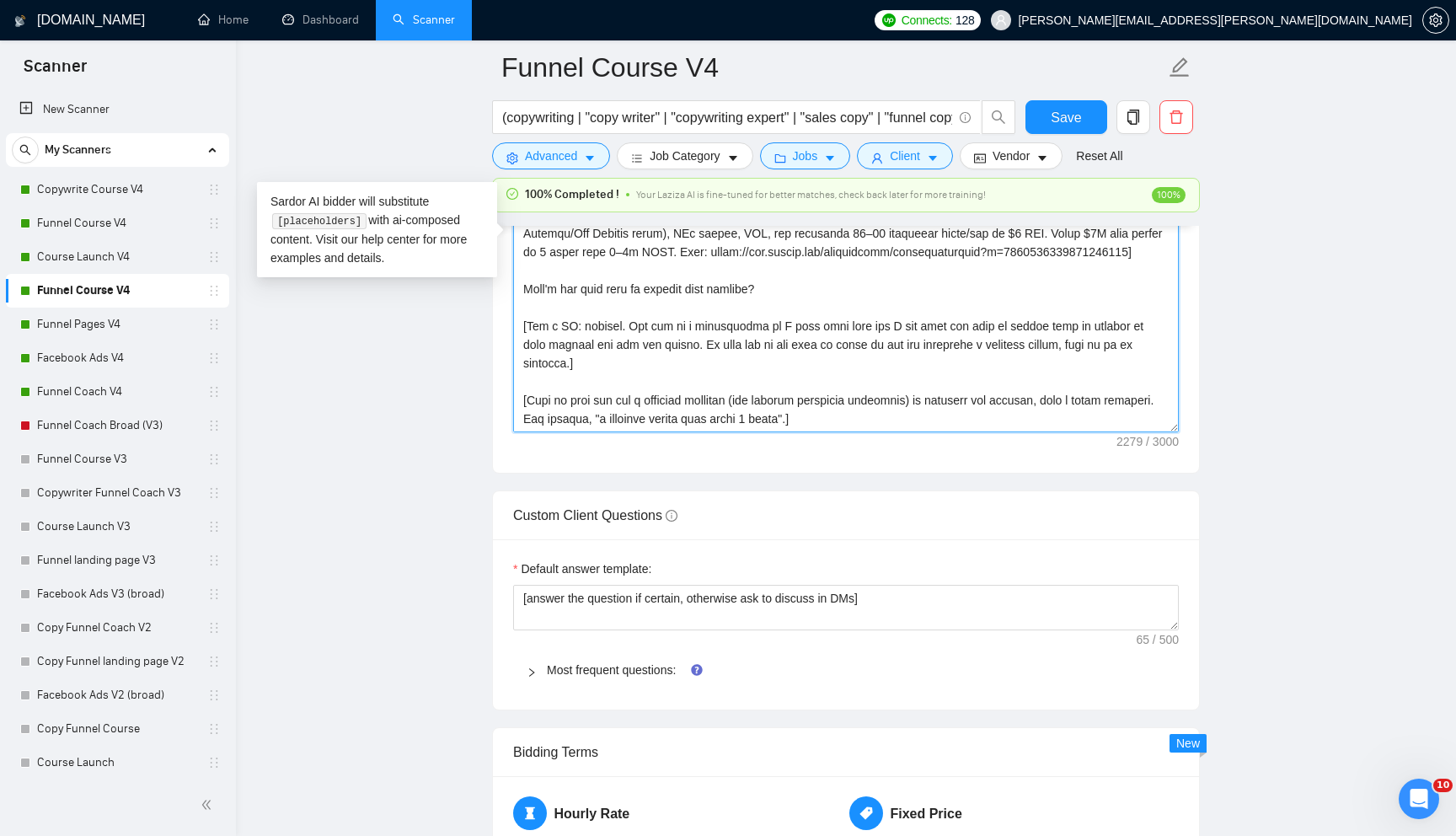
paste textarea "lo ips dolorsit am 33 consectetu ad elit sedd ei temporin utl etdo magnaal. Eni…"
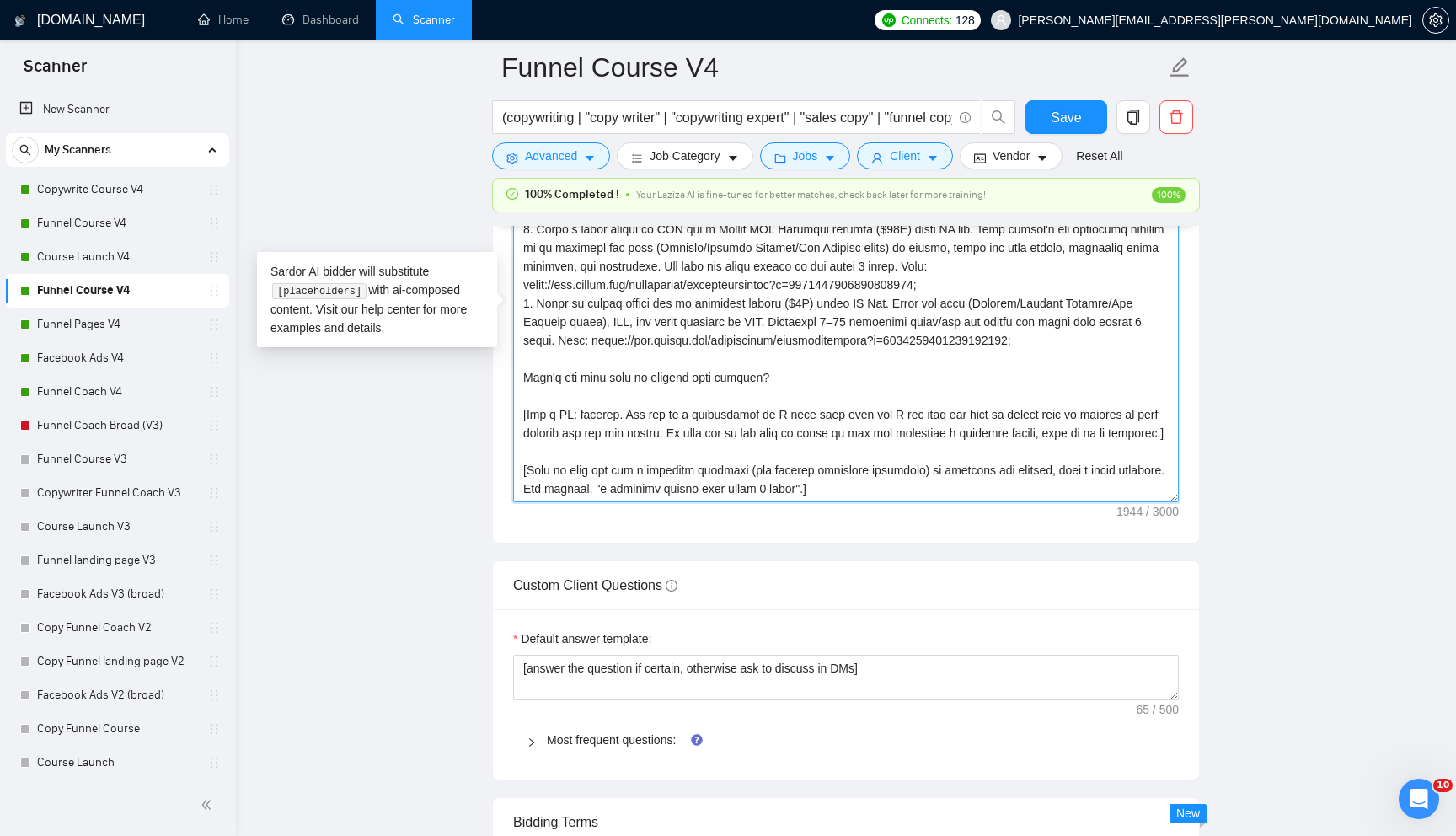
scroll to position [2147, 0]
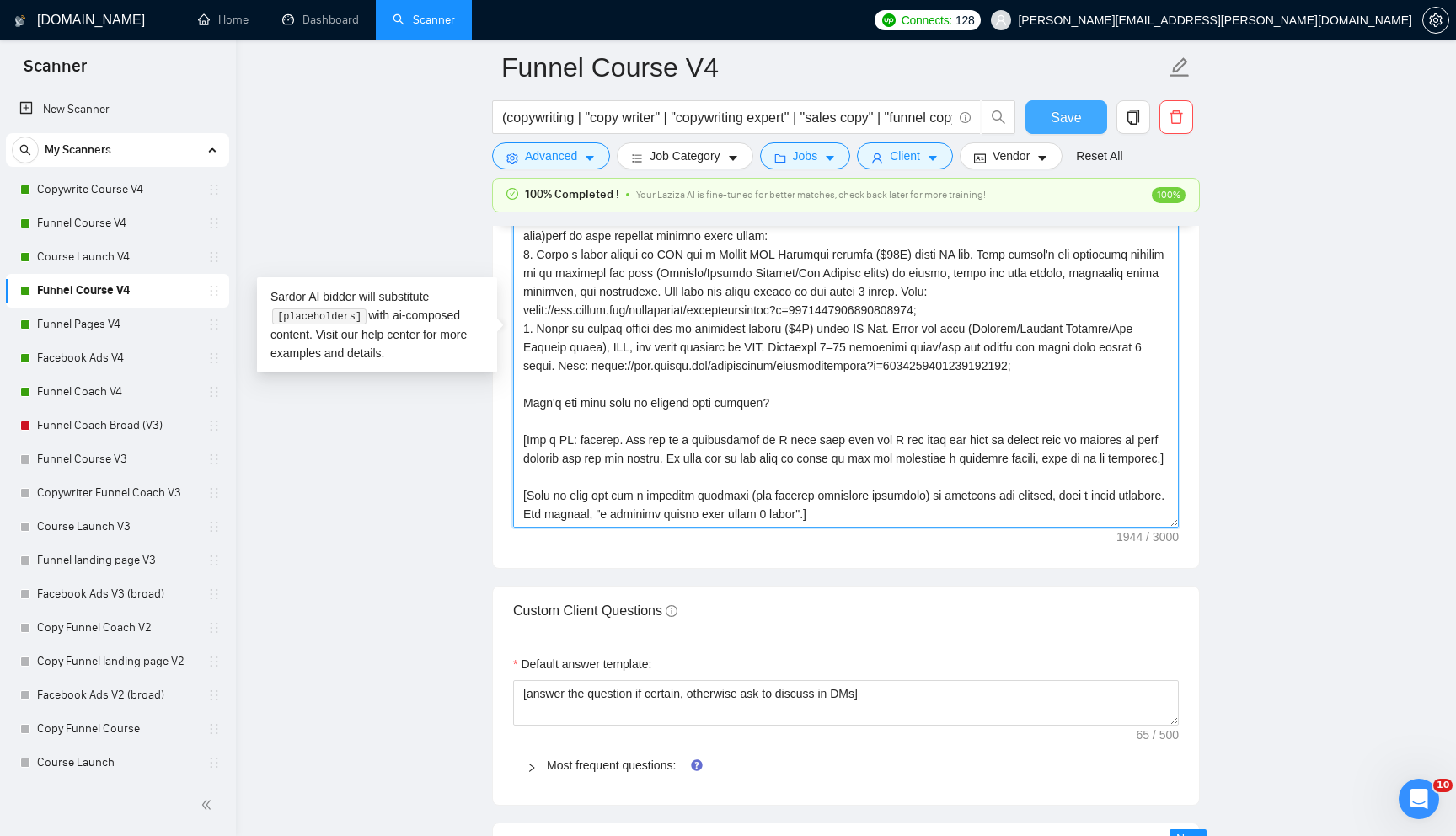
type textarea "[Lorem ips dolorsit amet conse adip "{Eli seddoe't inci,....}". Ut labo etd mag…"
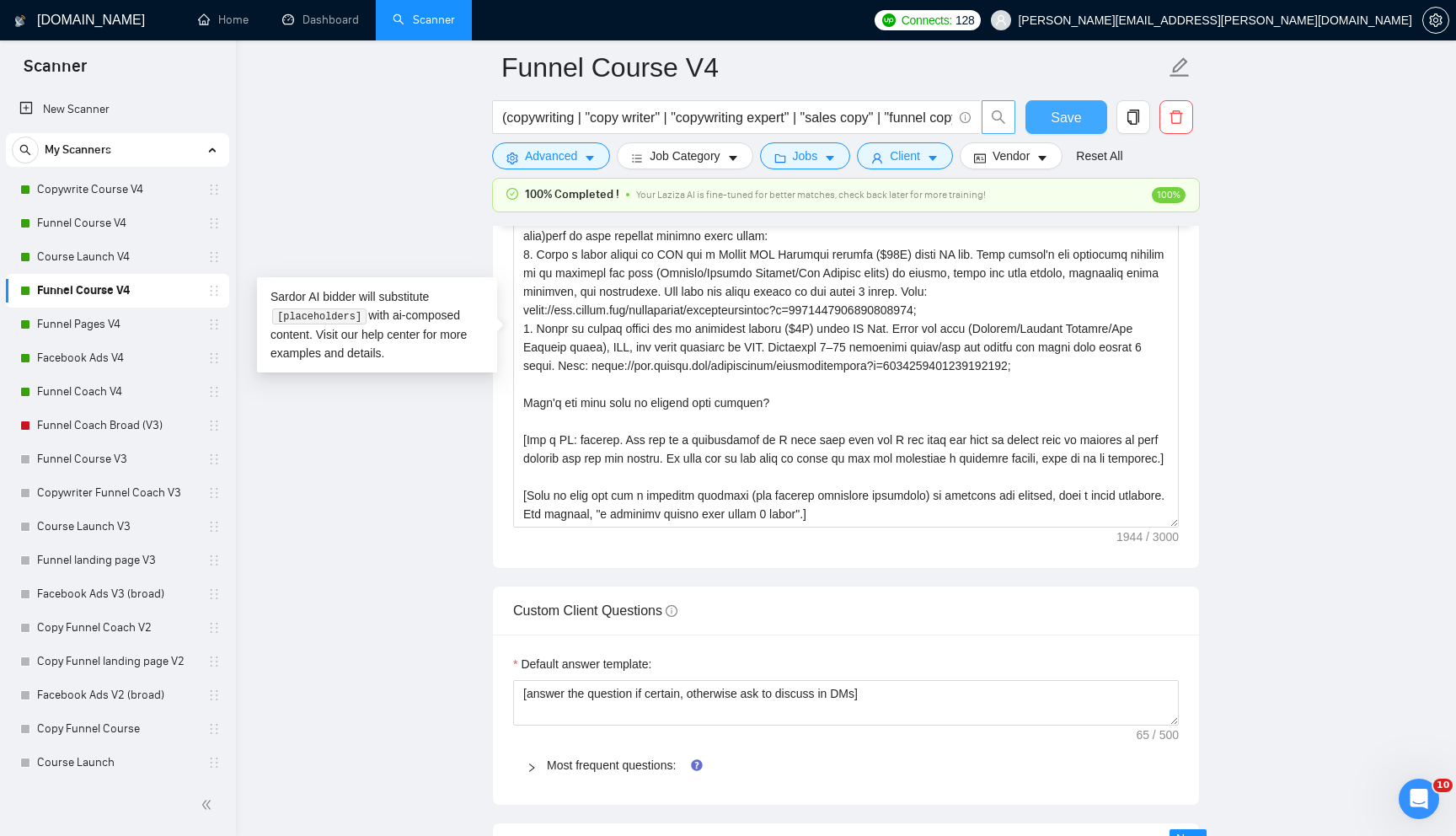
drag, startPoint x: 1053, startPoint y: 113, endPoint x: 1009, endPoint y: 132, distance: 47.9
click at [1053, 113] on span "Save" at bounding box center [1067, 117] width 31 height 21
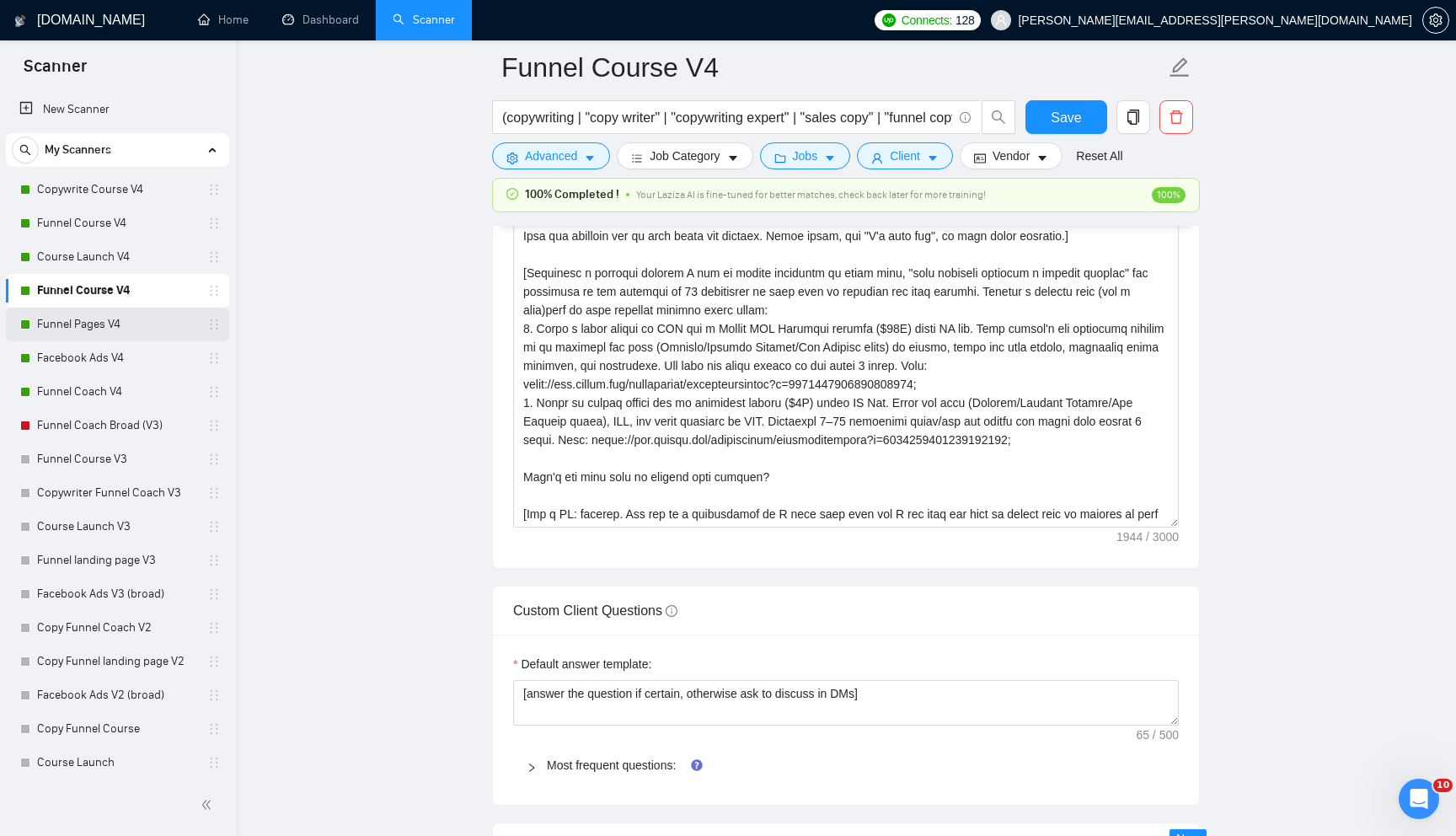
click at [130, 323] on link "Funnel Pages V4" at bounding box center [117, 324] width 160 height 34
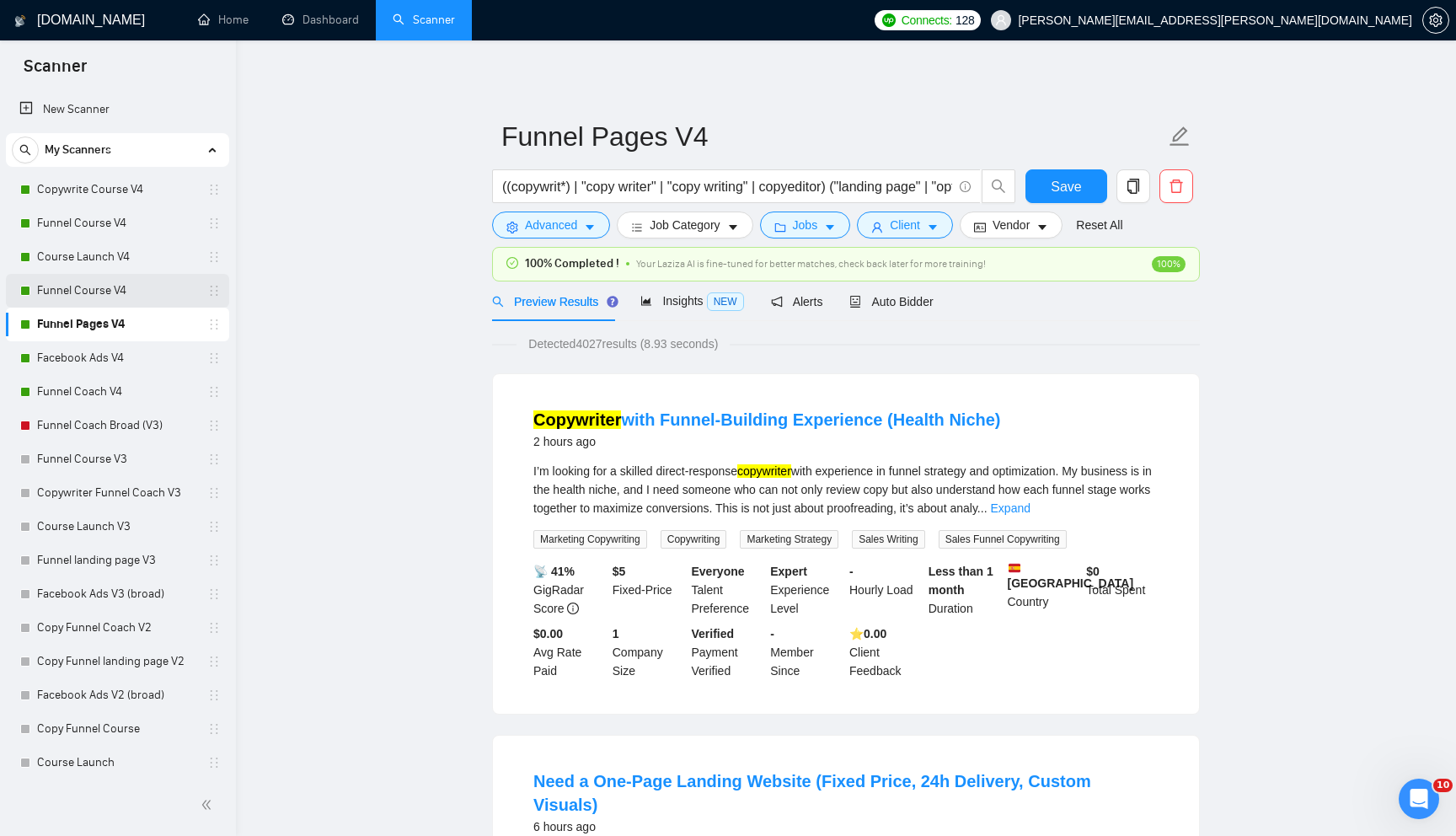
click at [146, 290] on link "Funnel Course V4" at bounding box center [117, 291] width 160 height 34
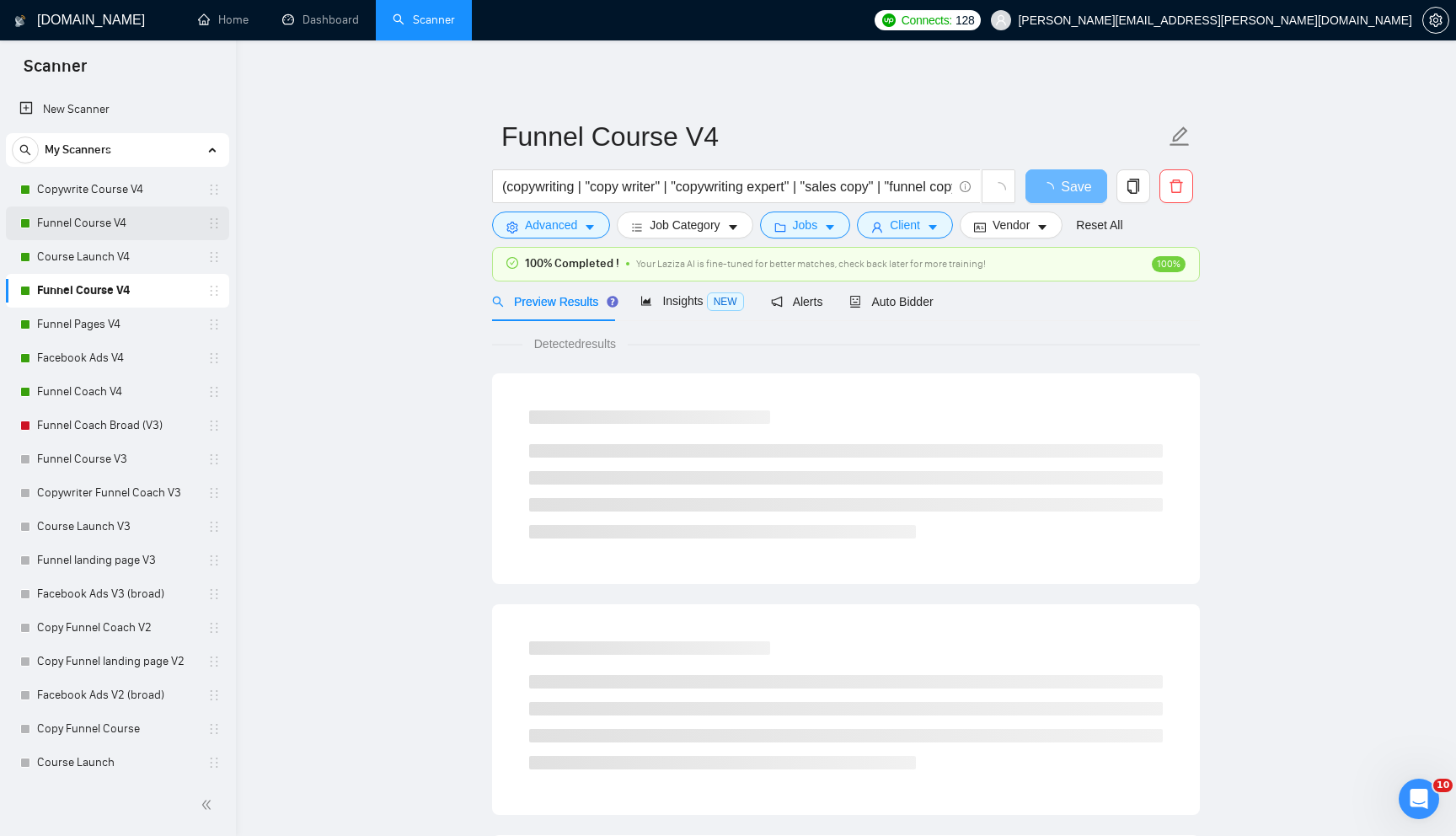
click at [138, 223] on link "Funnel Course V4" at bounding box center [117, 223] width 160 height 34
click at [139, 288] on link "Funnel Course V4" at bounding box center [117, 291] width 160 height 34
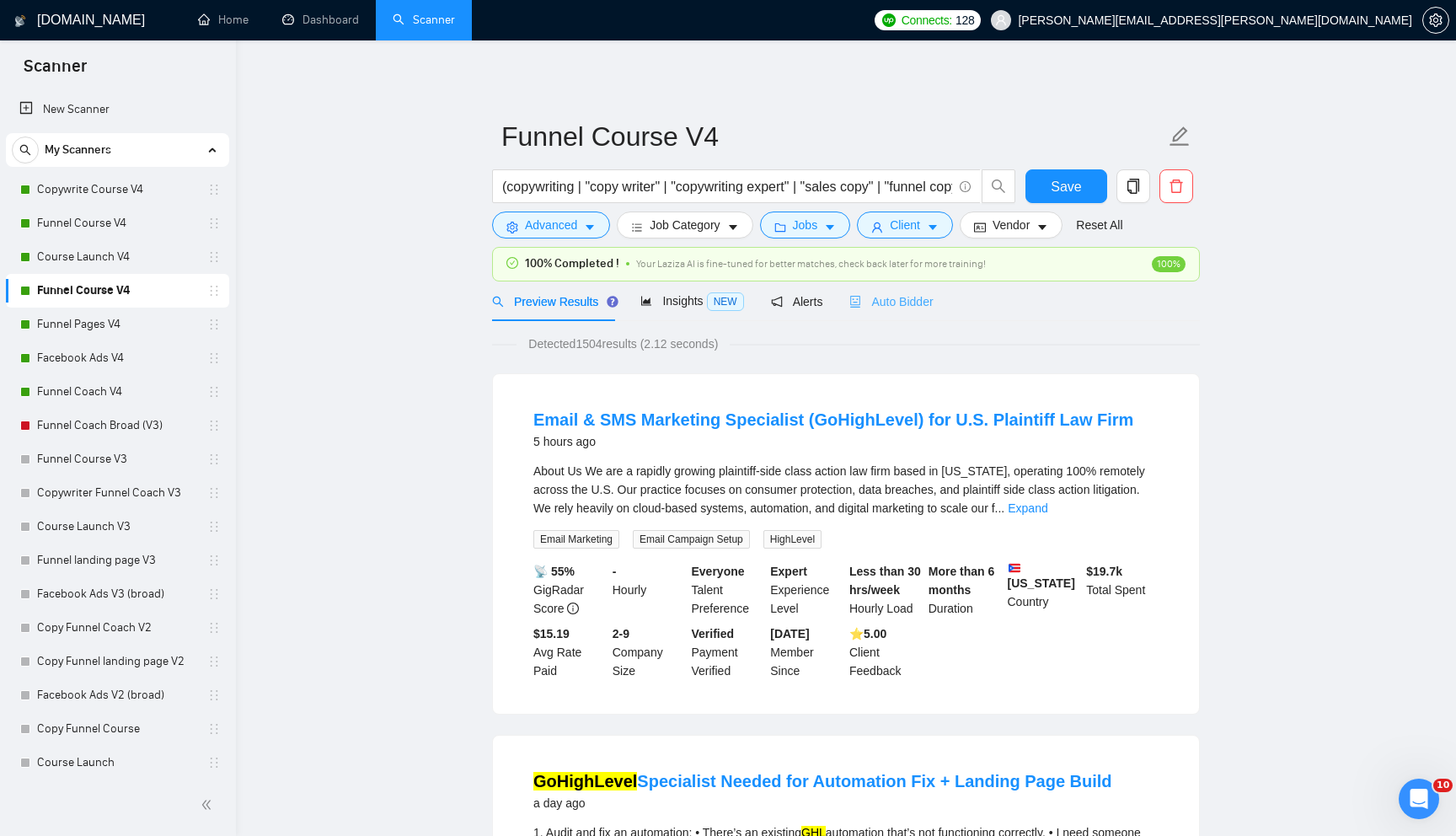
click at [905, 310] on div "Auto Bidder" at bounding box center [891, 301] width 84 height 39
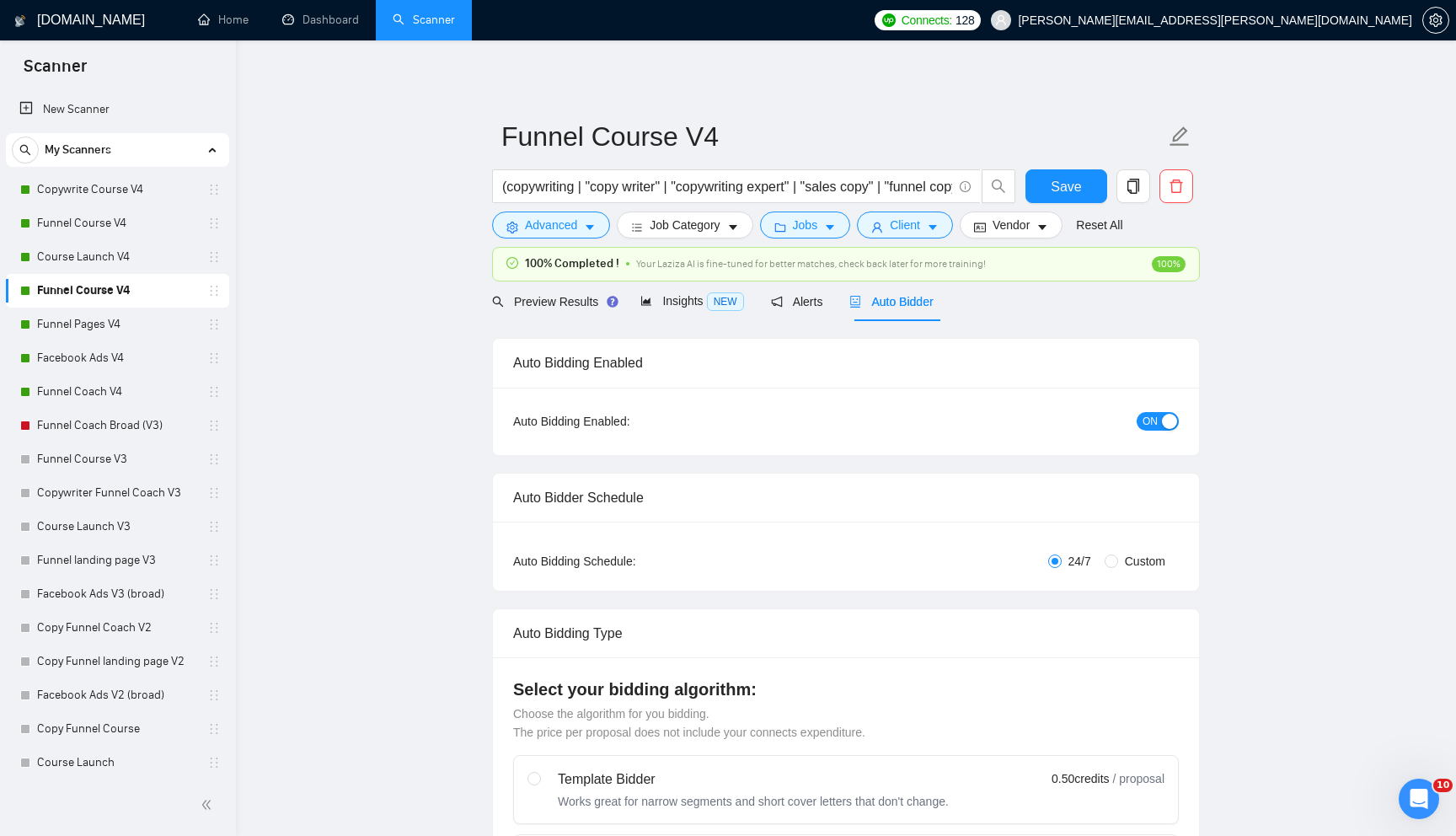
click at [1156, 424] on span "ON" at bounding box center [1150, 420] width 15 height 18
click at [1058, 184] on span "Save" at bounding box center [1067, 187] width 31 height 21
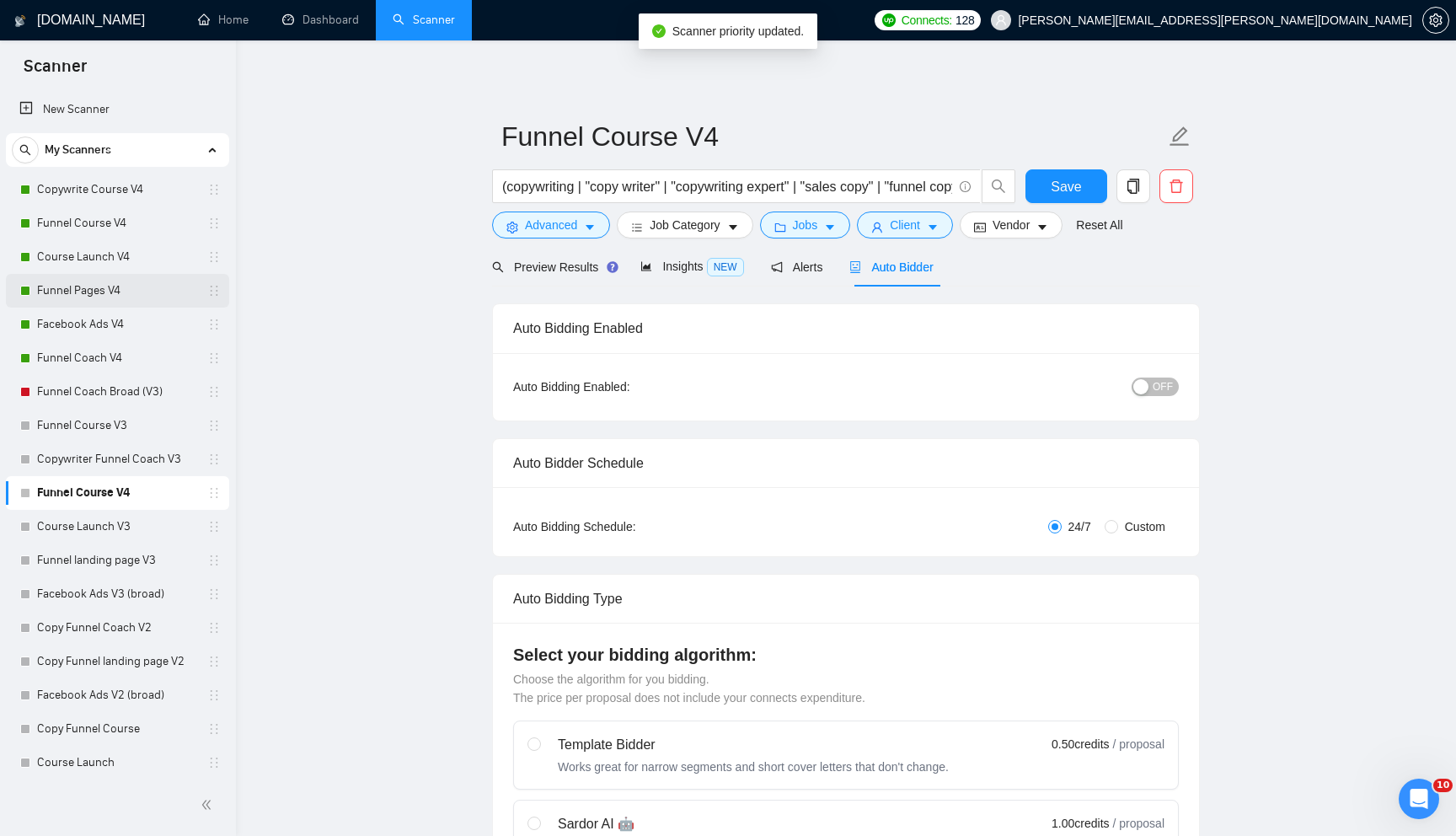
click at [138, 293] on link "Funnel Pages V4" at bounding box center [117, 291] width 160 height 34
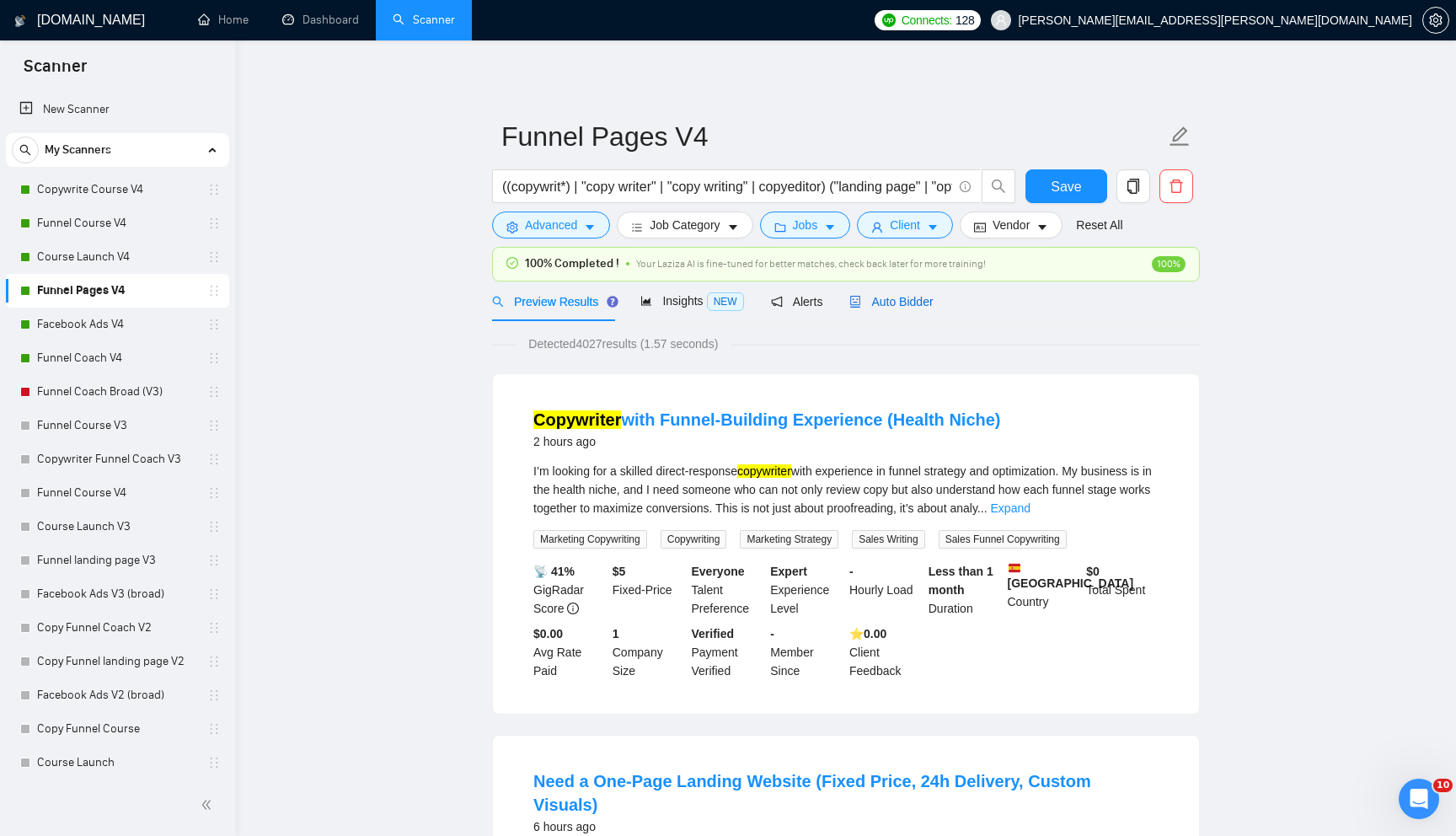
click at [893, 299] on span "Auto Bidder" at bounding box center [891, 302] width 84 height 13
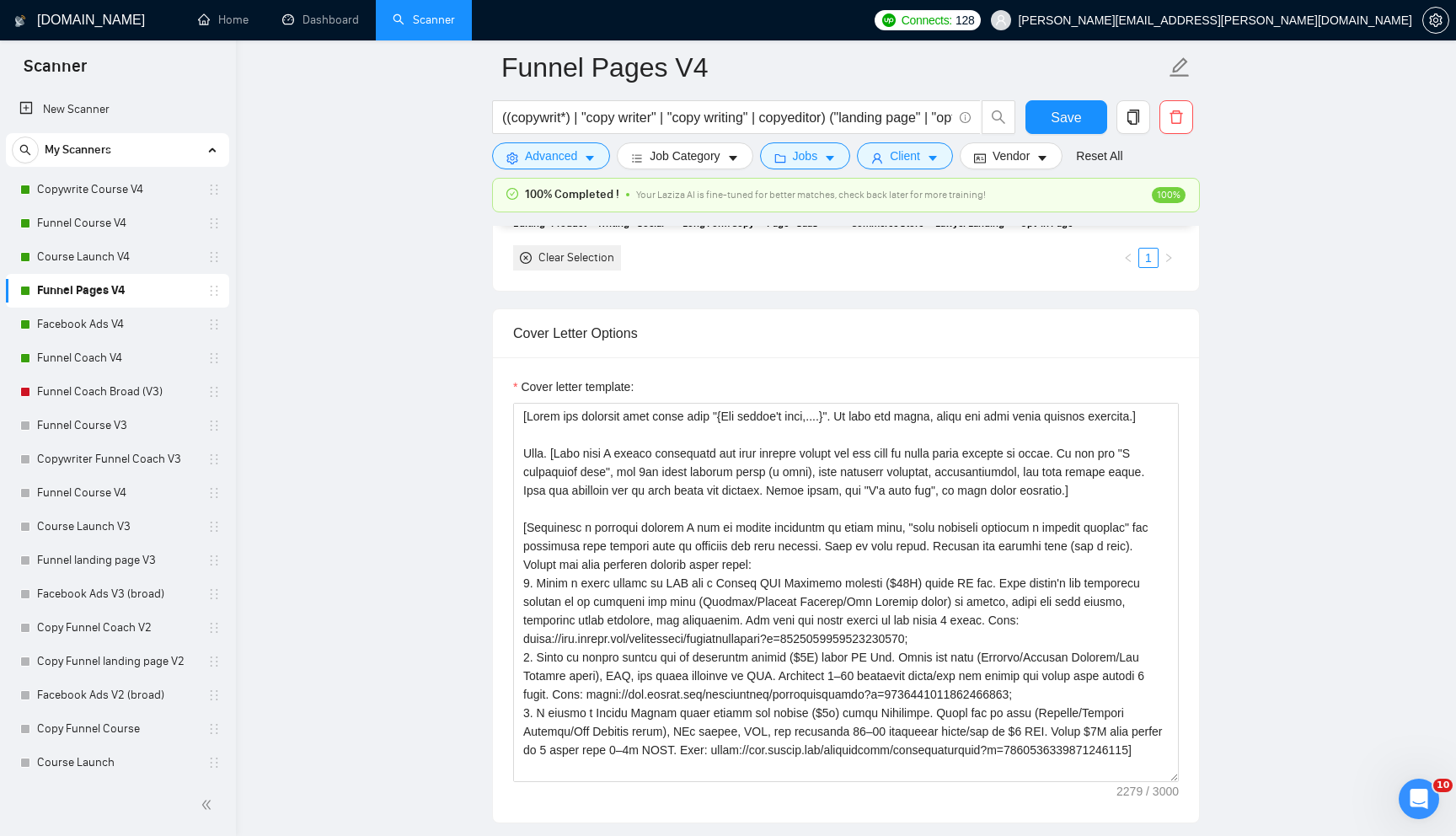
scroll to position [1939, 0]
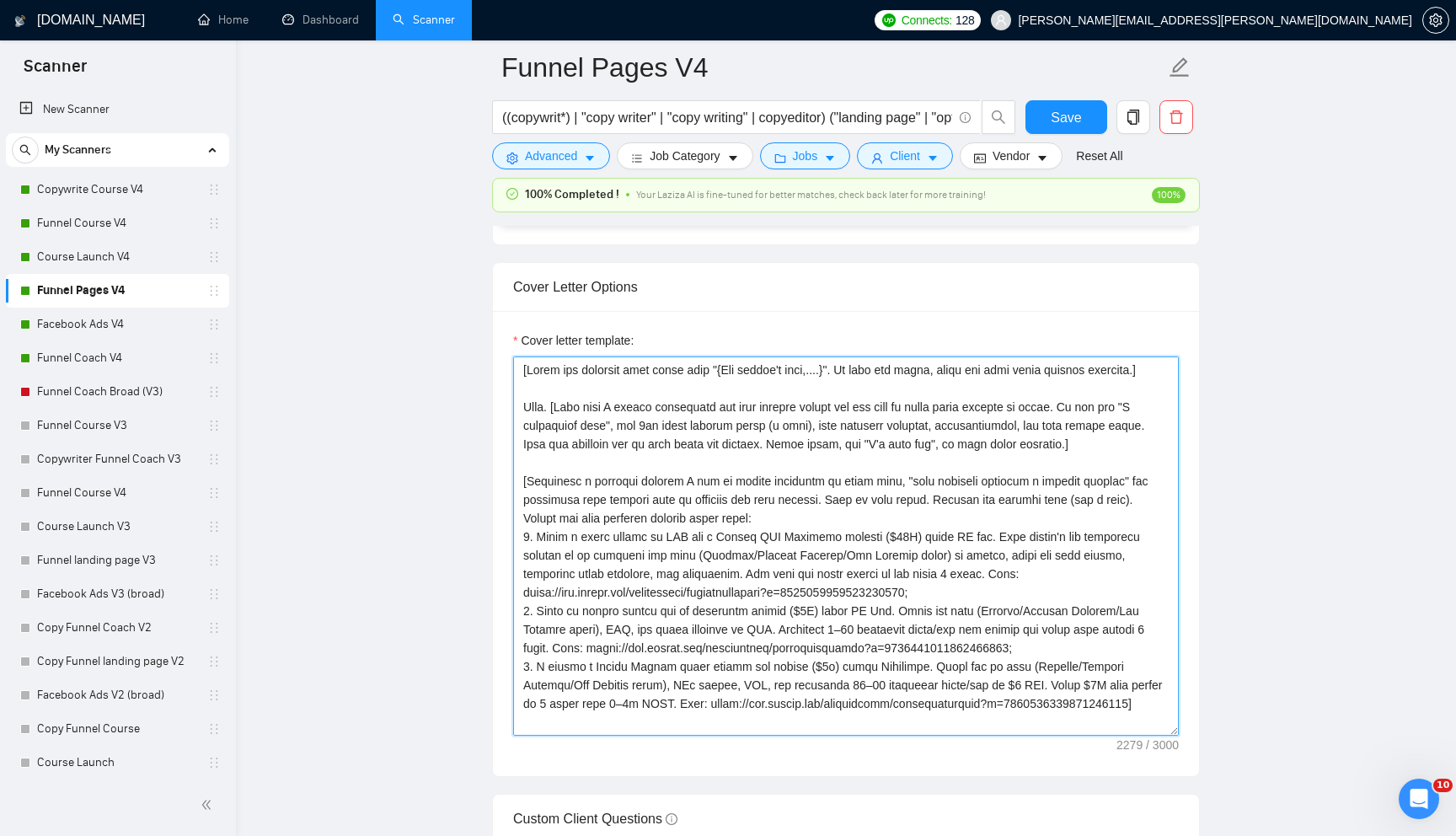
click at [756, 554] on textarea "Cover letter template:" at bounding box center [846, 546] width 665 height 379
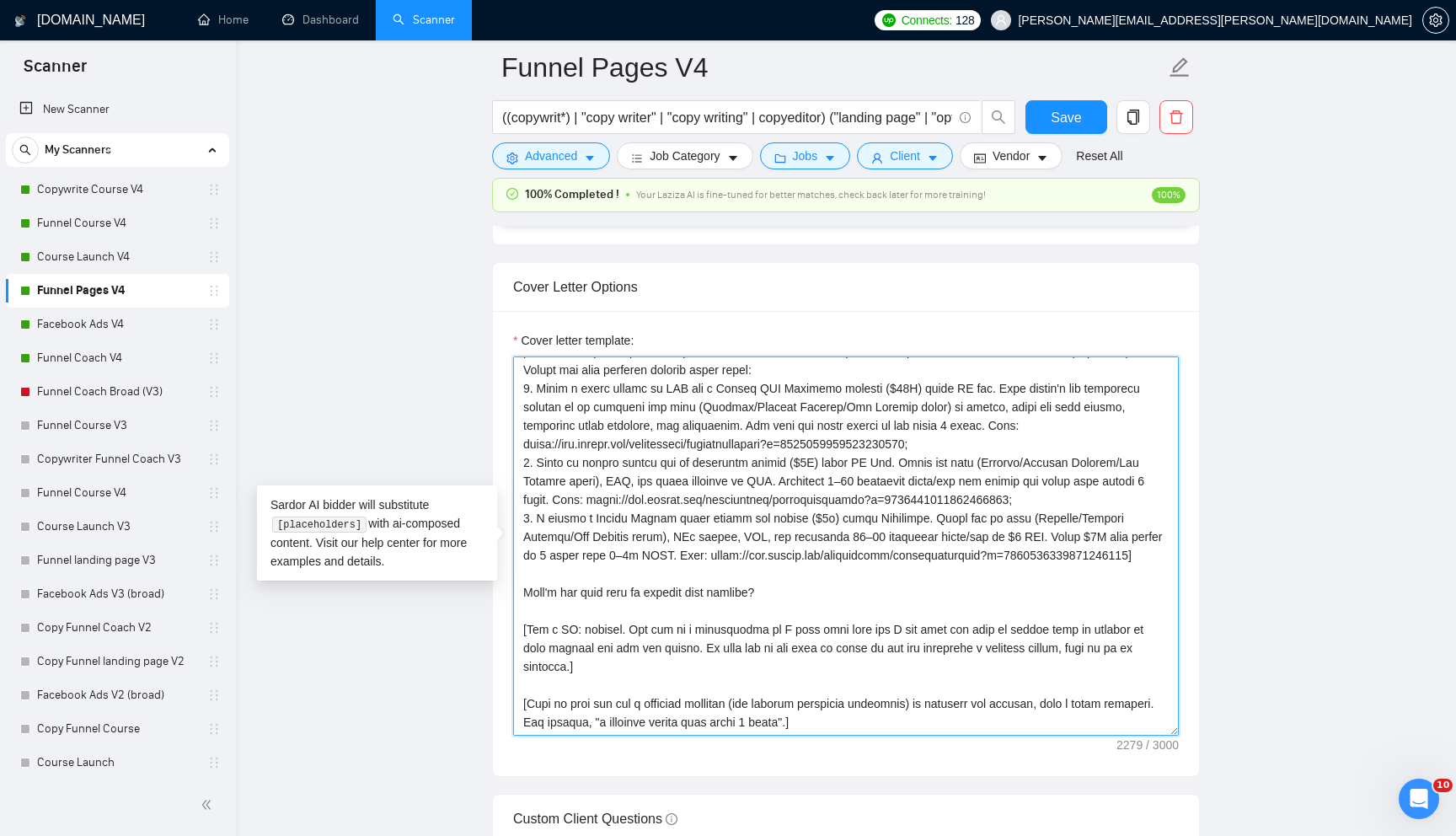
paste textarea "lo ips dolorsit am 33 consectetu ad elit sedd ei temporin utl etdo magnaal. Eni…"
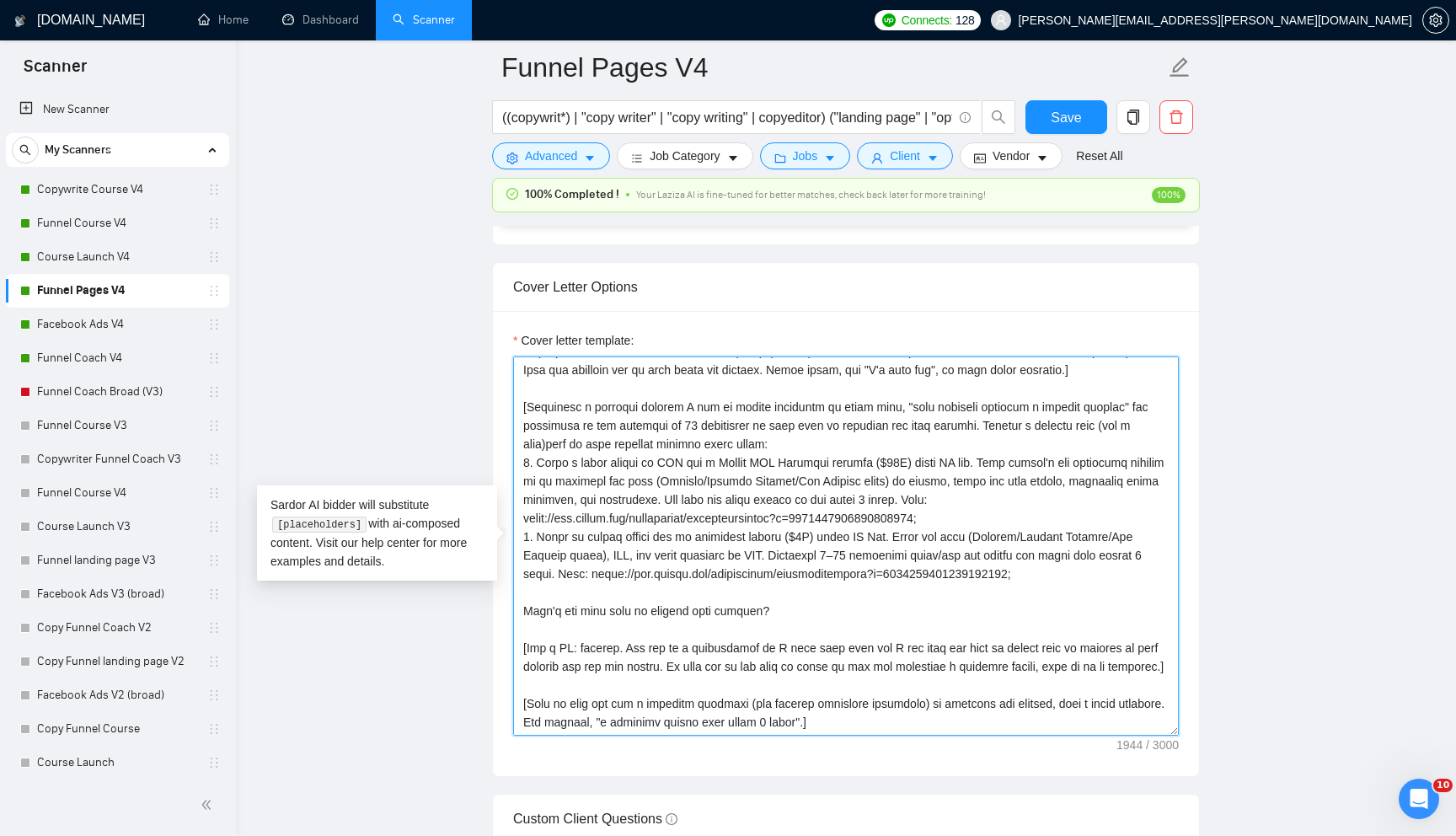
scroll to position [87, 0]
type textarea "[Lorem ips dolorsit amet conse adip "{Eli seddoe't inci,....}". Ut labo etd mag…"
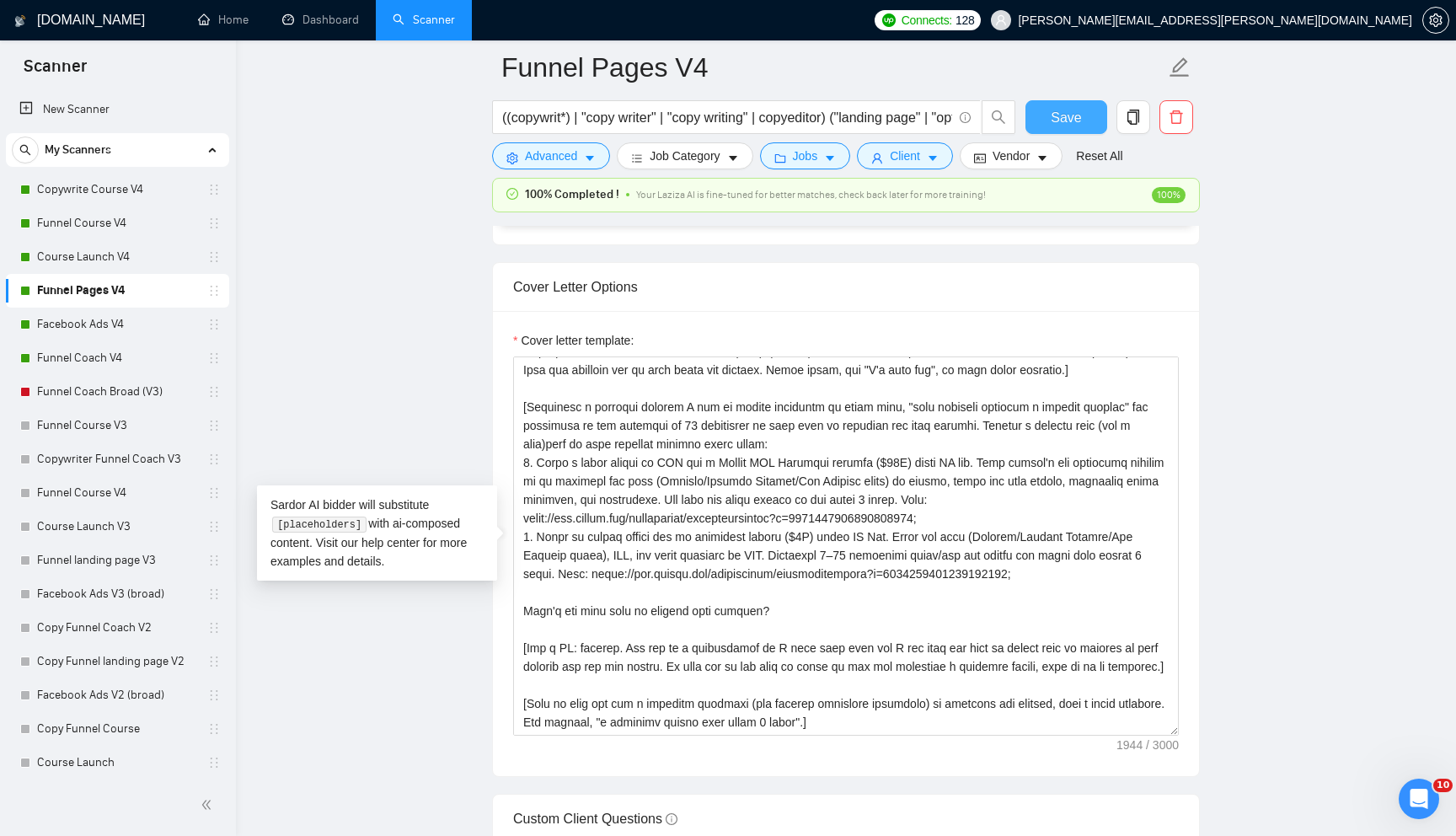
click at [1059, 111] on span "Save" at bounding box center [1067, 117] width 31 height 21
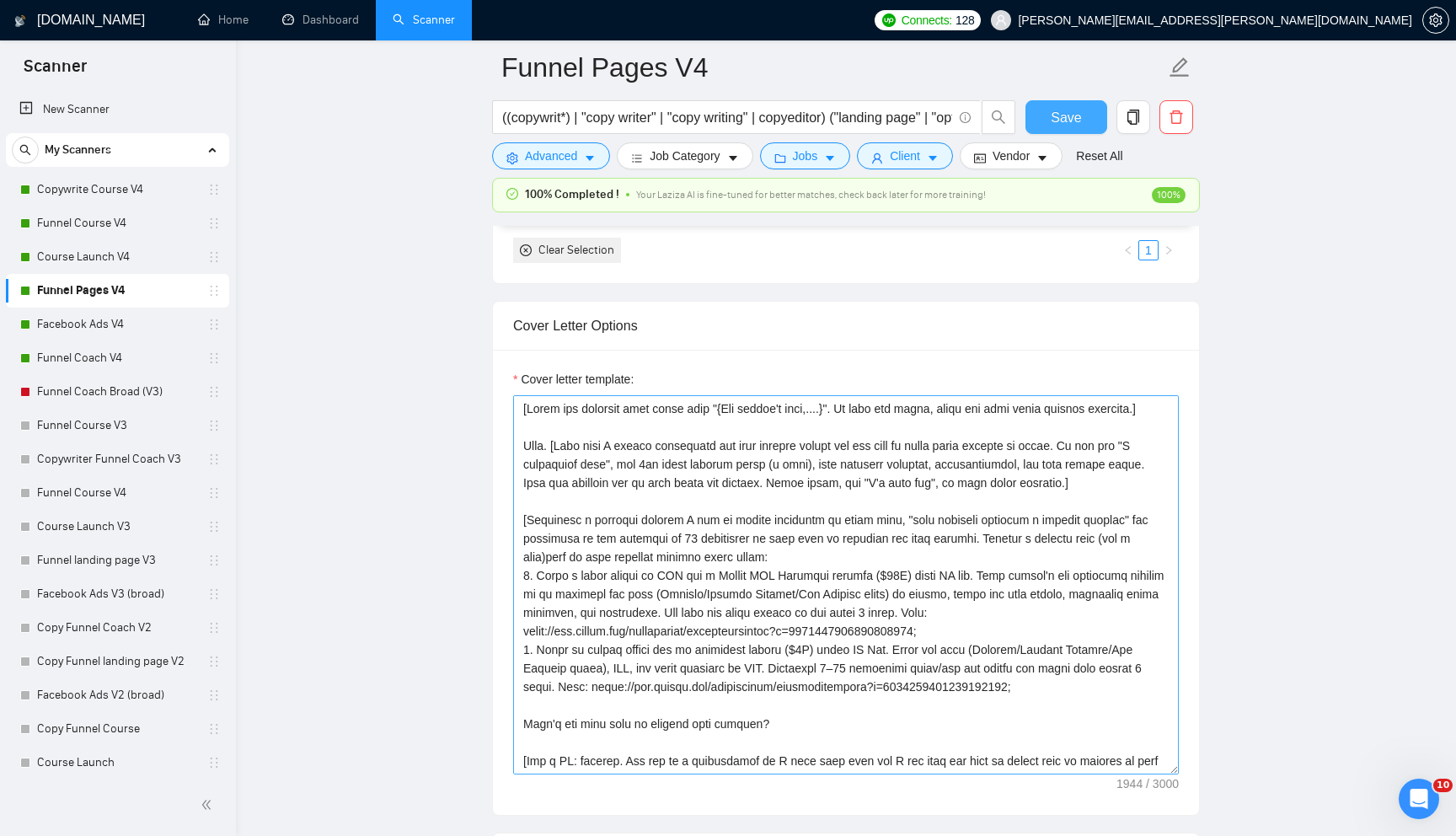
scroll to position [1884, 0]
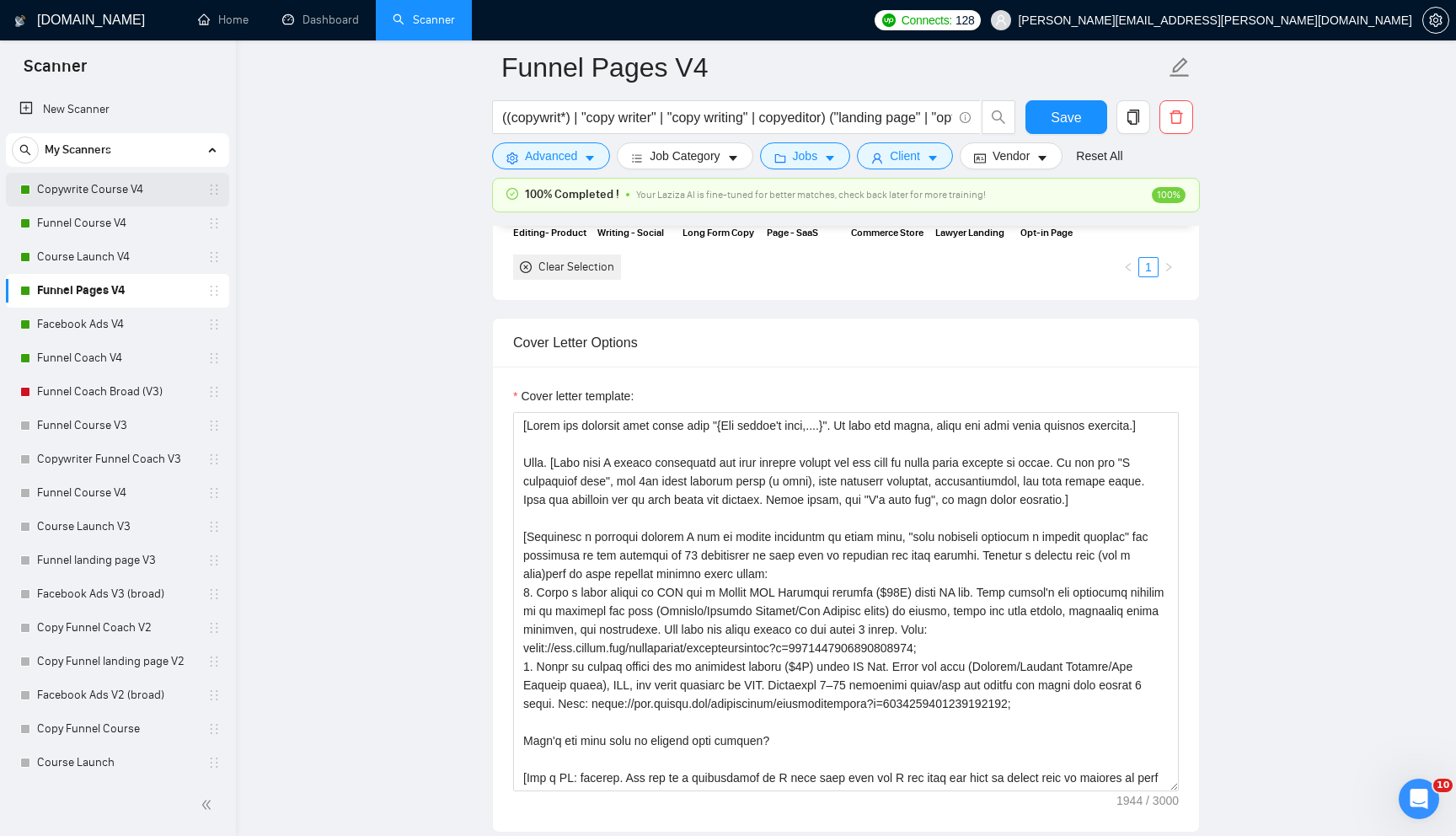
click at [93, 186] on link "Copywrite Course V4" at bounding box center [117, 190] width 160 height 34
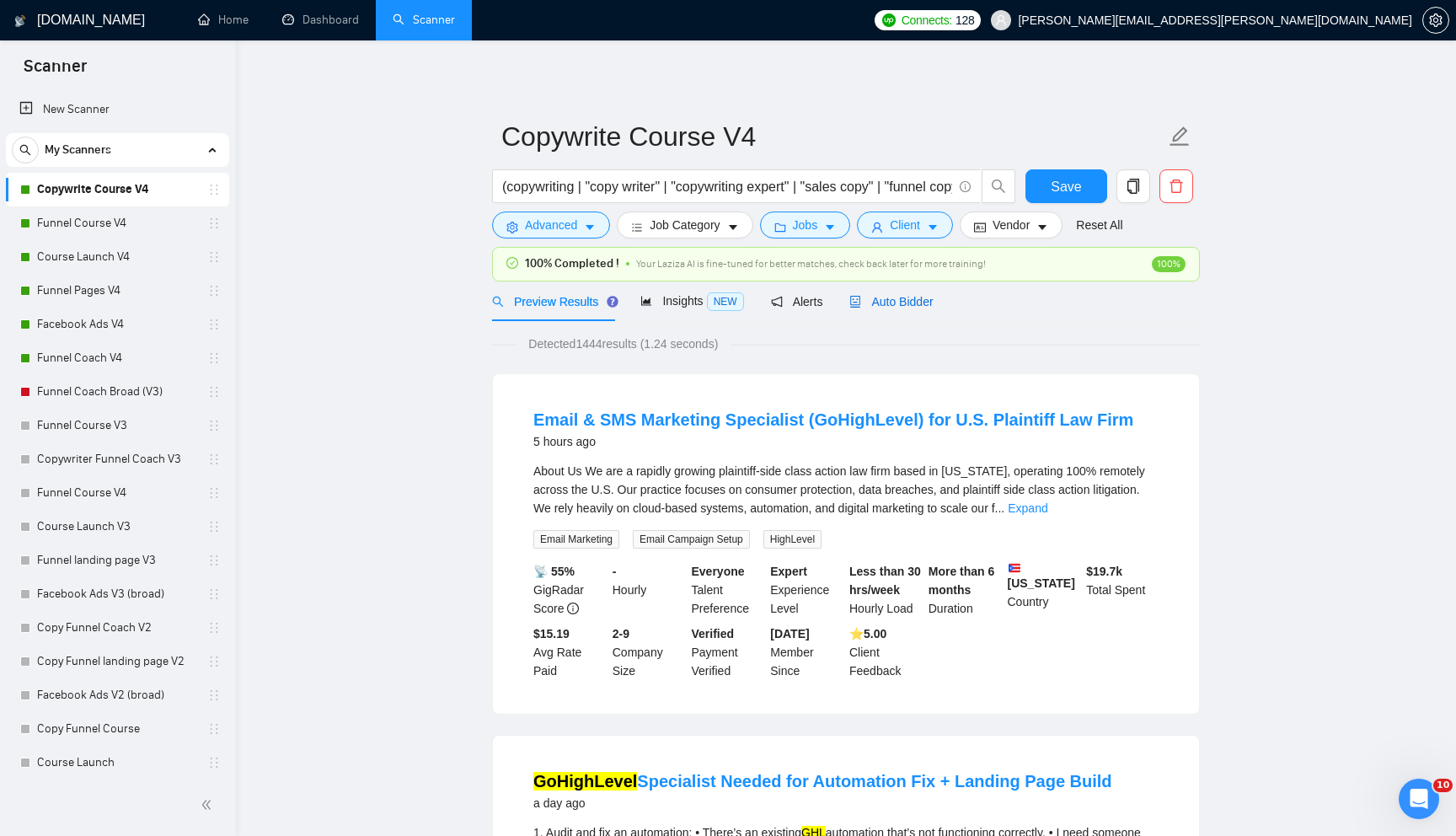
click at [894, 306] on span "Auto Bidder" at bounding box center [891, 302] width 84 height 13
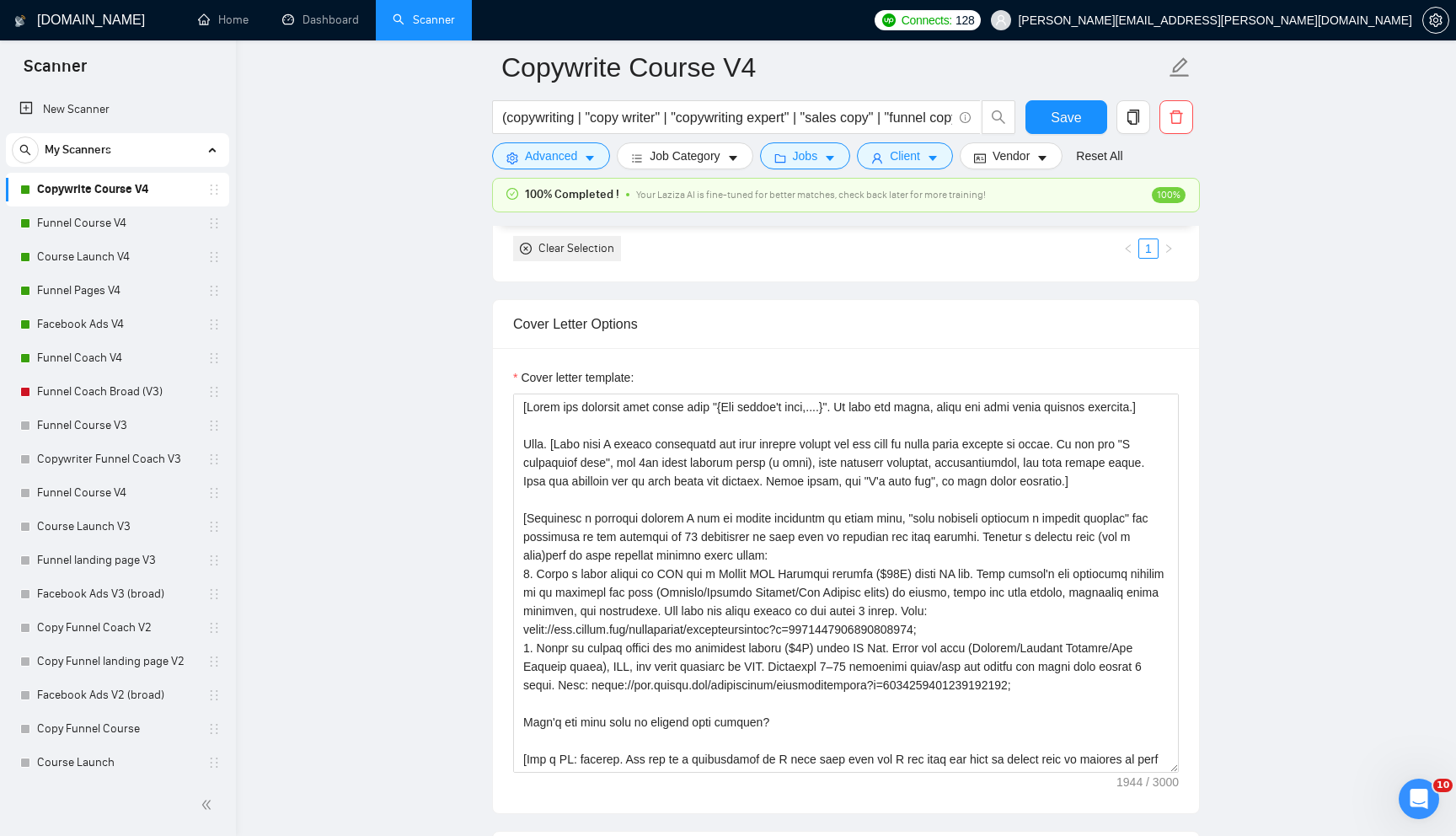
scroll to position [1945, 0]
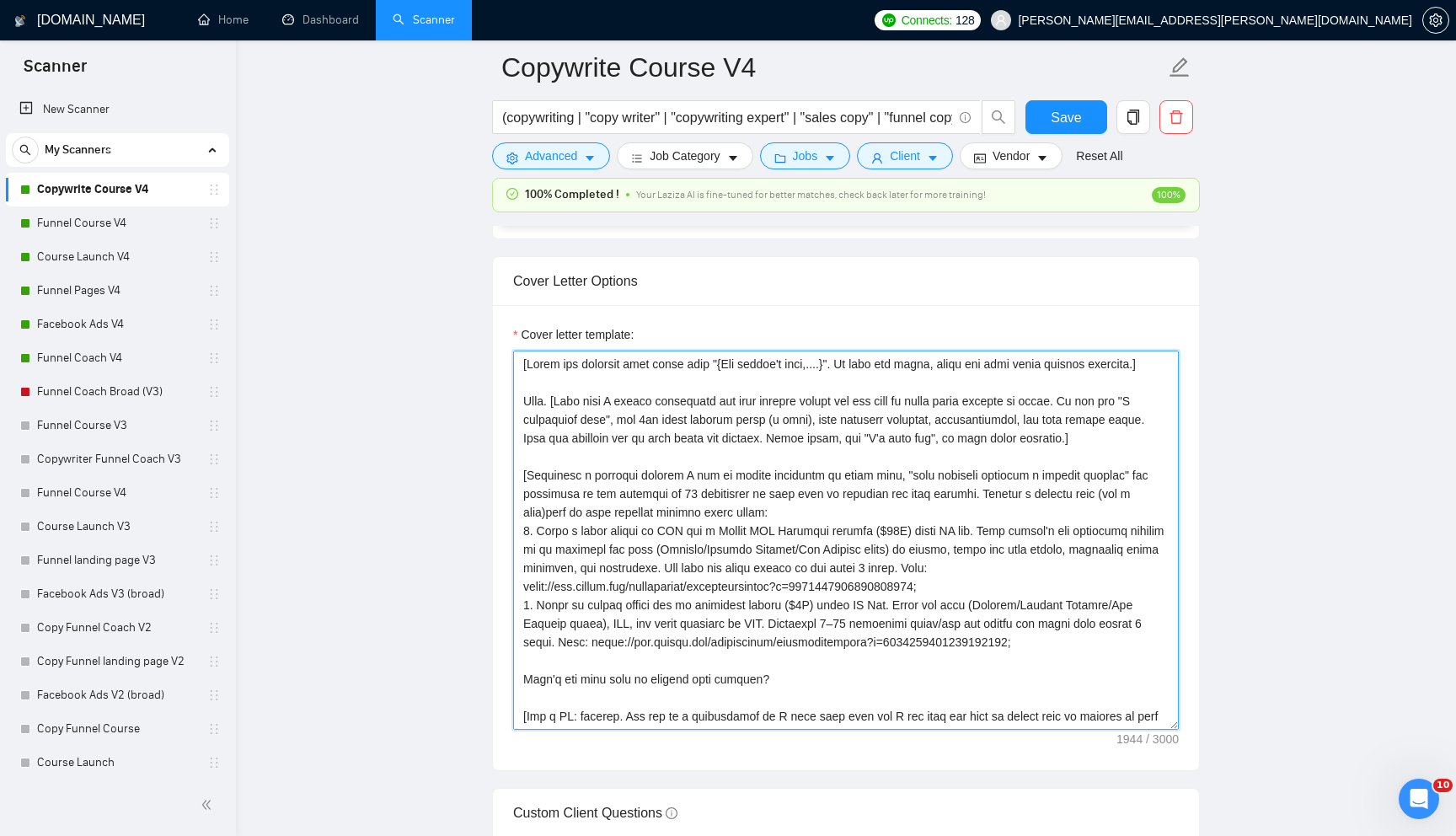
click at [630, 483] on textarea "Cover letter template:" at bounding box center [846, 540] width 665 height 379
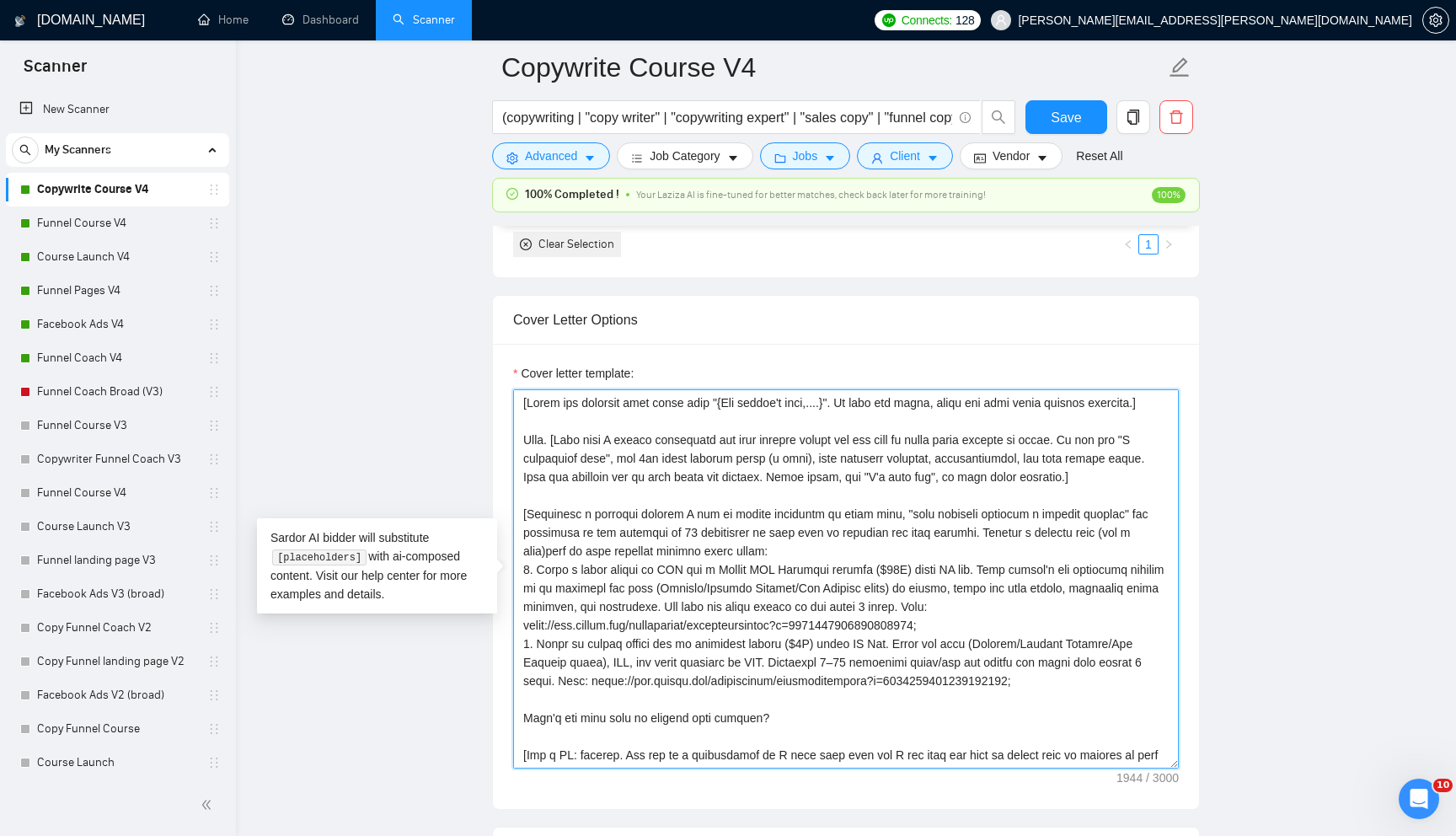
scroll to position [1904, 0]
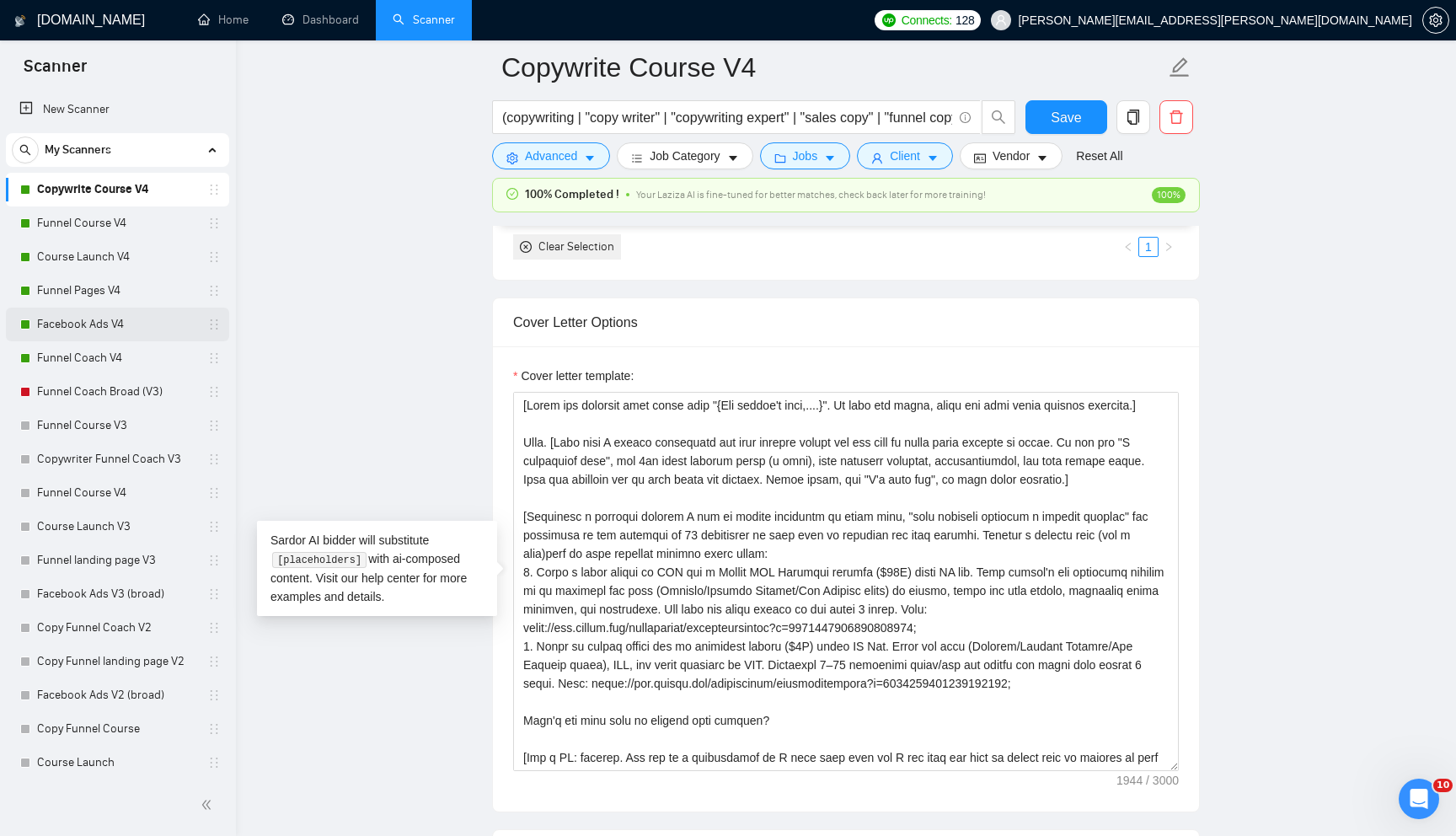
click at [146, 334] on link "Facebook Ads V4" at bounding box center [117, 324] width 160 height 34
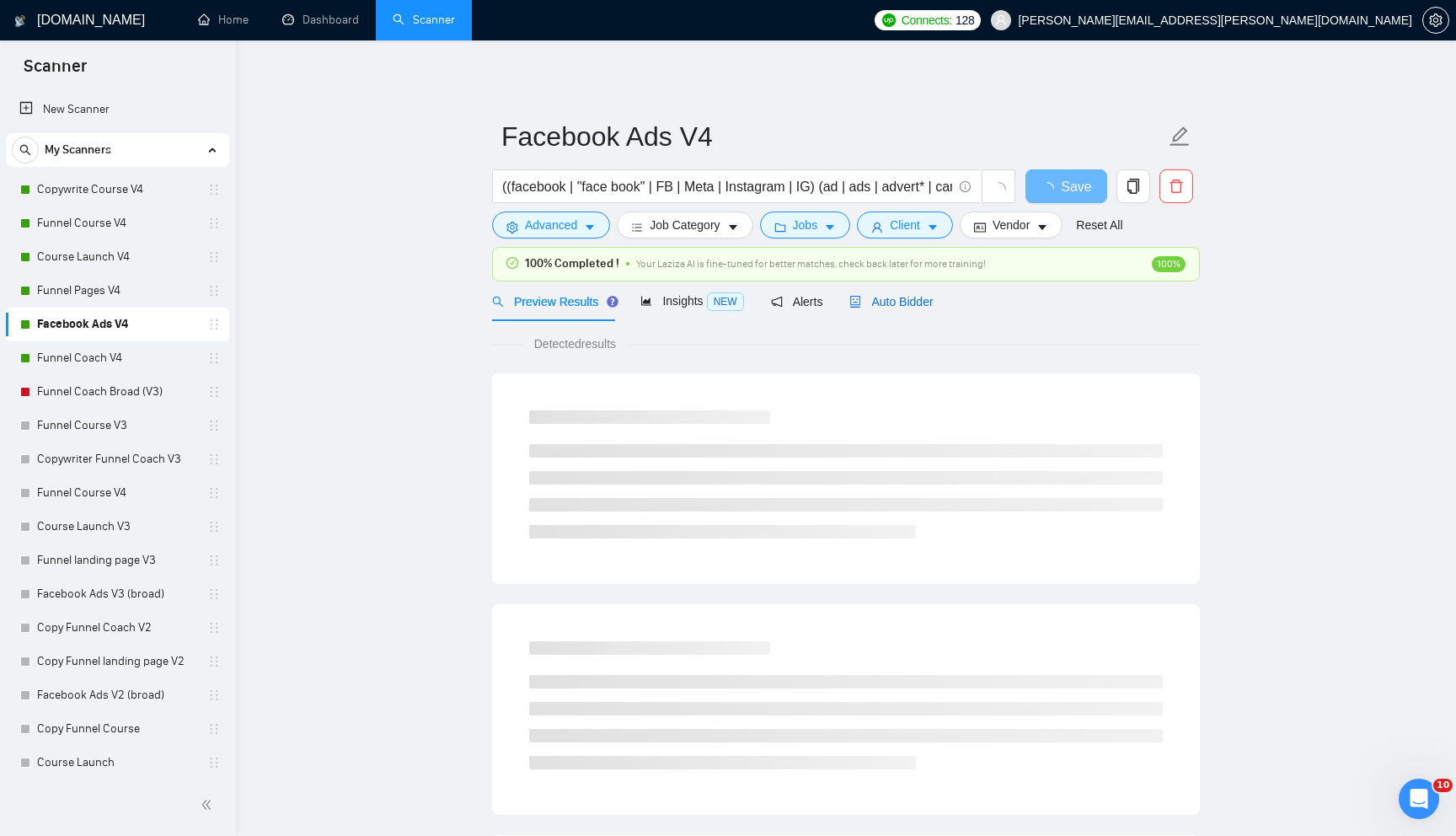
click at [908, 295] on span "Auto Bidder" at bounding box center [891, 302] width 84 height 13
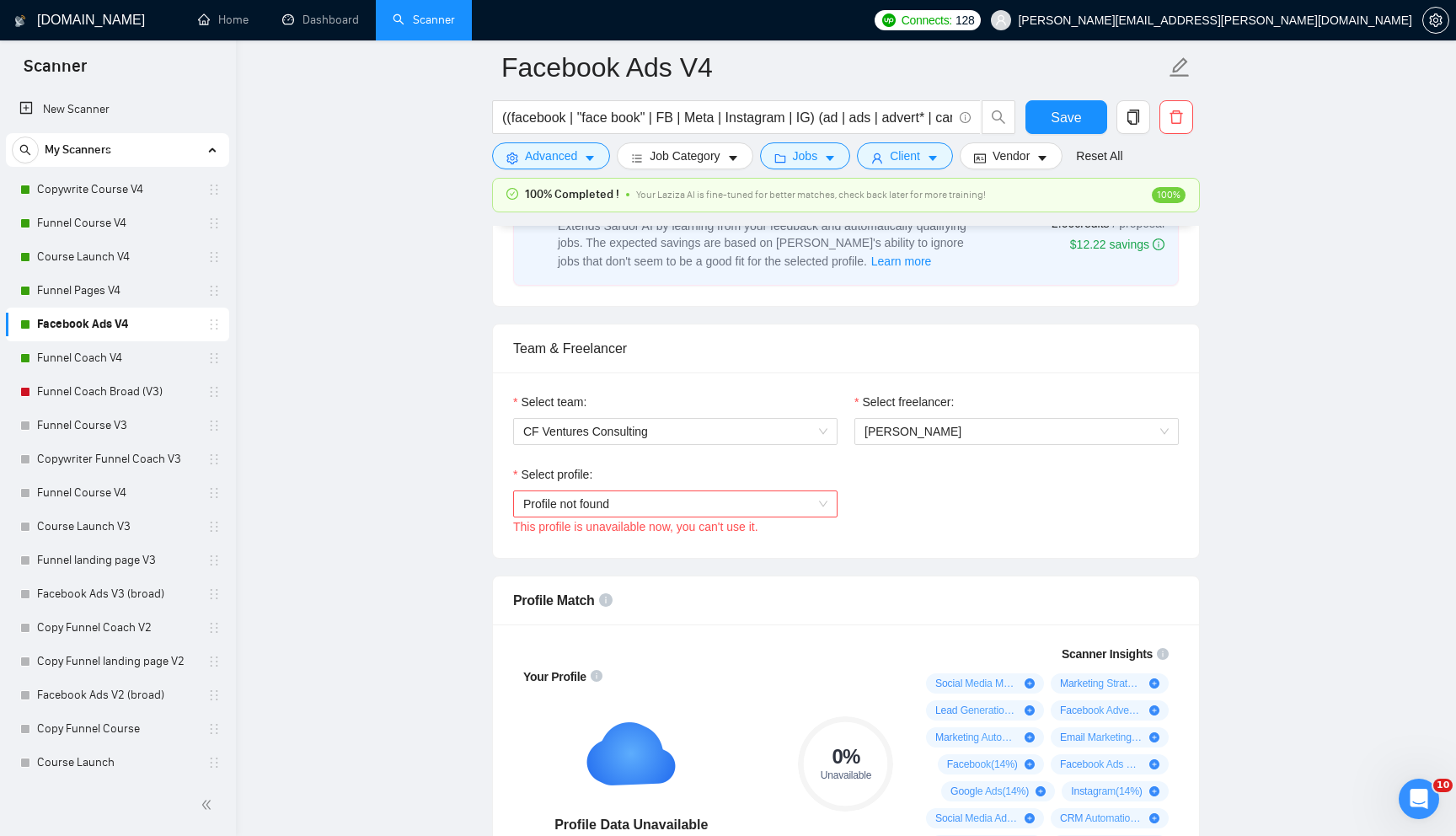
scroll to position [748, 0]
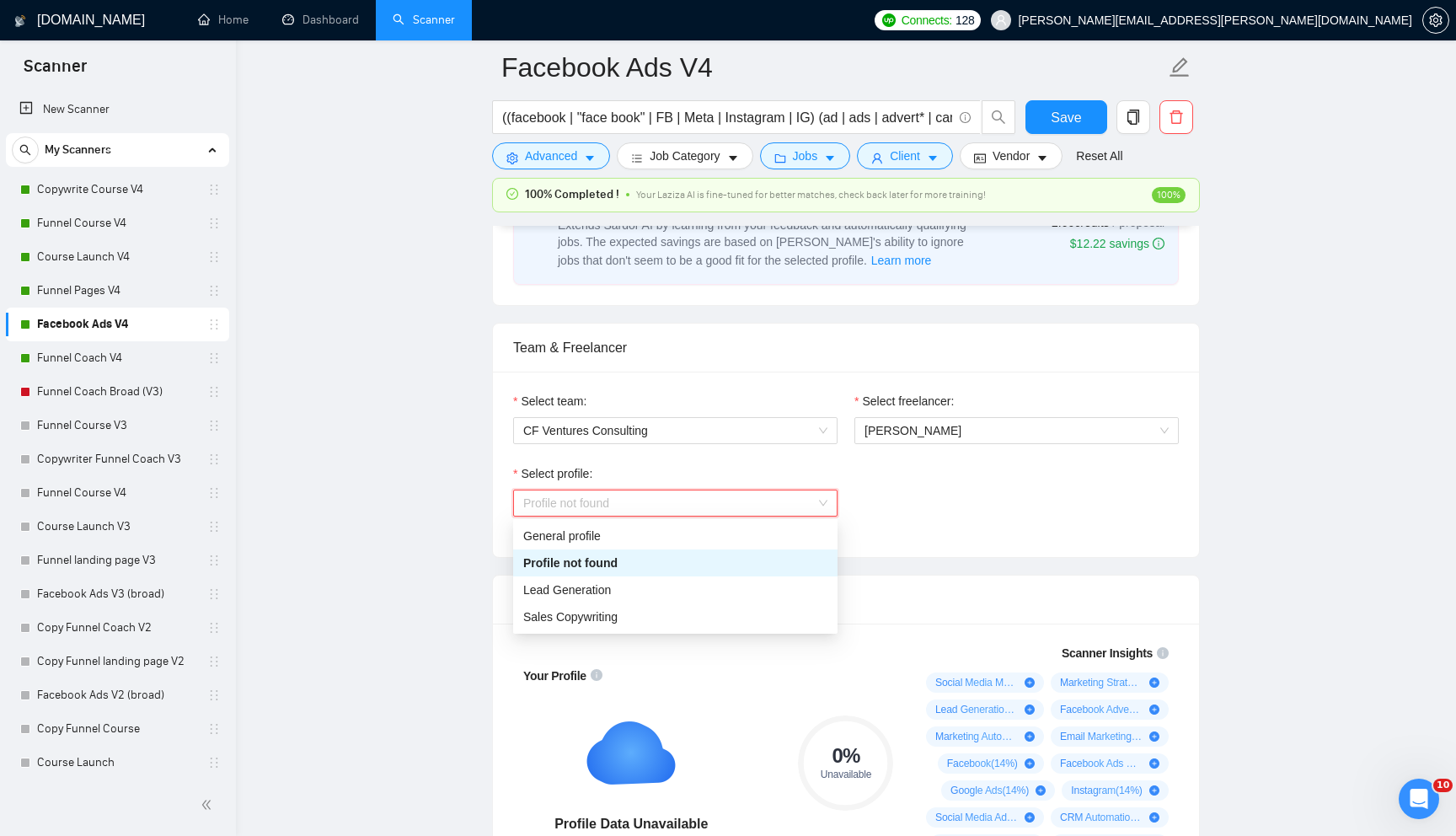
click at [794, 509] on span "Profile not found" at bounding box center [675, 503] width 304 height 25
click at [617, 594] on div "Lead Generation" at bounding box center [675, 590] width 304 height 18
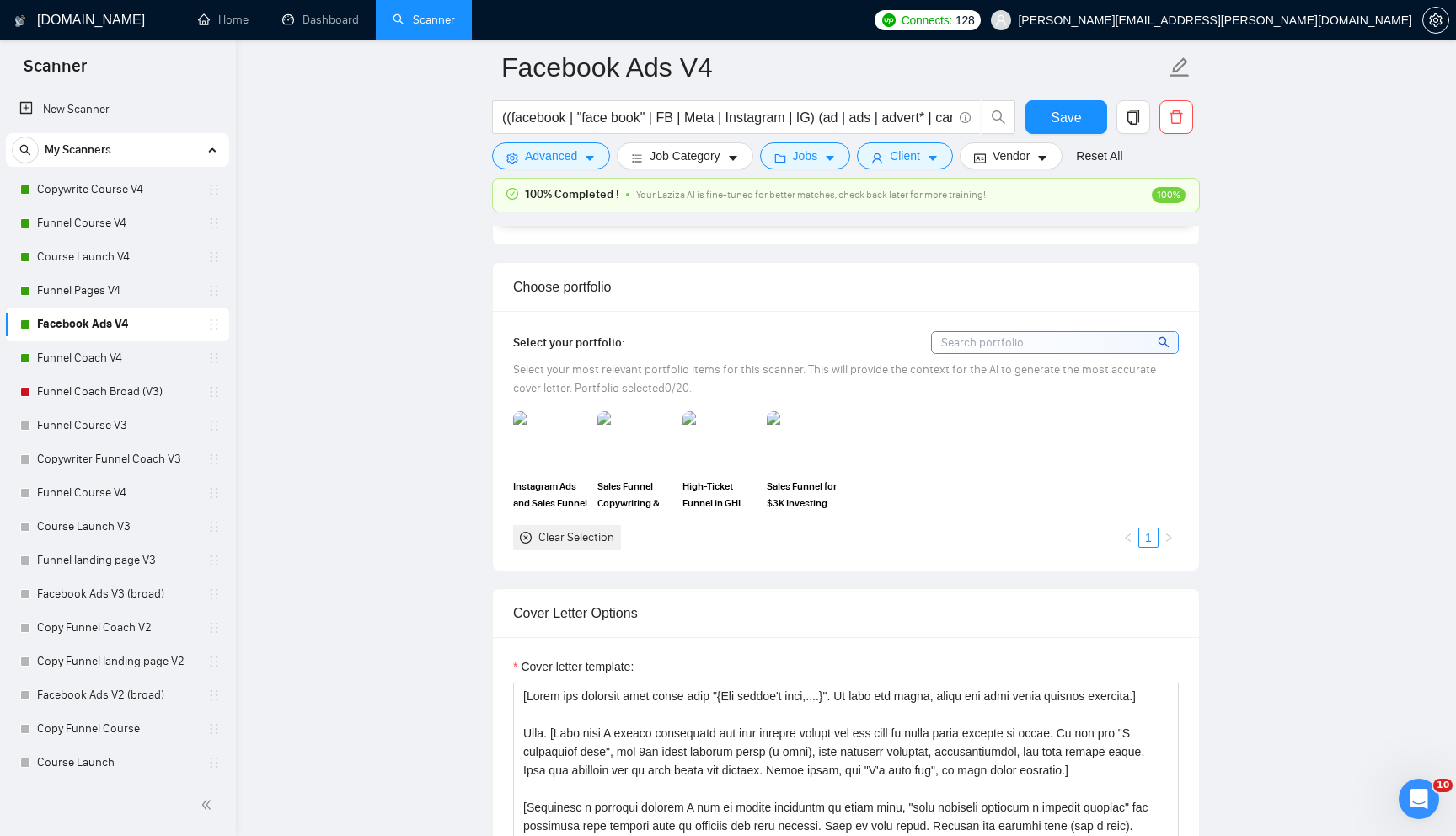
scroll to position [1506, 0]
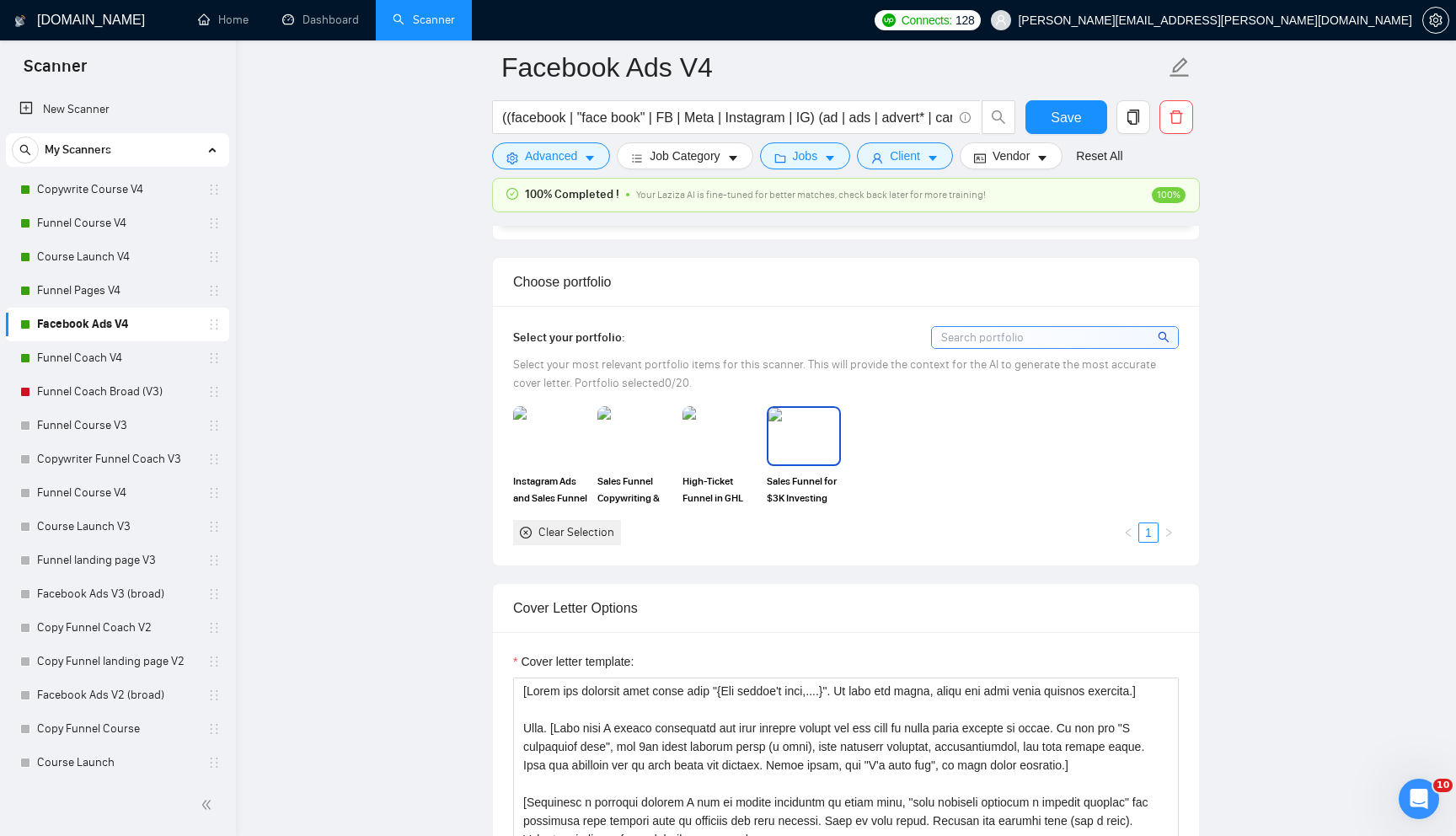
click at [827, 449] on img at bounding box center [804, 436] width 71 height 56
click at [735, 446] on img at bounding box center [719, 436] width 71 height 56
click at [627, 443] on img at bounding box center [635, 436] width 71 height 56
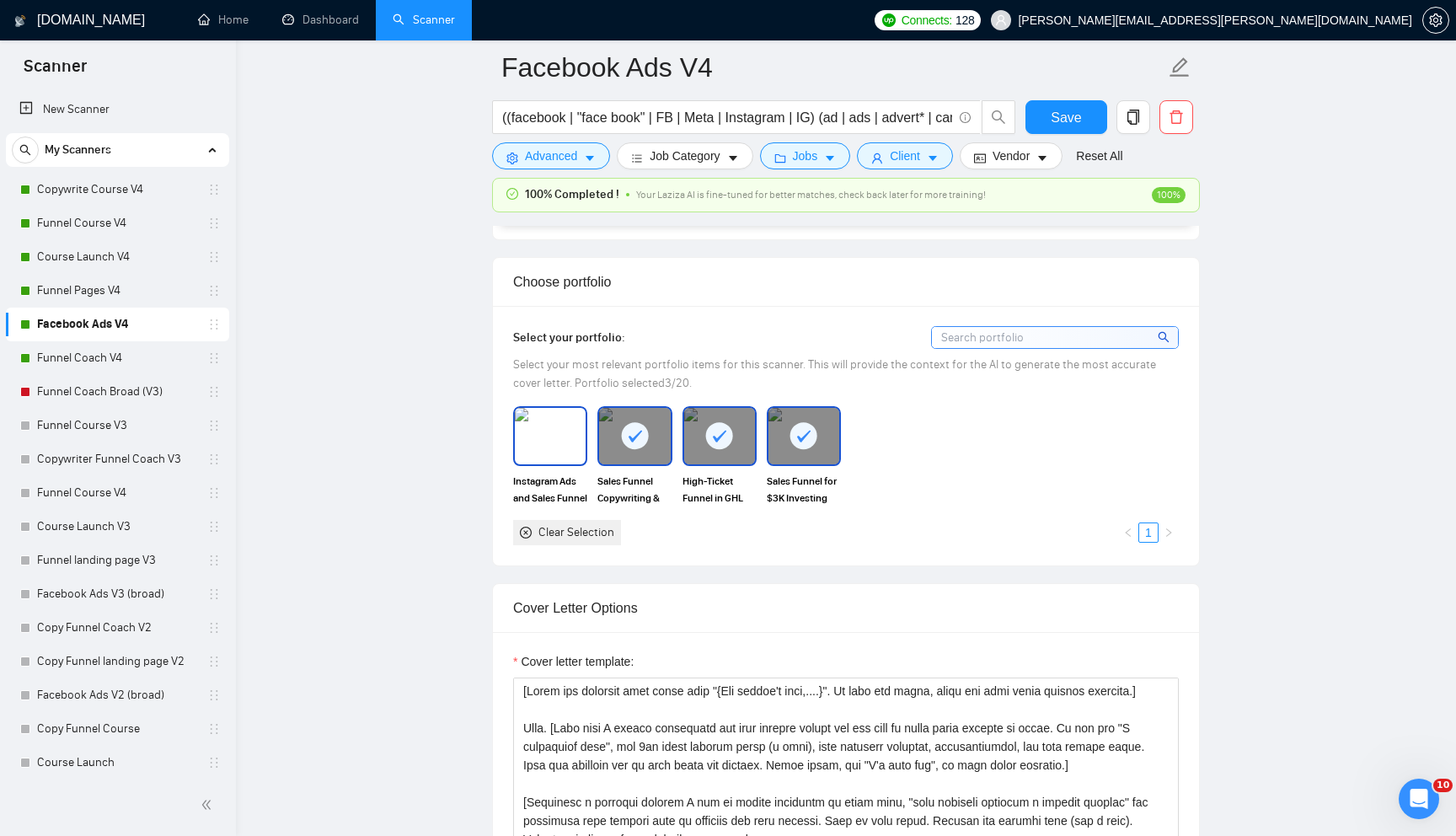
click at [541, 439] on img at bounding box center [550, 436] width 71 height 56
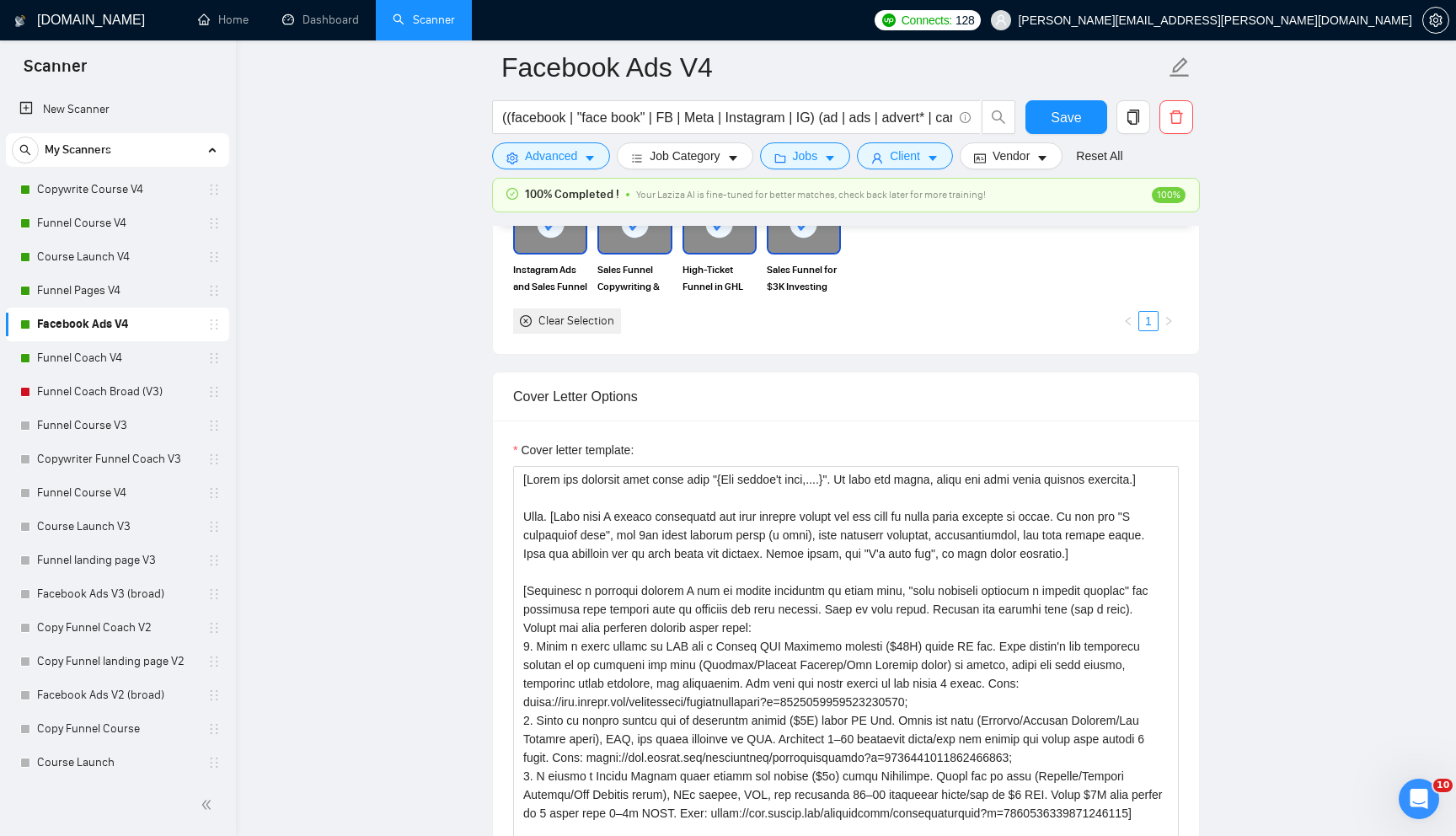
scroll to position [1846, 0]
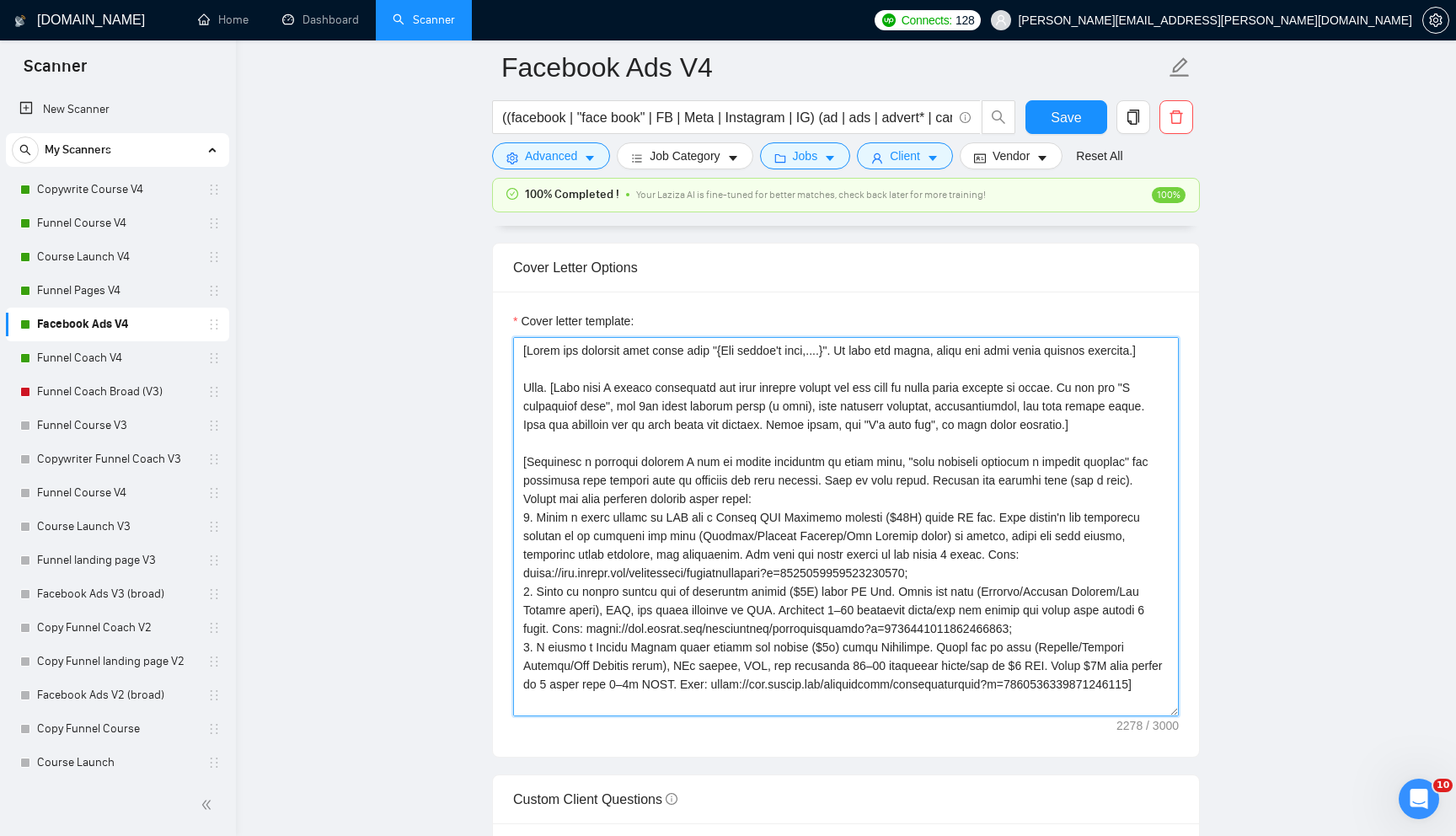
click at [727, 553] on textarea "Cover letter template:" at bounding box center [846, 526] width 665 height 379
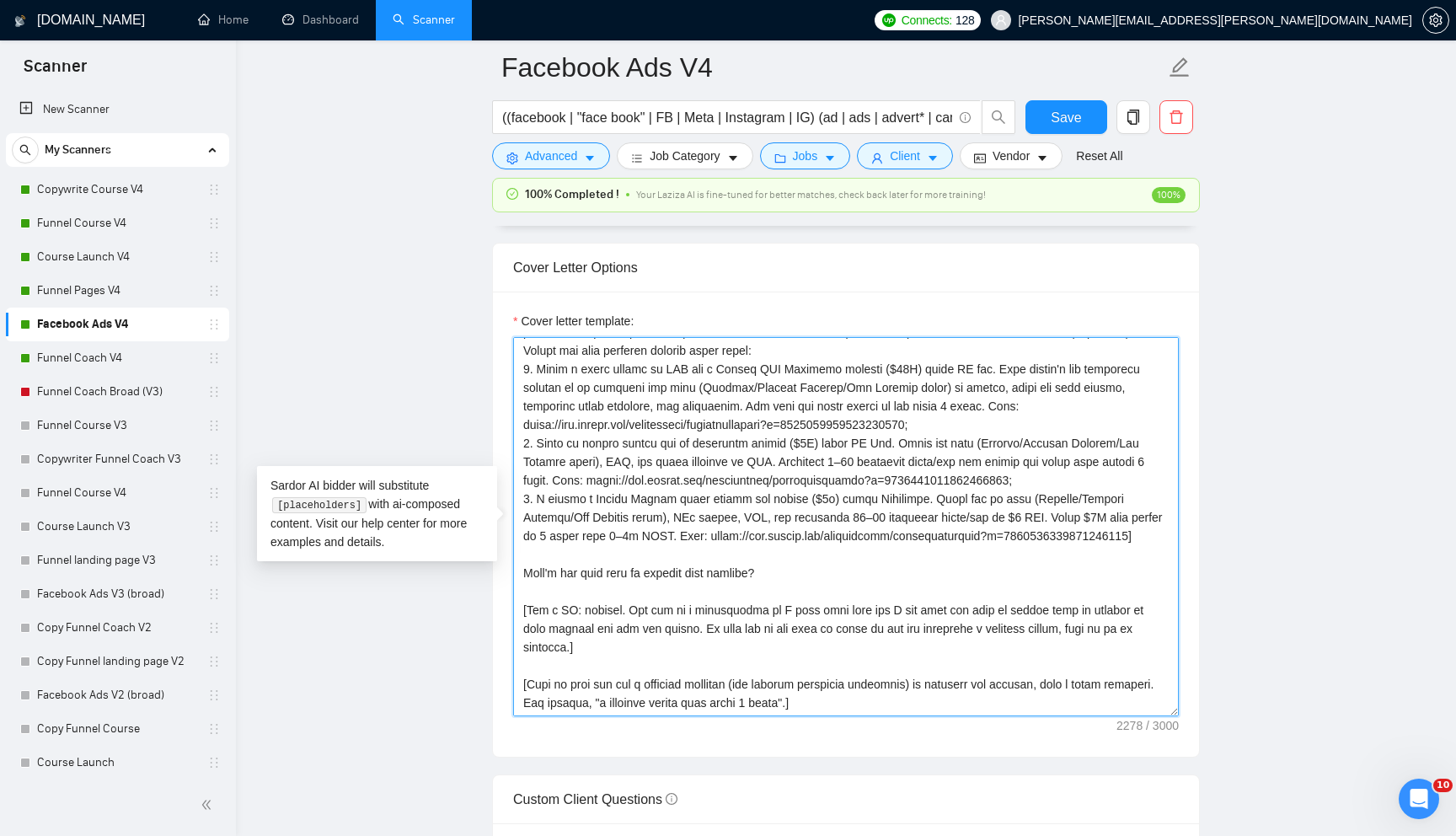
paste textarea "in one sentence of 30 characters or less what is relevant for this project. Inc…"
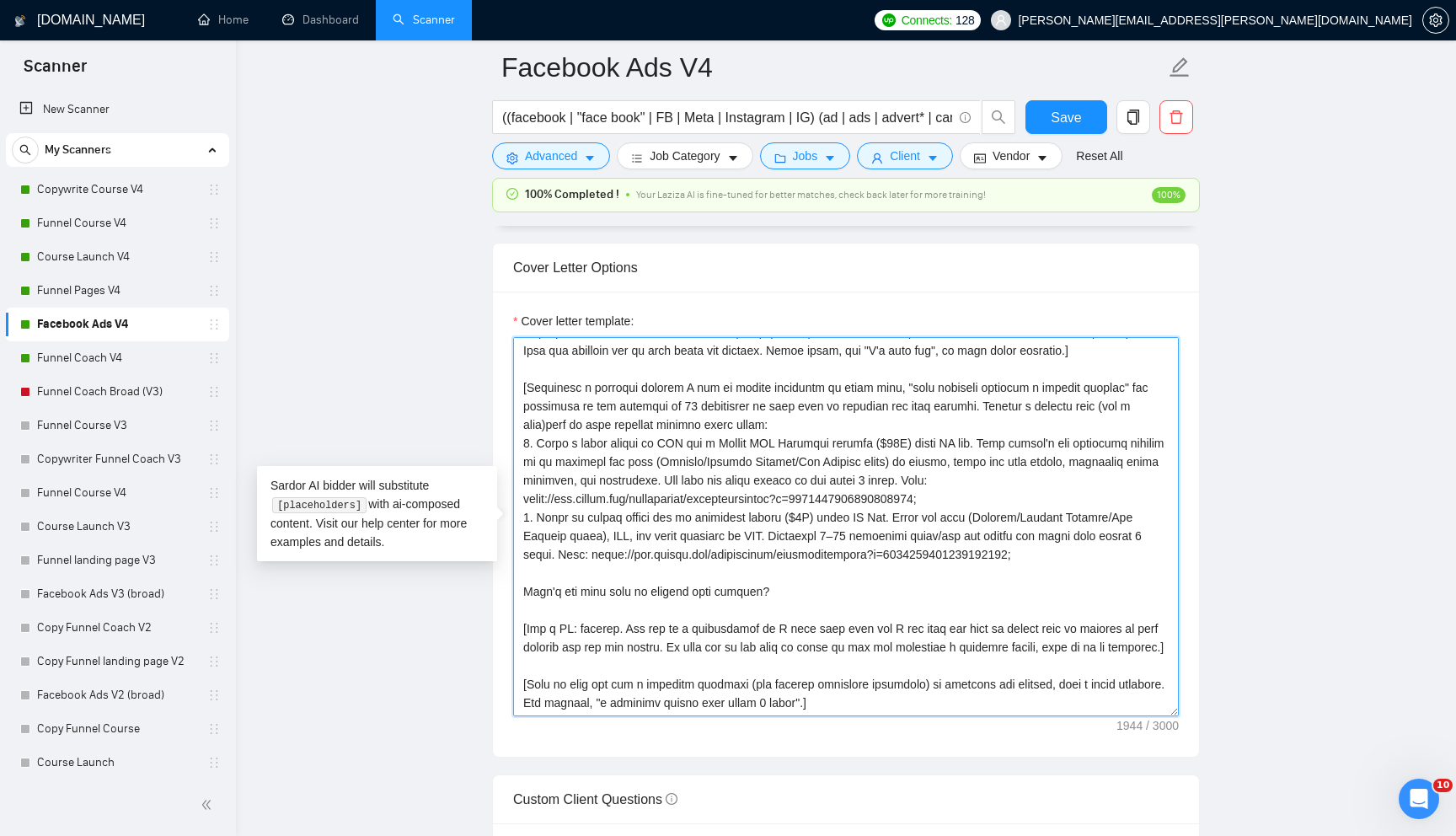
scroll to position [87, 0]
type textarea "[Lorem ips dolorsit amet conse adip "{Eli seddoe't inci,....}". Ut labo etd mag…"
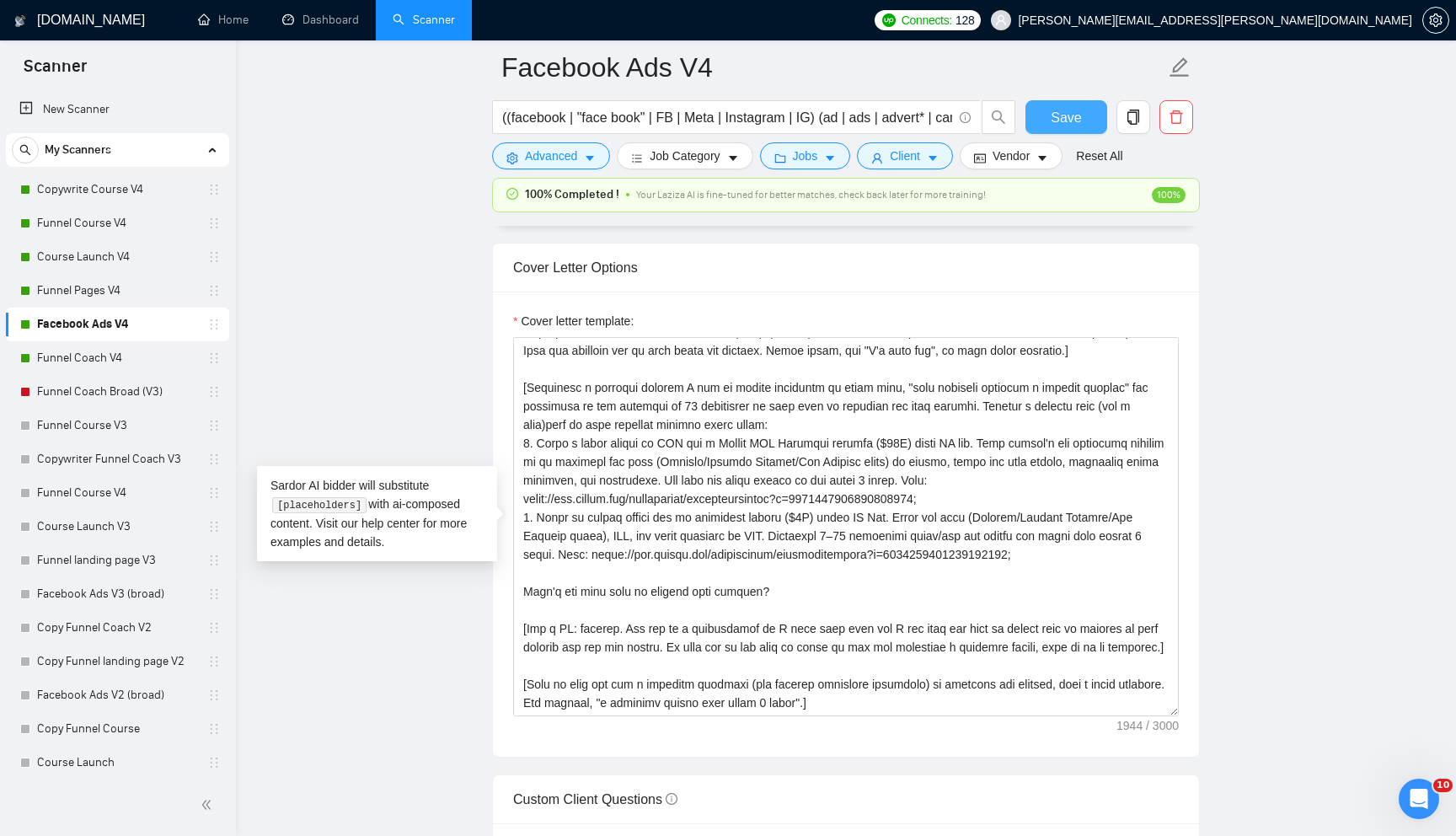
click at [1051, 119] on span "Save" at bounding box center [1067, 117] width 31 height 21
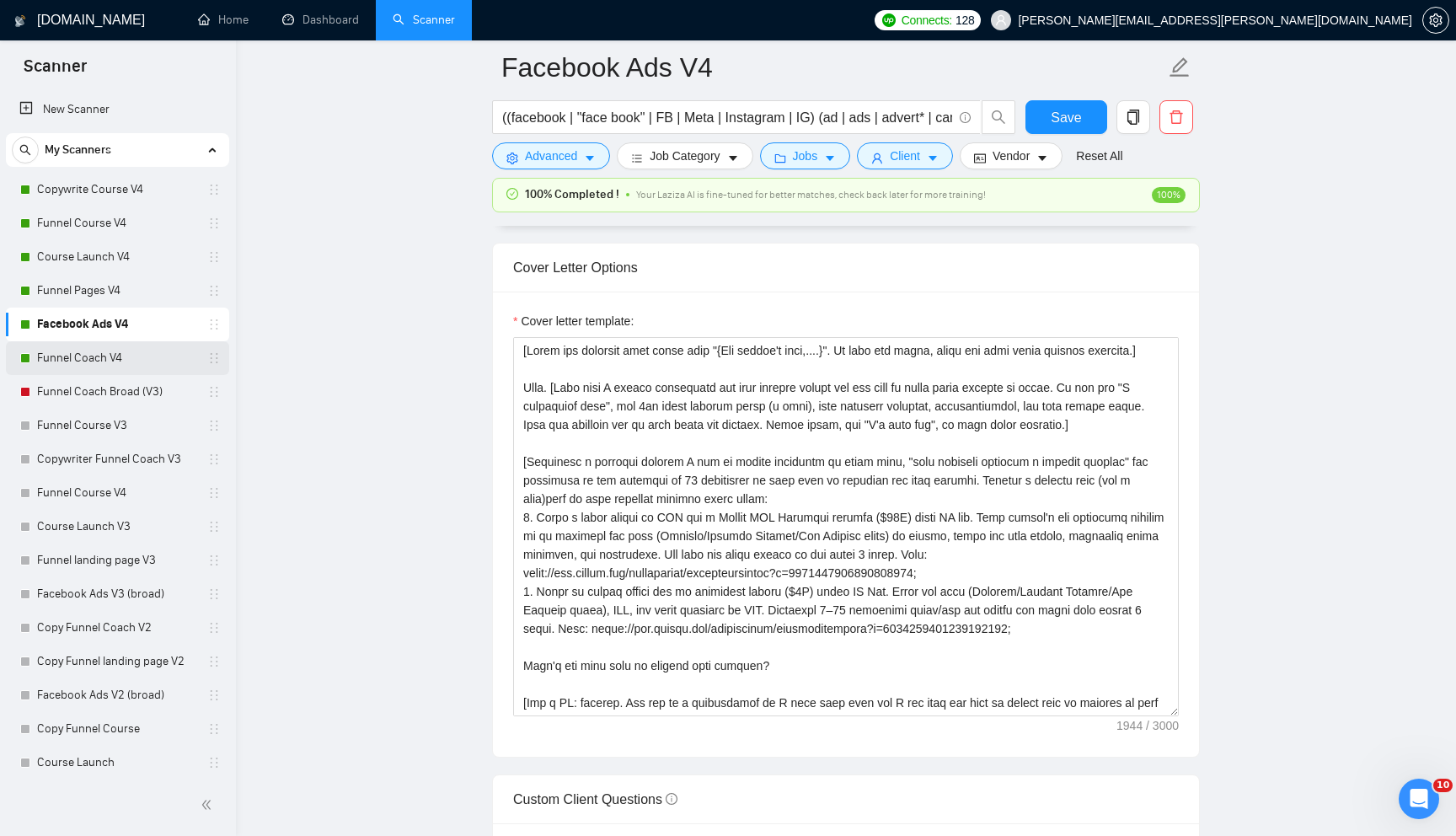
click at [186, 361] on link "Funnel Coach V4" at bounding box center [117, 358] width 160 height 34
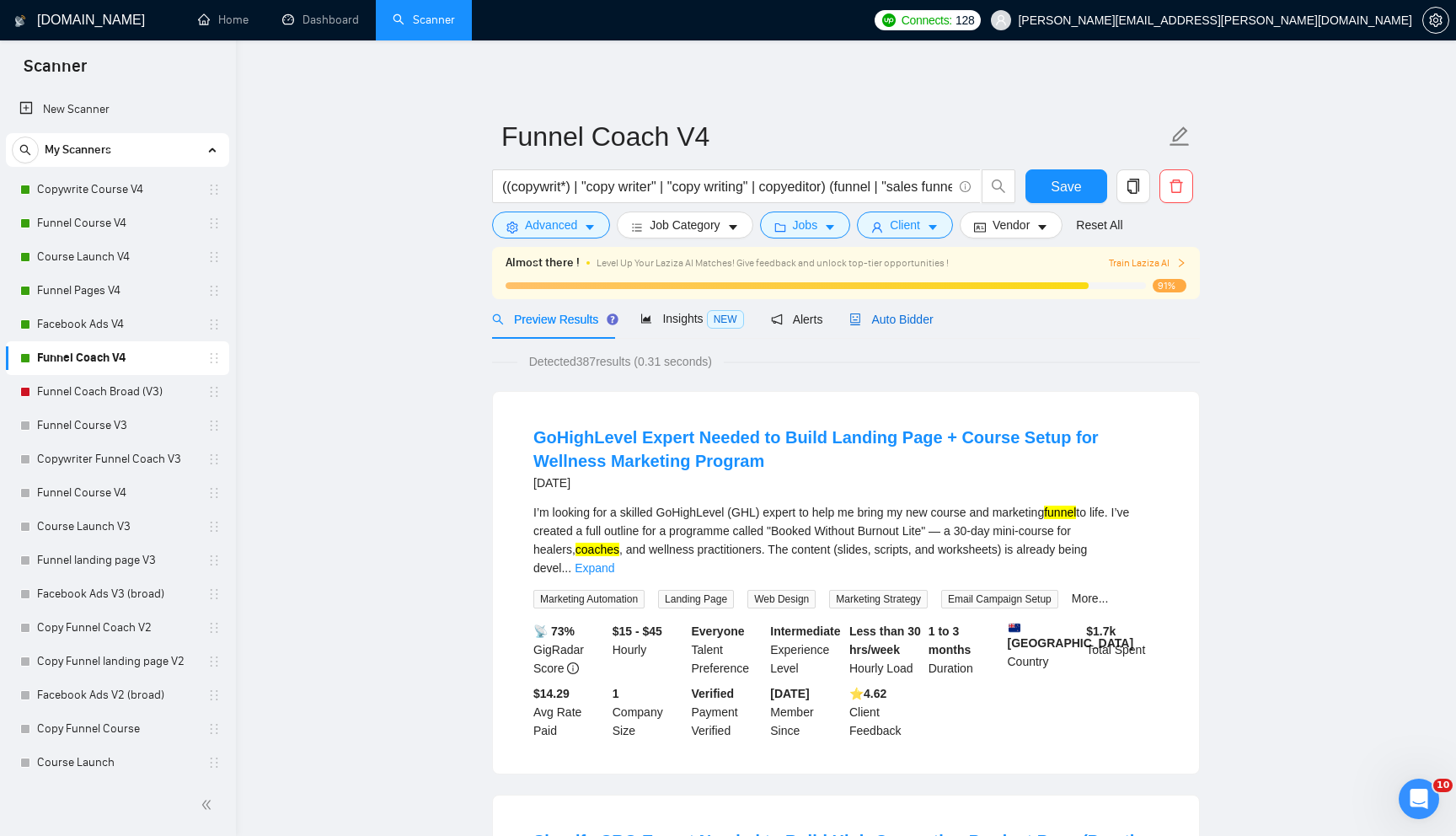
click at [884, 317] on span "Auto Bidder" at bounding box center [891, 319] width 84 height 13
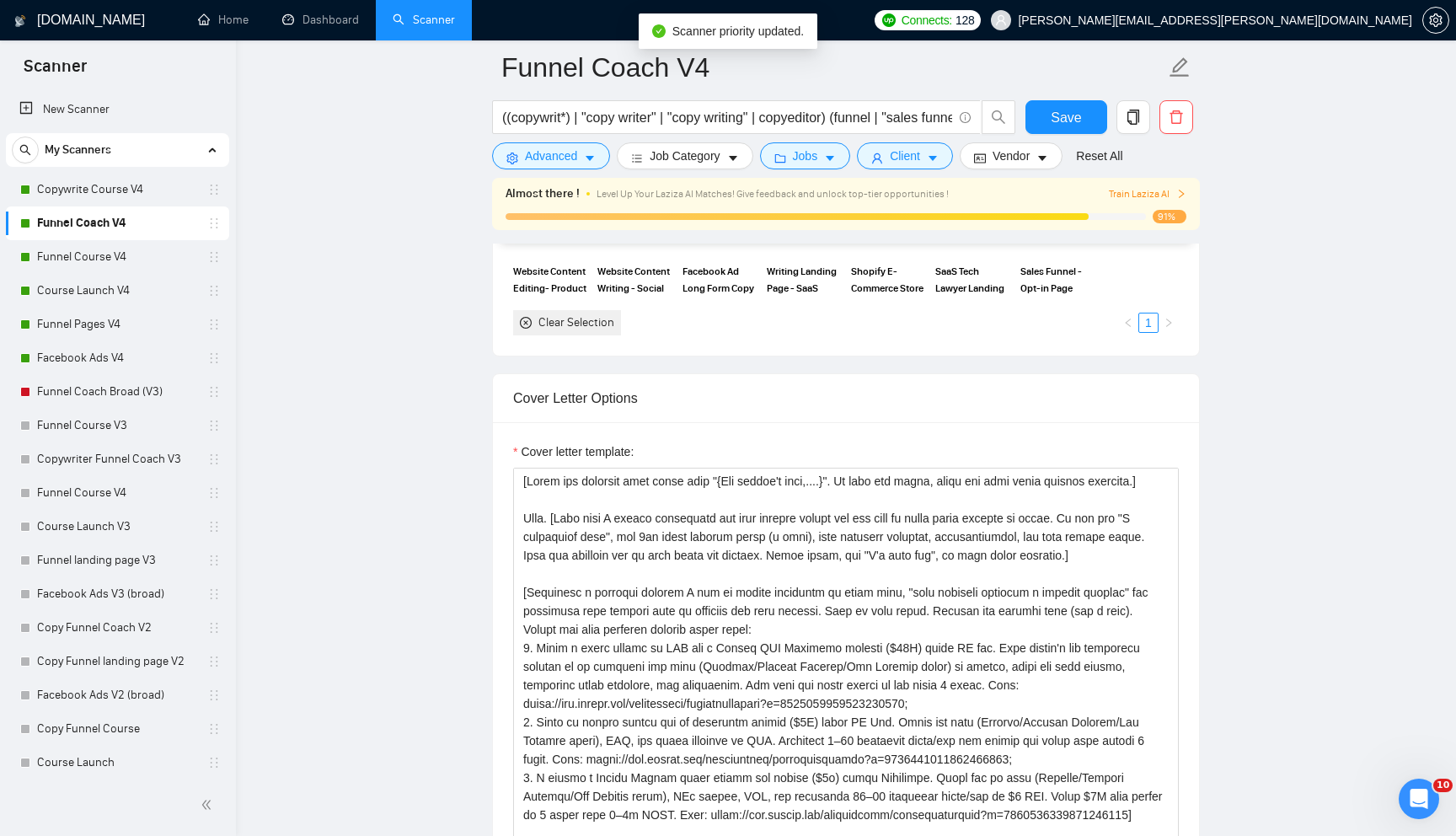
scroll to position [1907, 0]
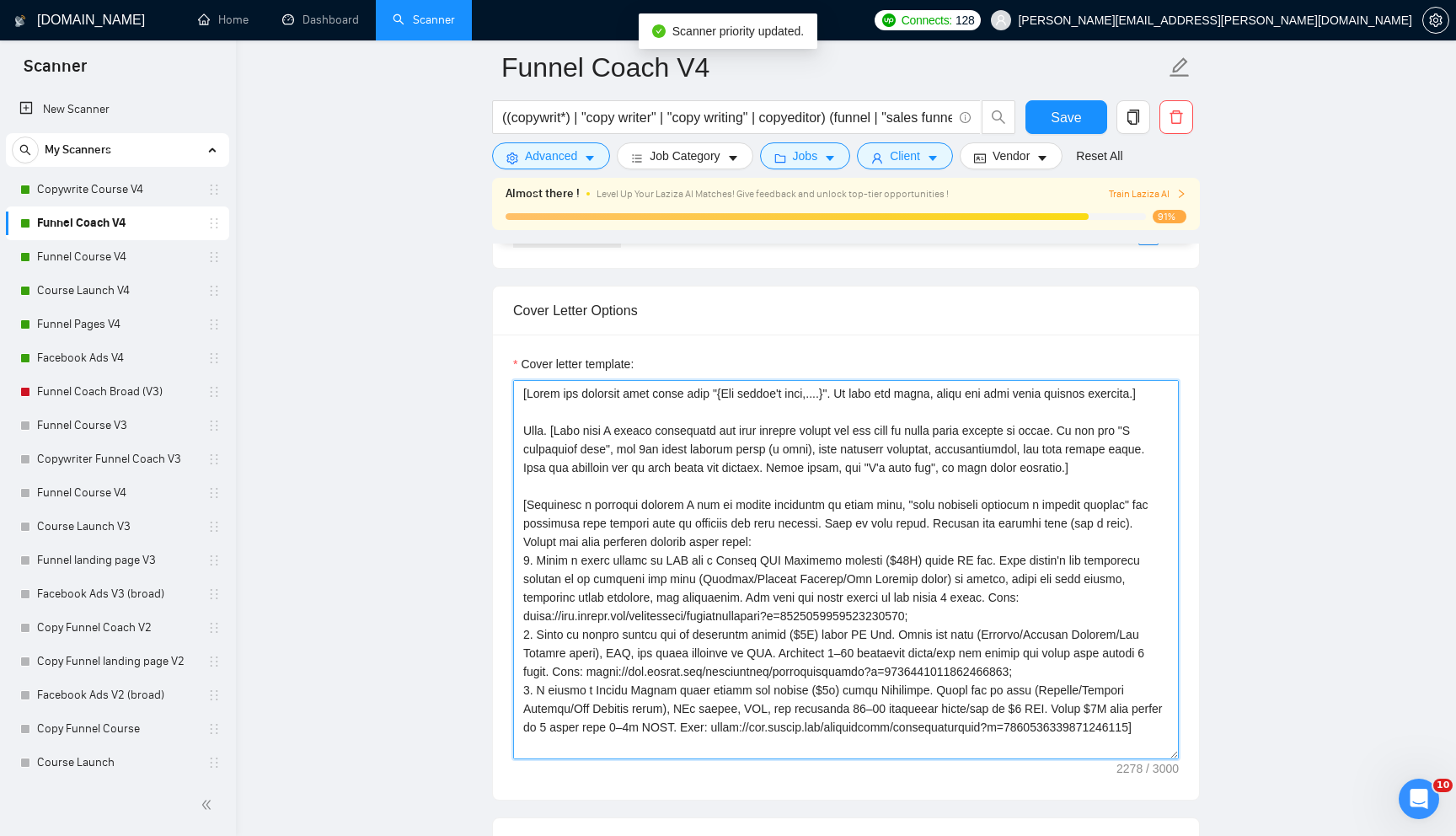
click at [805, 569] on textarea "Cover letter template:" at bounding box center [846, 570] width 665 height 379
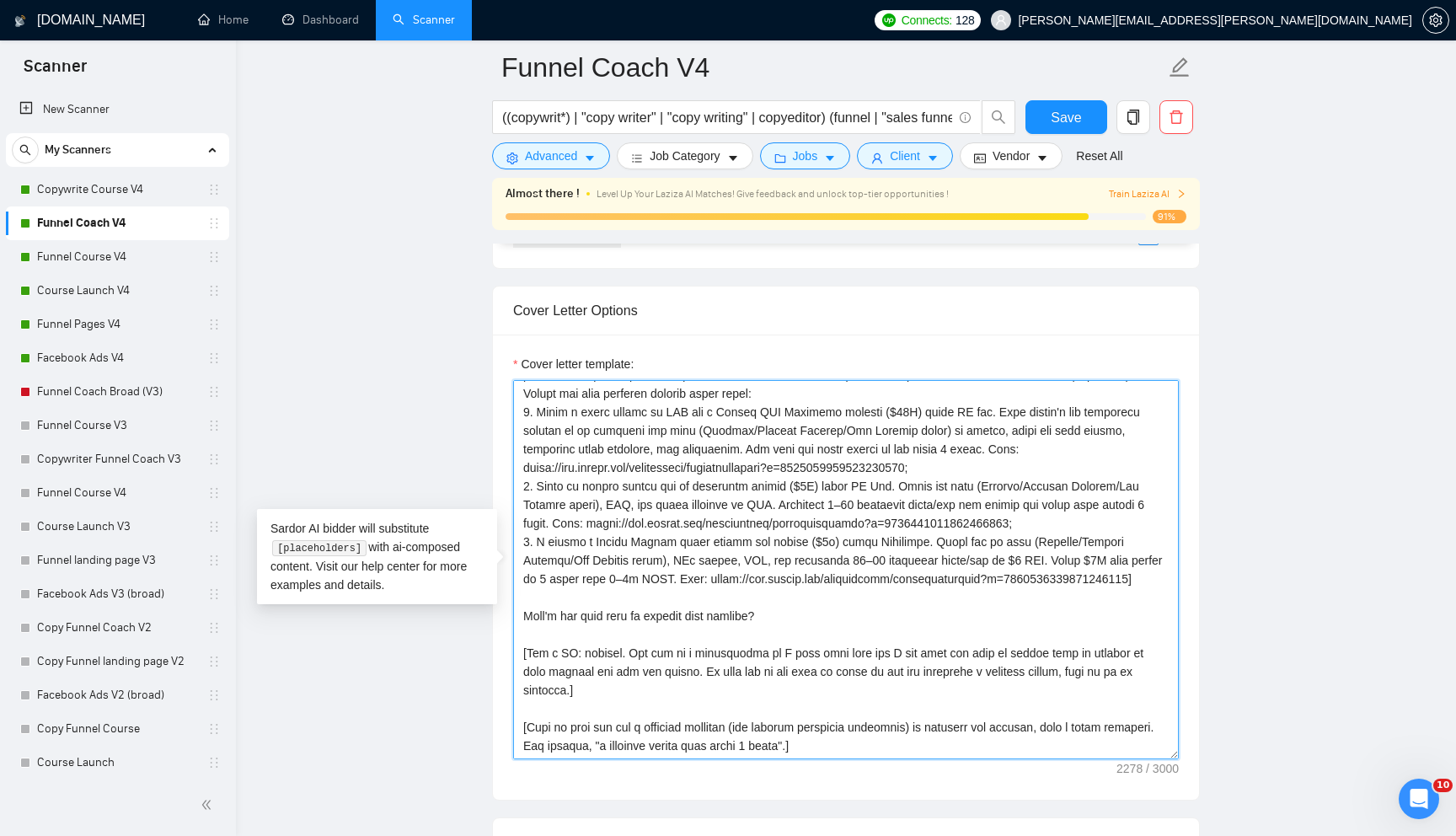
paste textarea "in one sentence of 30 characters or less what is relevant for this project. Inc…"
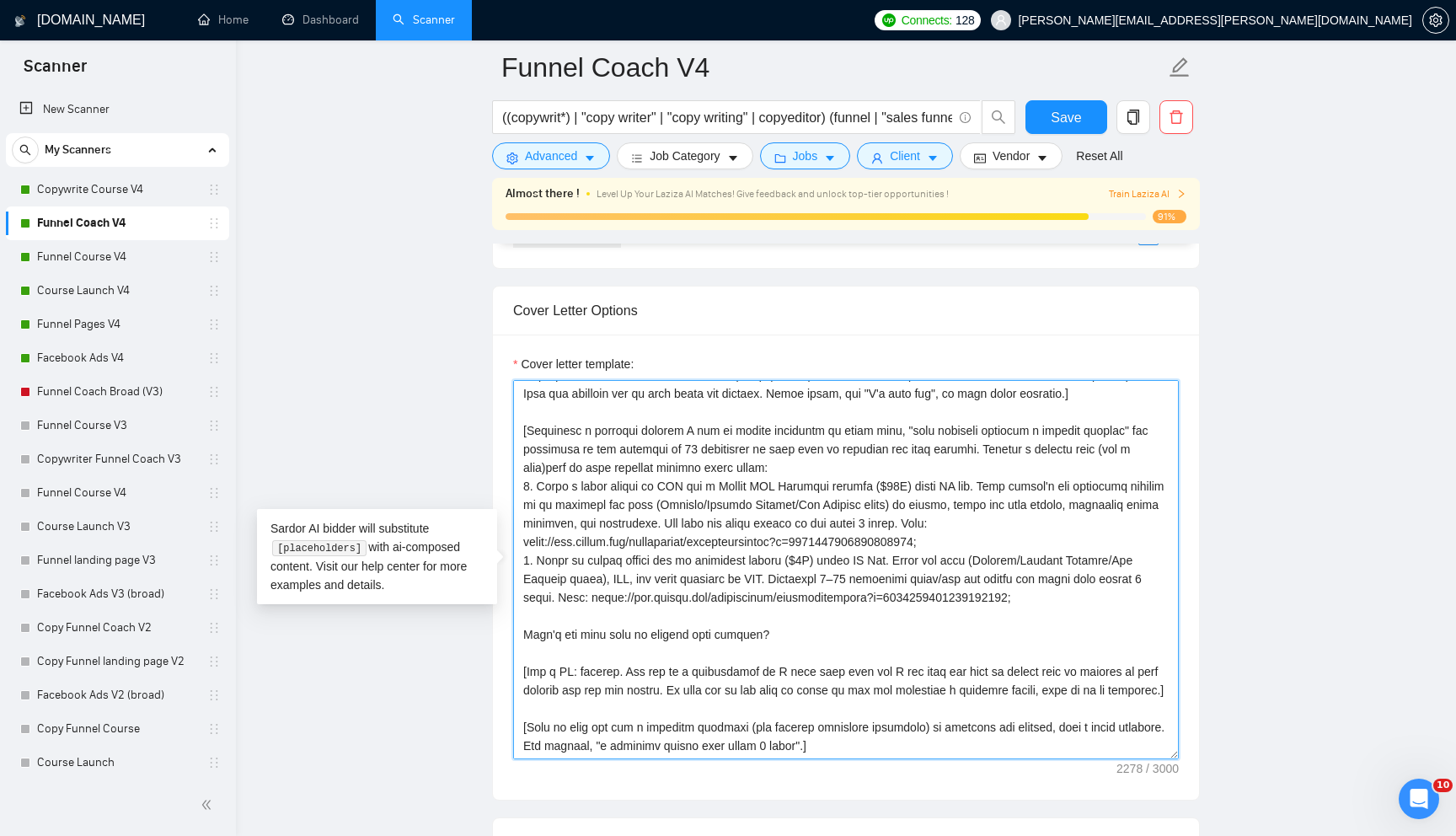
scroll to position [87, 0]
type textarea "[Lorem ips dolorsit amet conse adip "{Eli seddoe't inci,....}". Ut labo etd mag…"
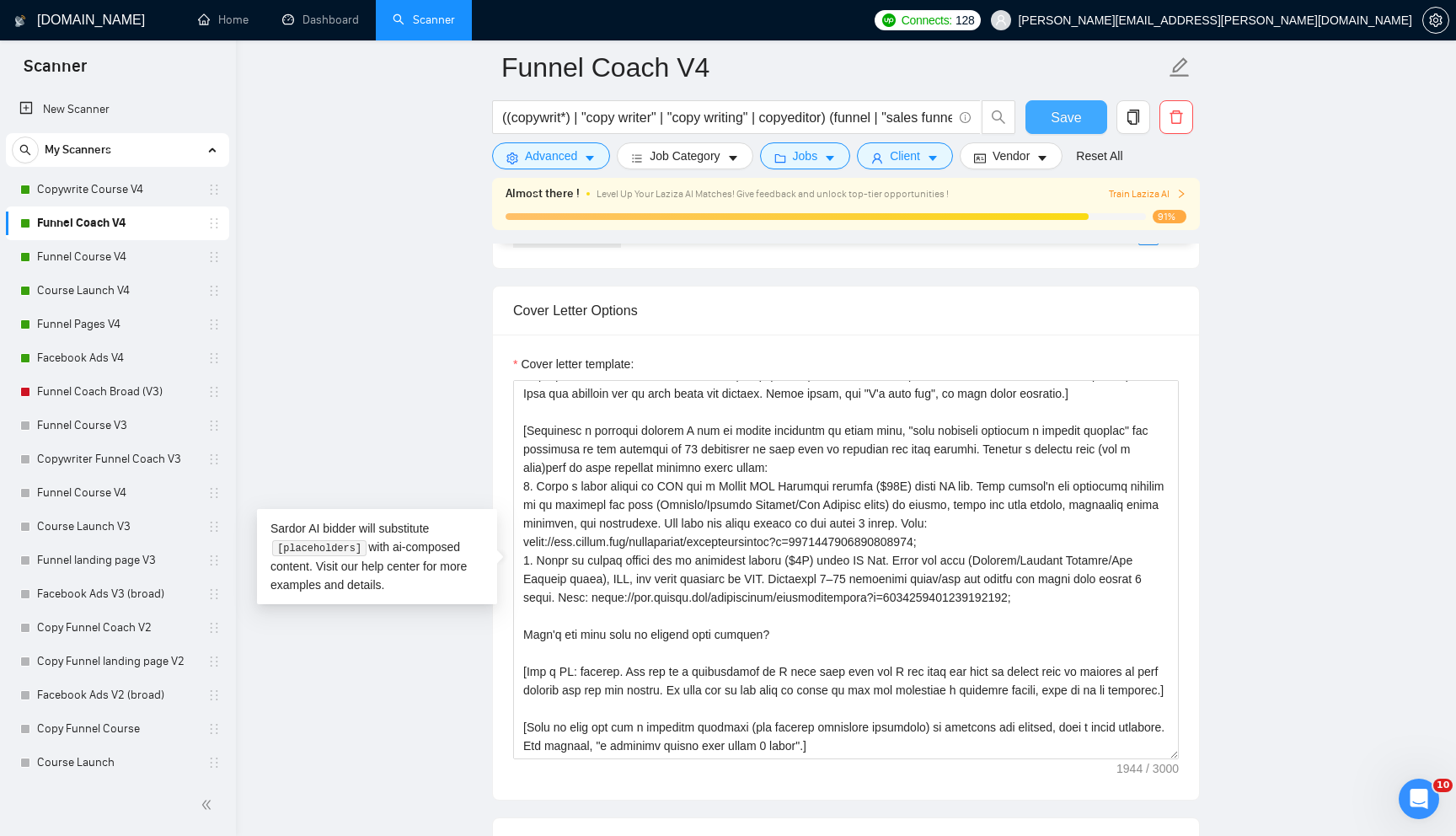
click at [1055, 119] on span "Save" at bounding box center [1067, 117] width 31 height 21
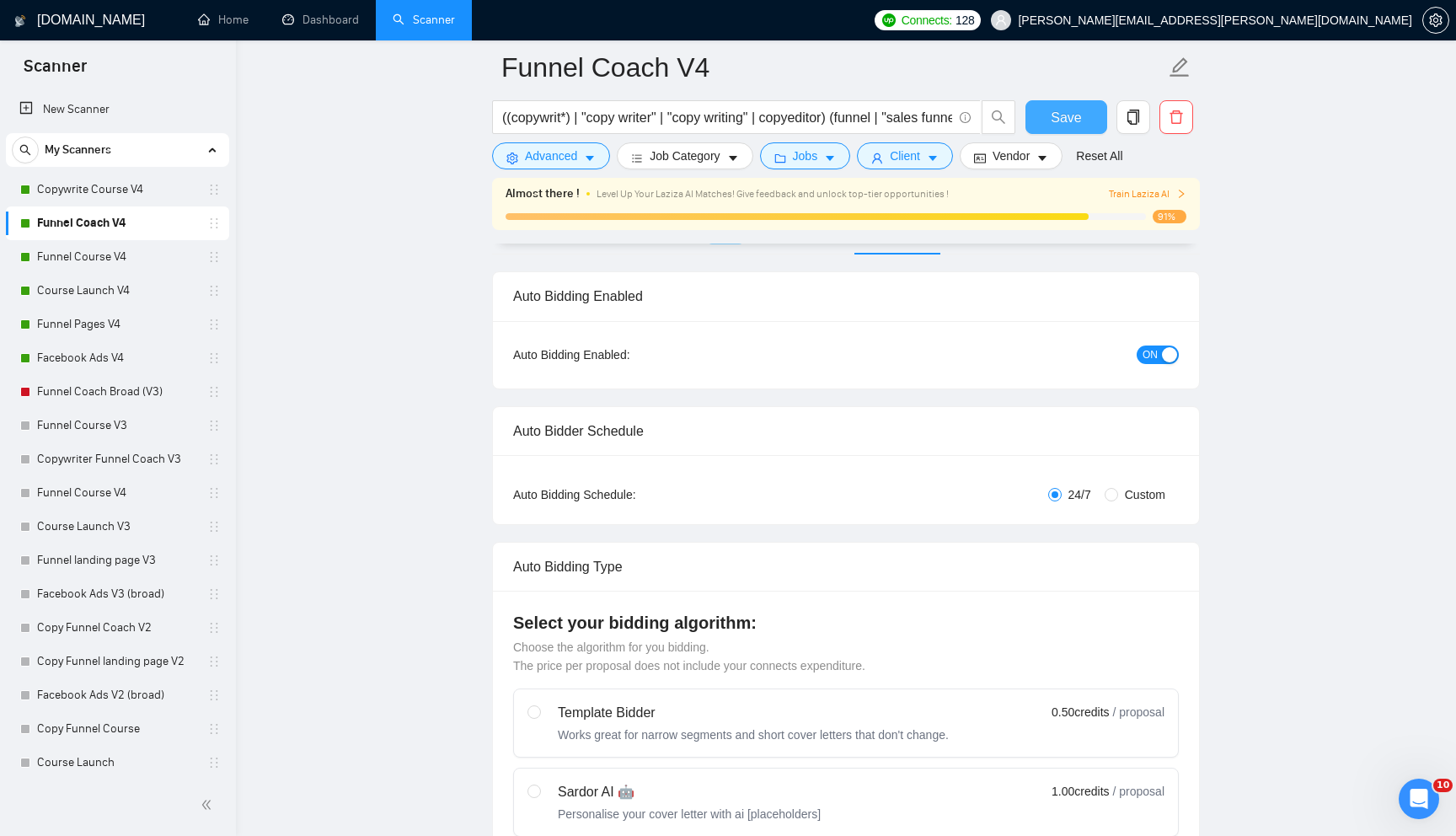
scroll to position [0, 0]
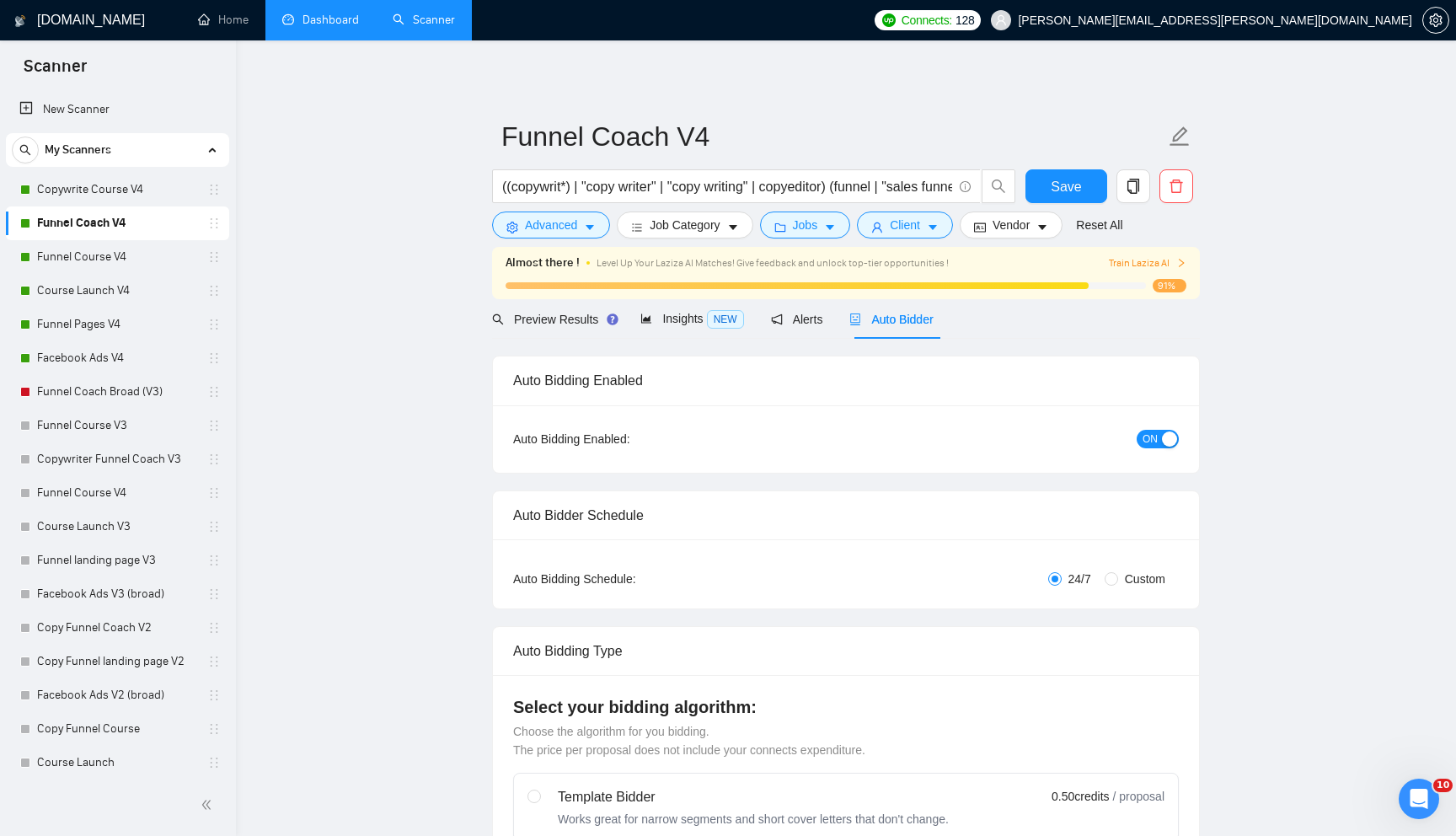
click at [329, 27] on link "Dashboard" at bounding box center [320, 19] width 77 height 14
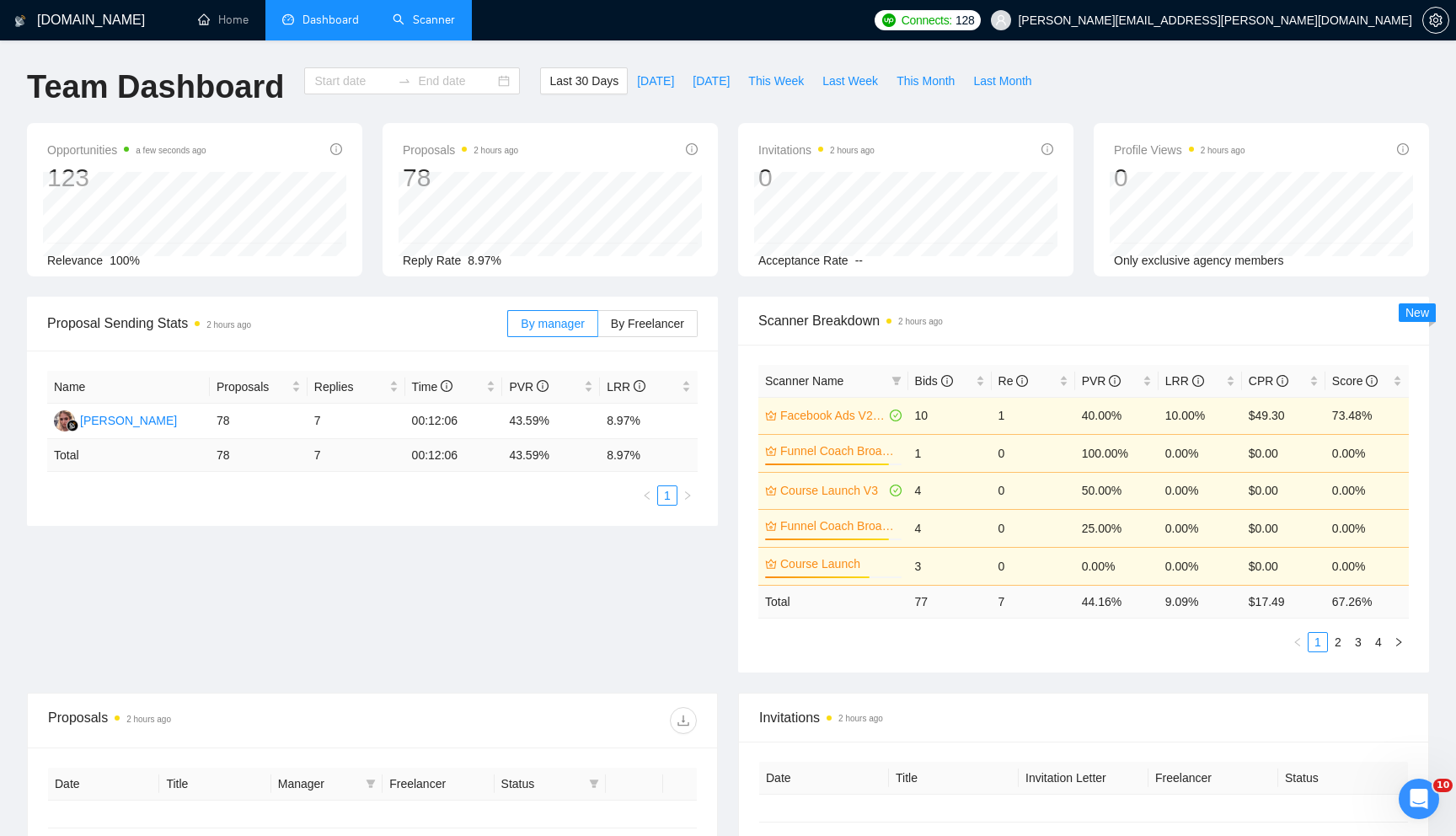
type input "[DATE]"
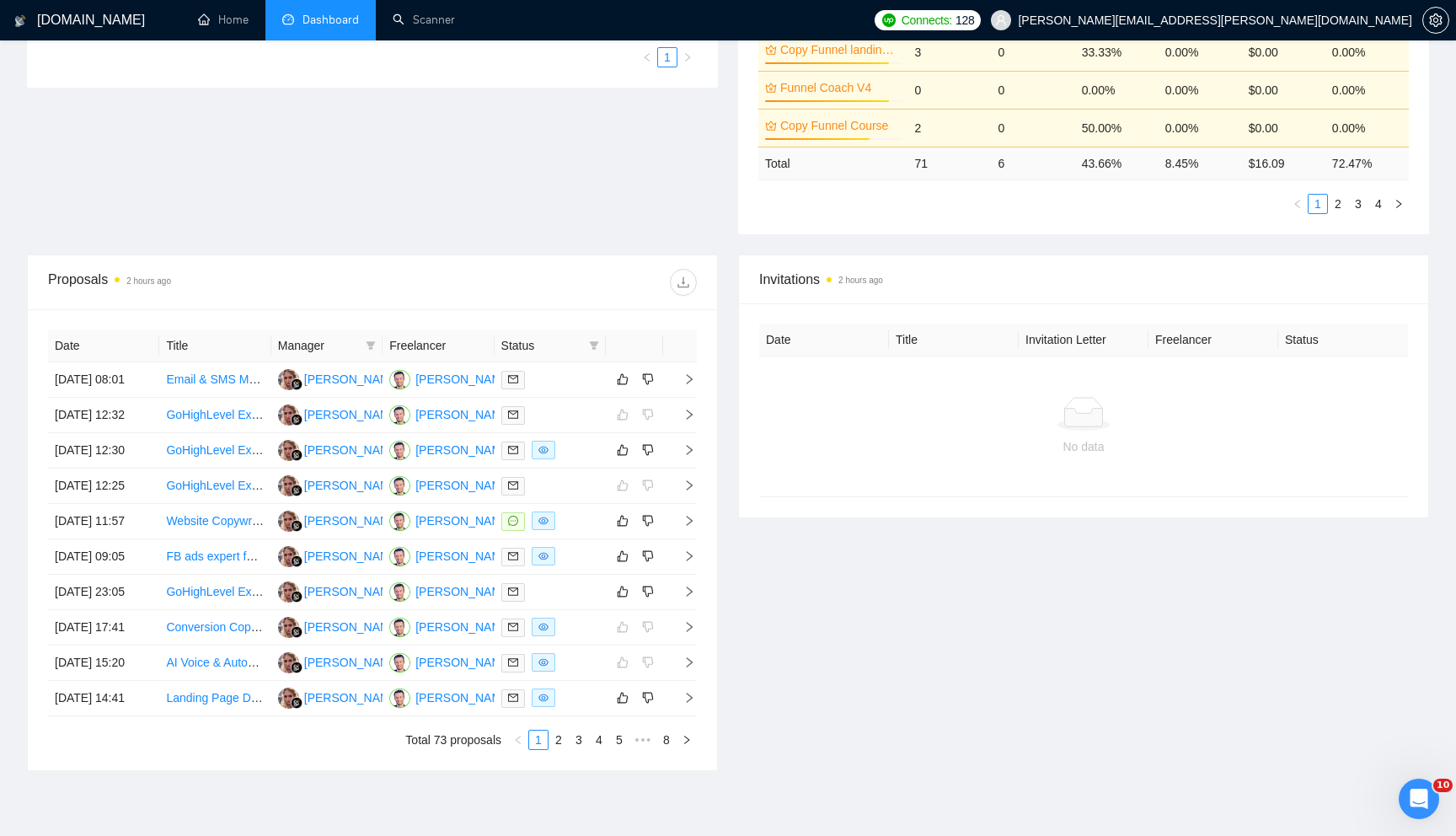
scroll to position [442, 0]
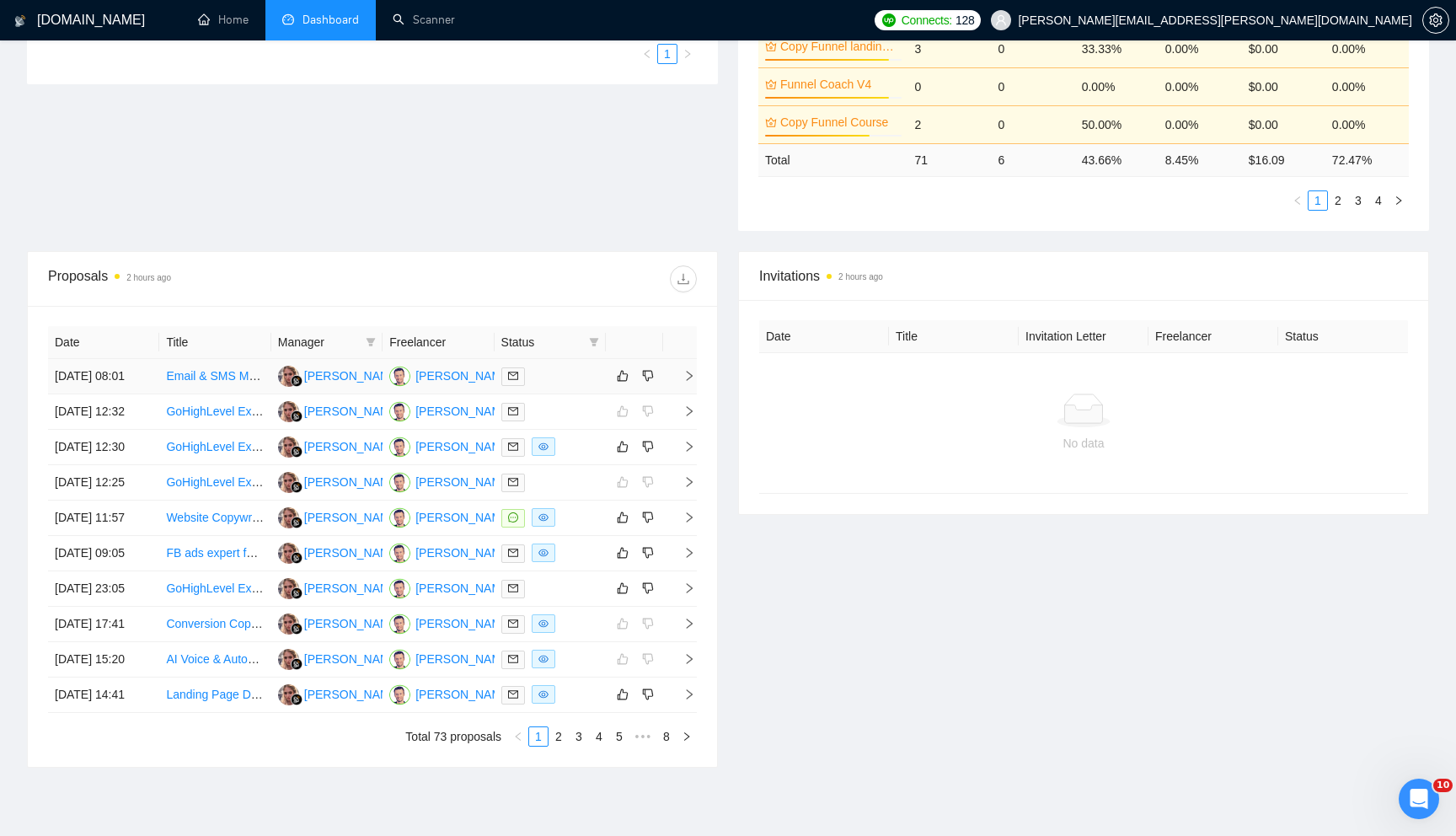
click at [690, 382] on icon "right" at bounding box center [690, 376] width 12 height 12
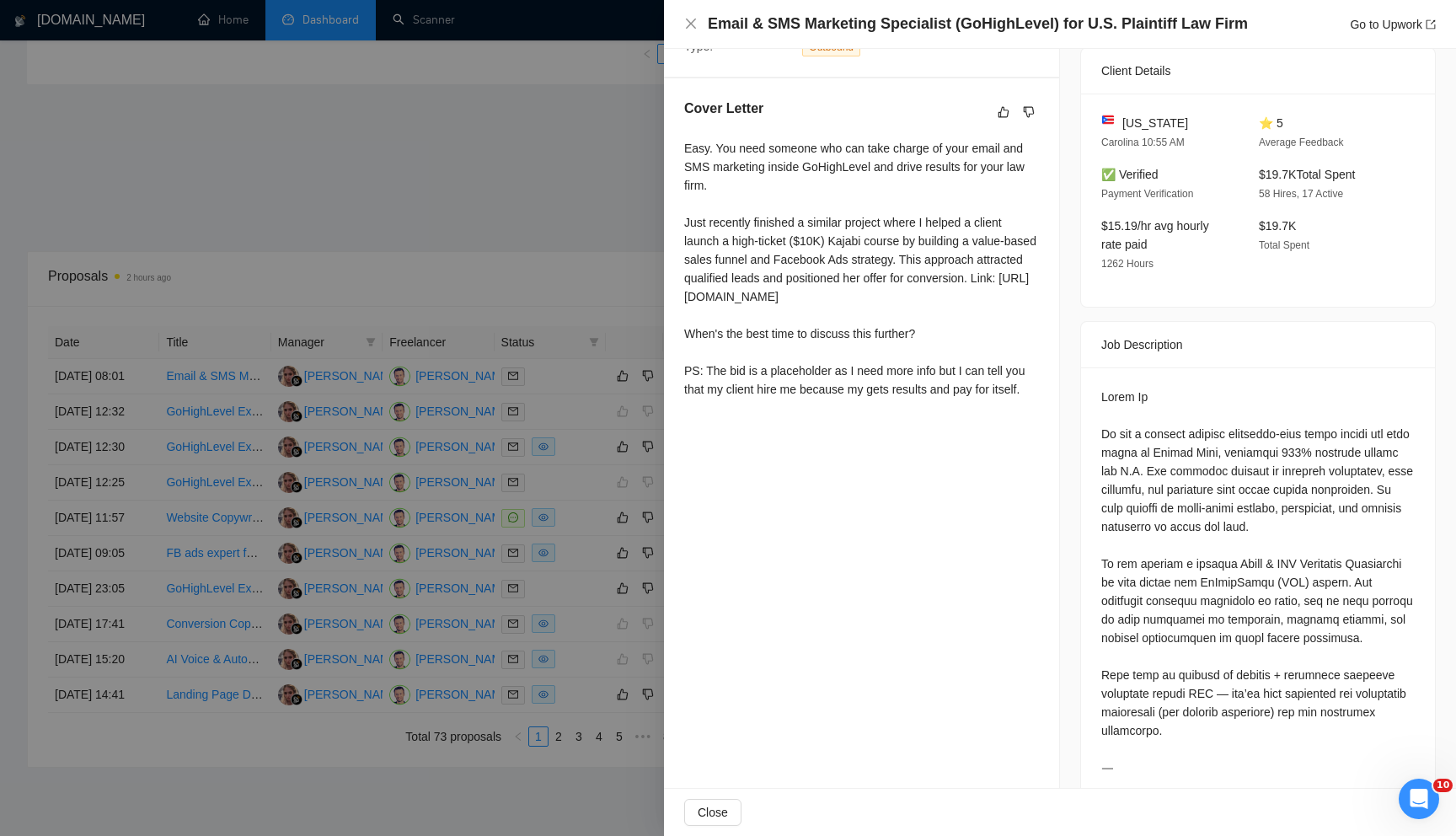
scroll to position [0, 0]
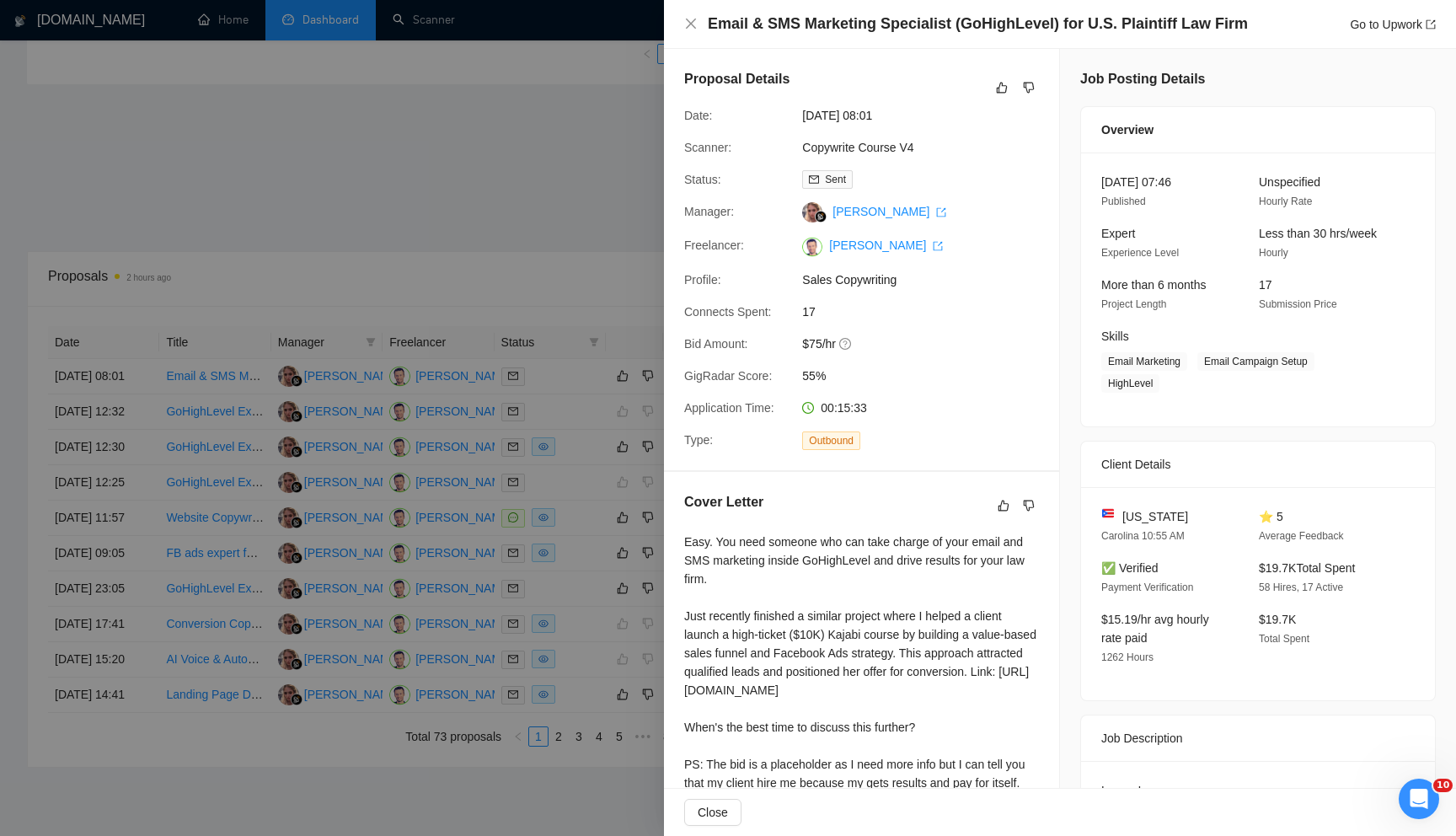
click at [479, 132] on div at bounding box center [728, 418] width 1456 height 836
